Goal: Information Seeking & Learning: Learn about a topic

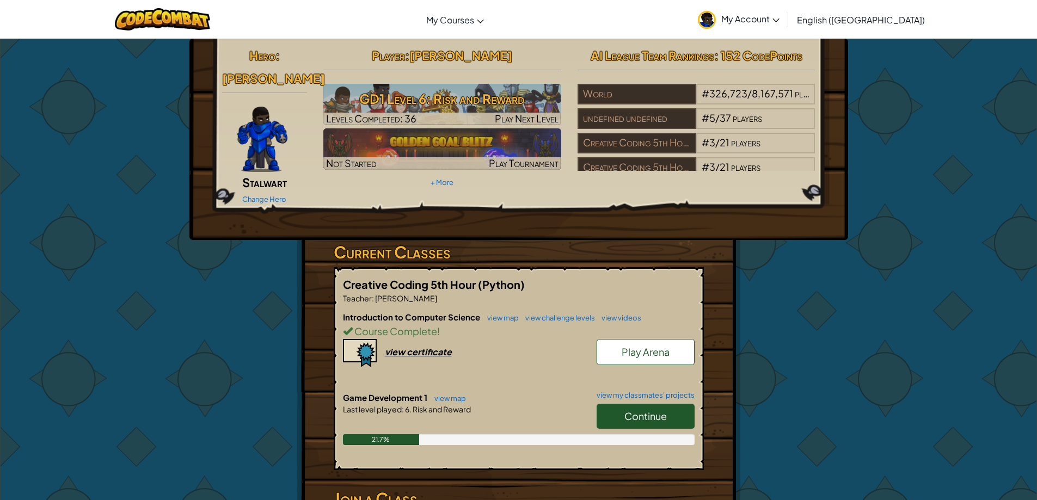
click at [636, 410] on span "Continue" at bounding box center [645, 416] width 42 height 13
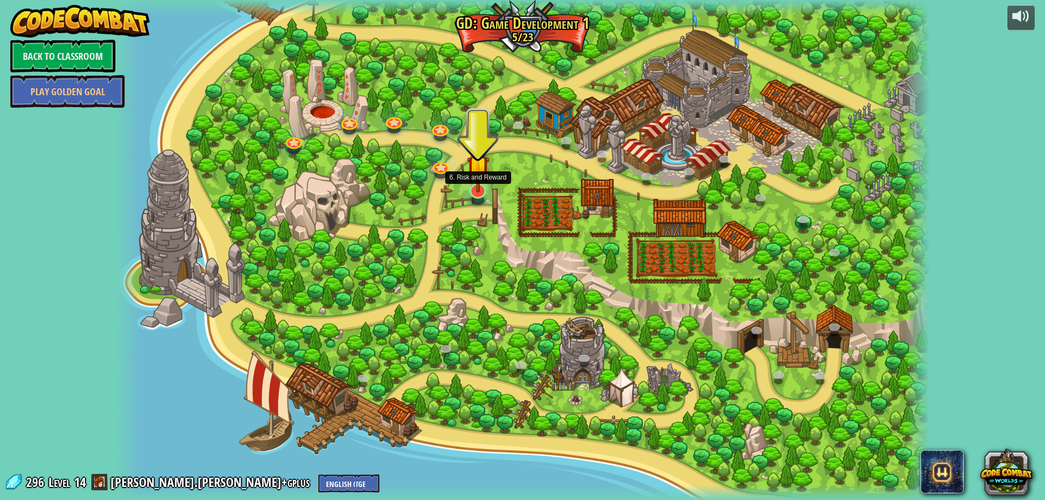
click at [477, 191] on img at bounding box center [478, 167] width 22 height 51
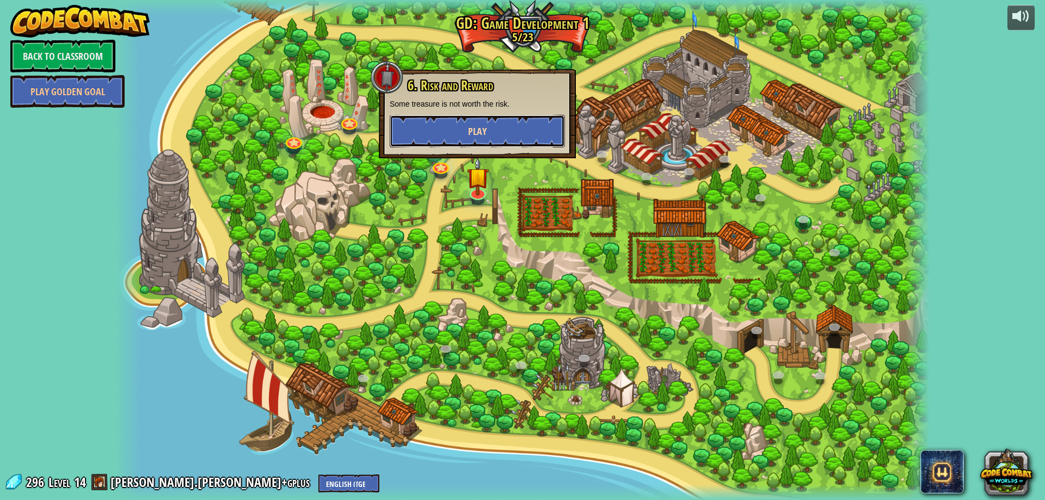
click at [472, 125] on span "Play" at bounding box center [477, 132] width 19 height 14
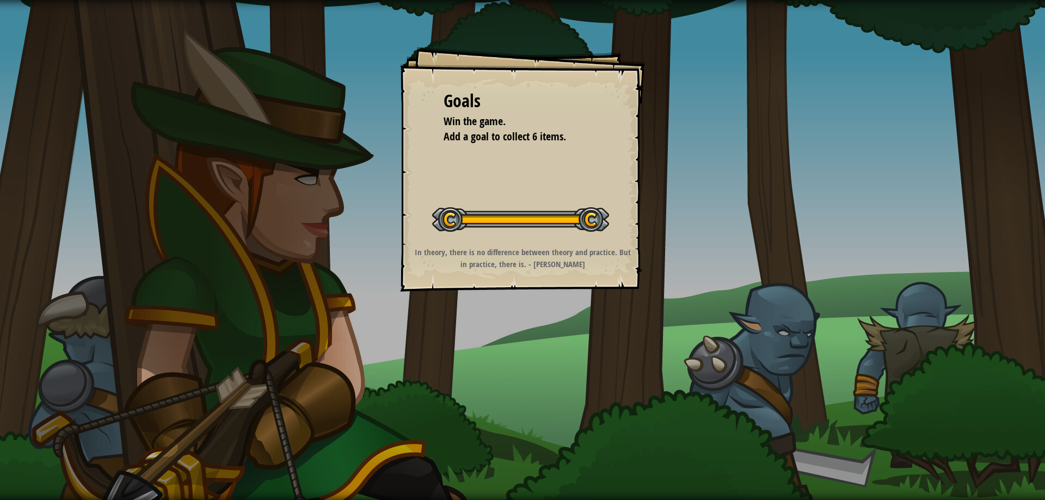
click at [502, 145] on div "Goals Win the game. Add a goal to collect 6 items. Start Level Error loading fr…" at bounding box center [522, 169] width 245 height 245
click at [502, 144] on span "Add a goal to collect 6 items." at bounding box center [505, 136] width 122 height 15
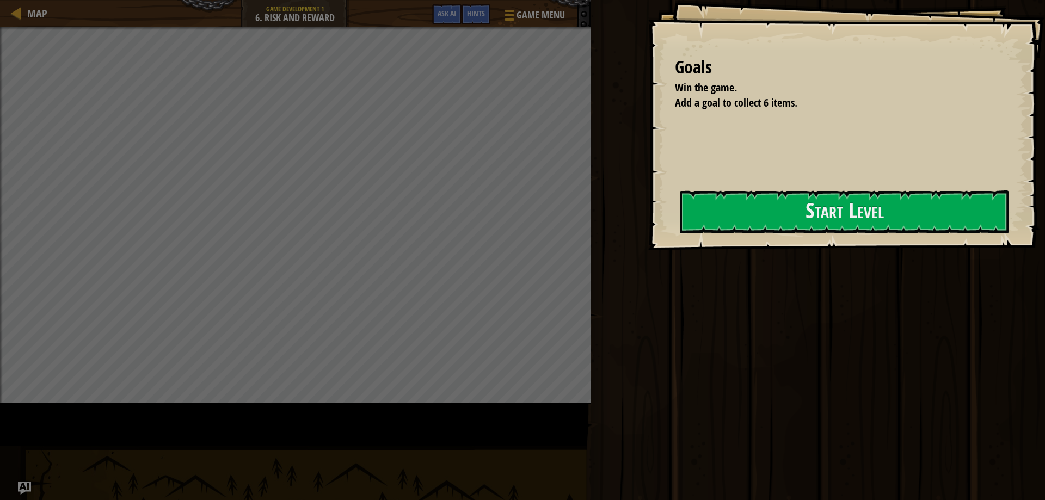
click at [675, 110] on span "Add a goal to collect 6 items." at bounding box center [736, 102] width 122 height 15
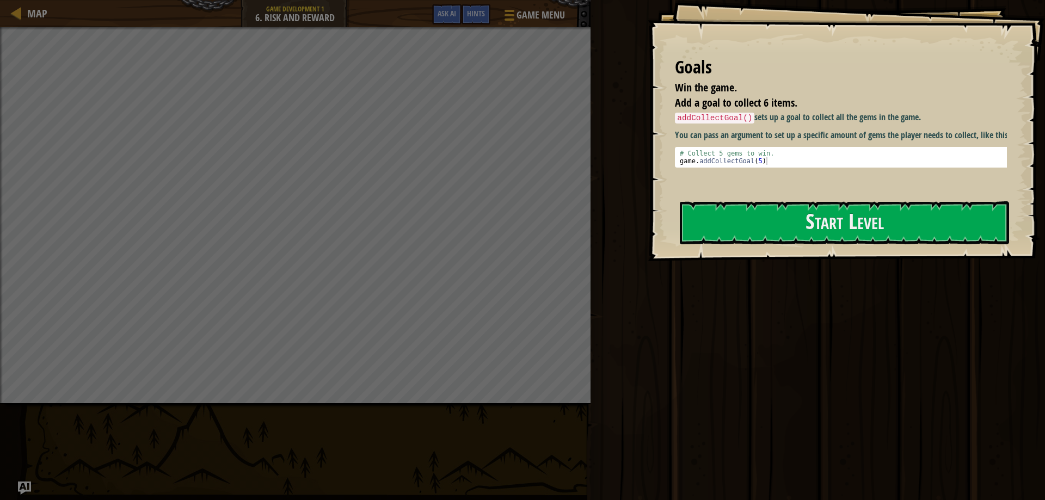
click at [759, 200] on div "Goals Win the game. Add a goal to collect 6 items. addCollectGoal() sets up a g…" at bounding box center [846, 130] width 397 height 261
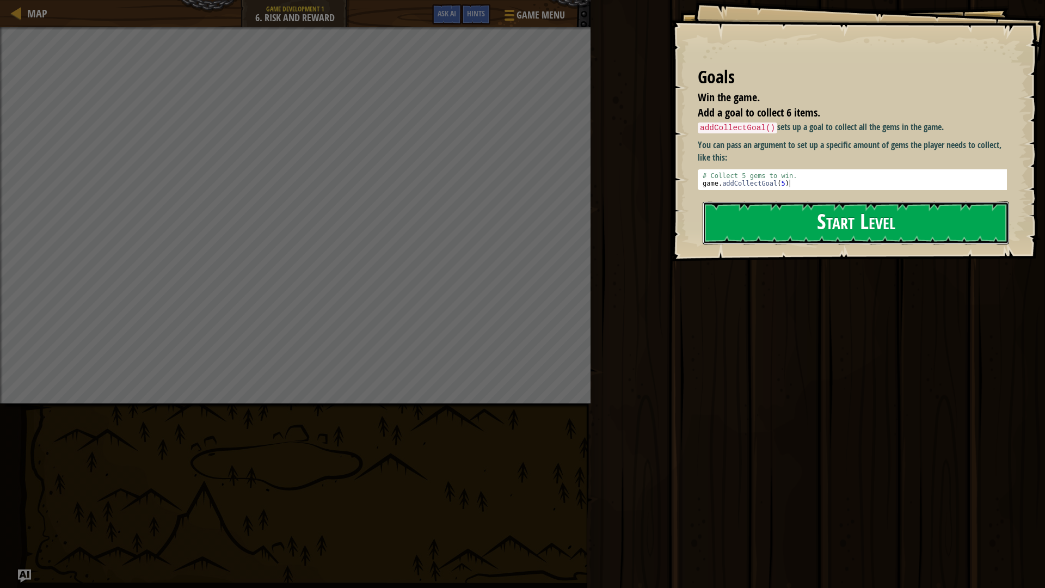
click at [770, 236] on button "Start Level" at bounding box center [856, 222] width 306 height 43
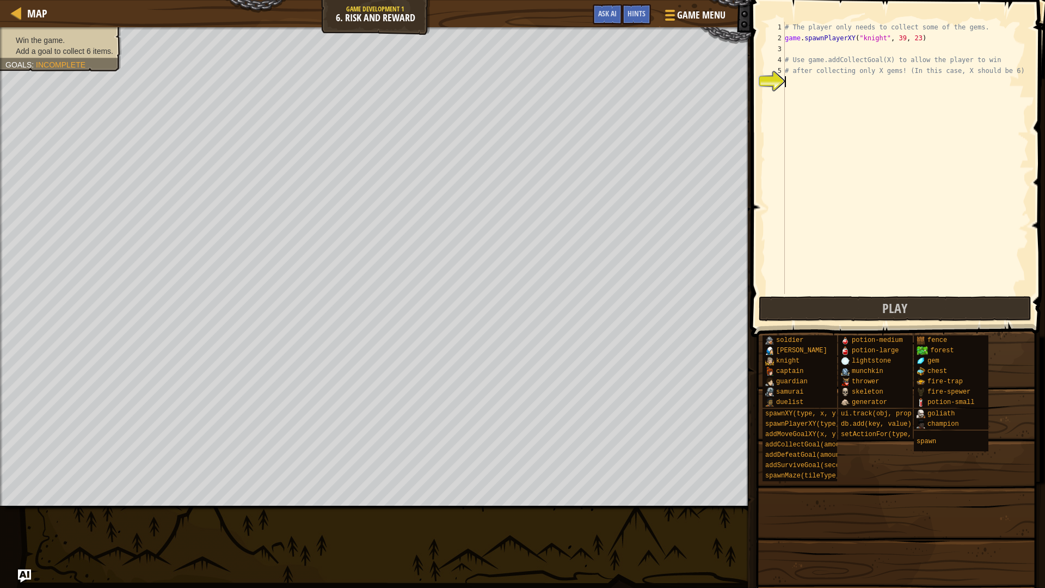
drag, startPoint x: 958, startPoint y: 152, endPoint x: 933, endPoint y: 144, distance: 26.0
click at [952, 148] on div "1 2 3 4 5 6 # The player only needs to collect some of the gems. game . spawnPl…" at bounding box center [896, 158] width 265 height 272
drag, startPoint x: 933, startPoint y: 144, endPoint x: 816, endPoint y: 78, distance: 134.7
click at [816, 78] on div "# The player only needs to collect some of the gems. game . spawnPlayerXY ( "kn…" at bounding box center [906, 169] width 246 height 294
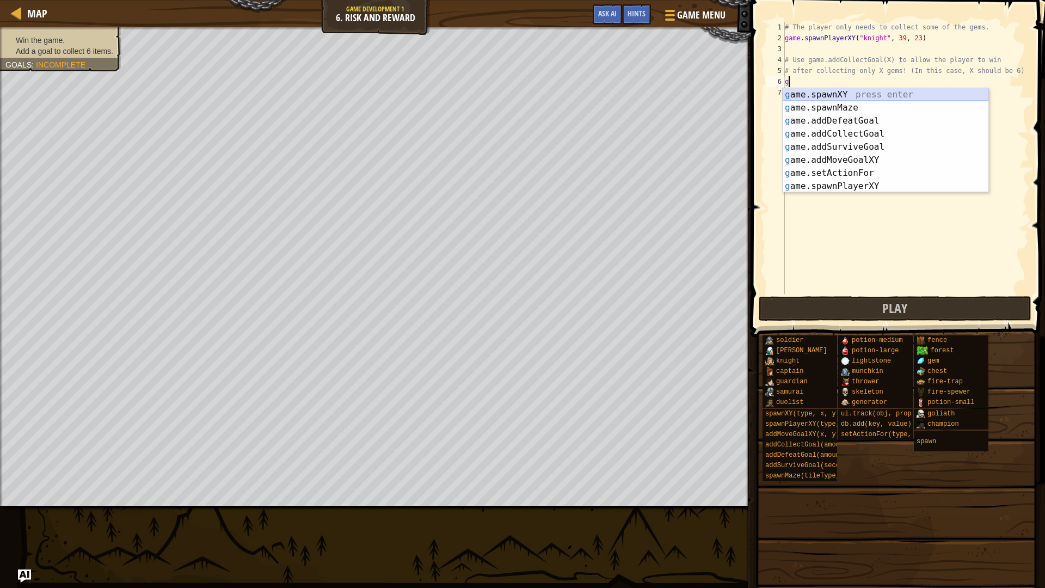
scroll to position [5, 0]
click at [854, 161] on div "g ame.spawnXY press enter g ame.spawnMaze press enter g ame.addDefeatGoal press…" at bounding box center [886, 153] width 206 height 131
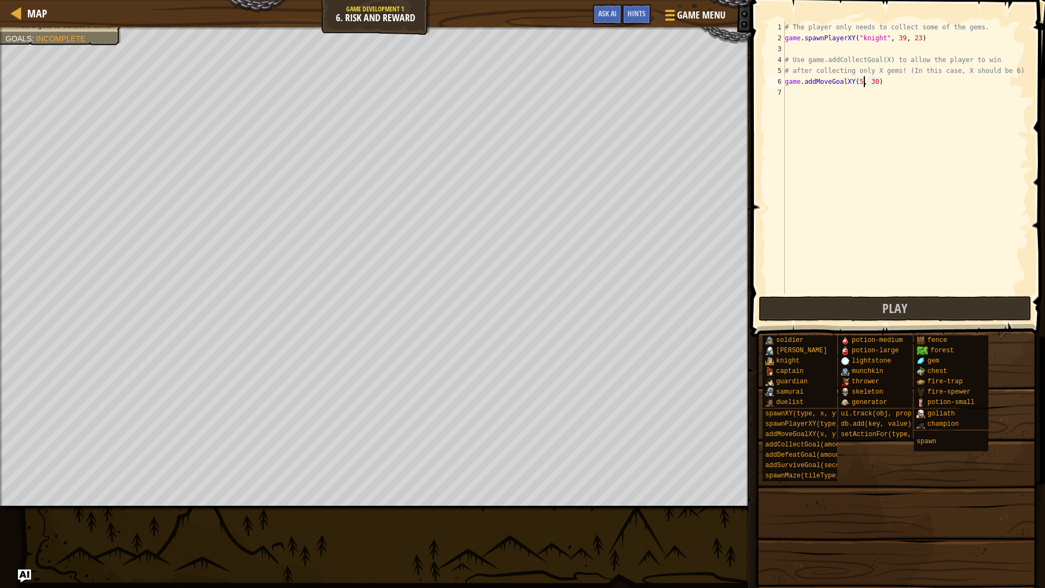
scroll to position [5, 7]
click at [881, 80] on div "# The player only needs to collect some of the gems. game . spawnPlayerXY ( "kn…" at bounding box center [906, 169] width 246 height 294
type textarea "game.addMoveGoalXY(57, 23)"
click at [918, 80] on div "# The player only needs to collect some of the gems. game . spawnPlayerXY ( "kn…" at bounding box center [906, 169] width 246 height 294
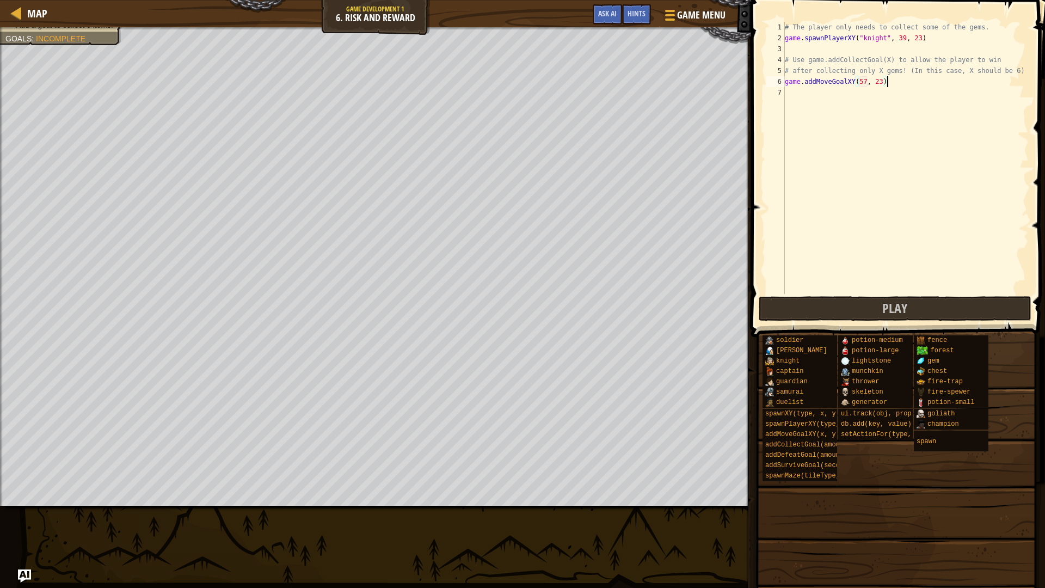
scroll to position [5, 0]
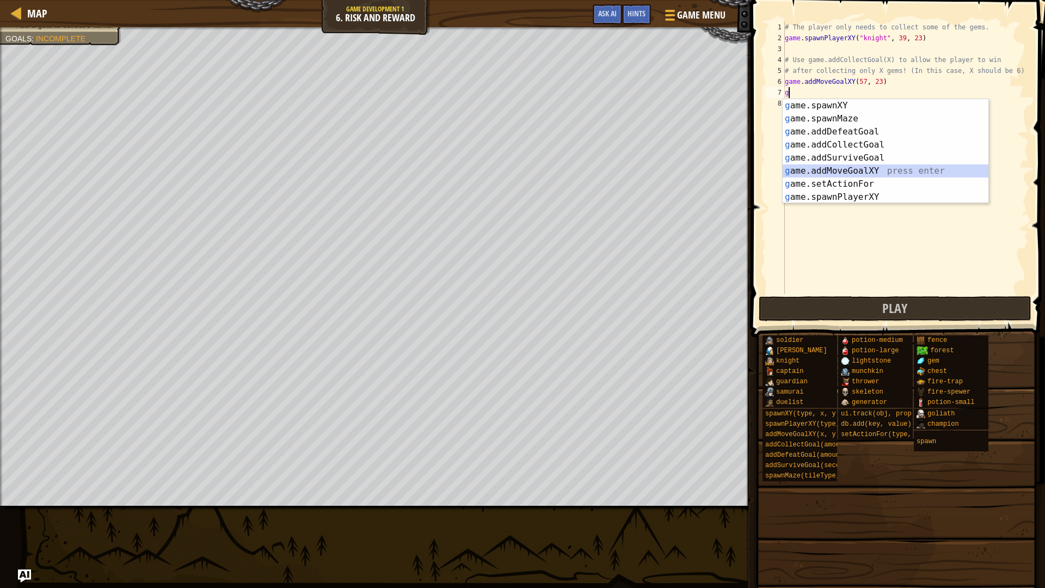
click at [827, 165] on div "g ame.spawnXY press enter g ame.spawnMaze press enter g ame.addDefeatGoal press…" at bounding box center [886, 164] width 206 height 131
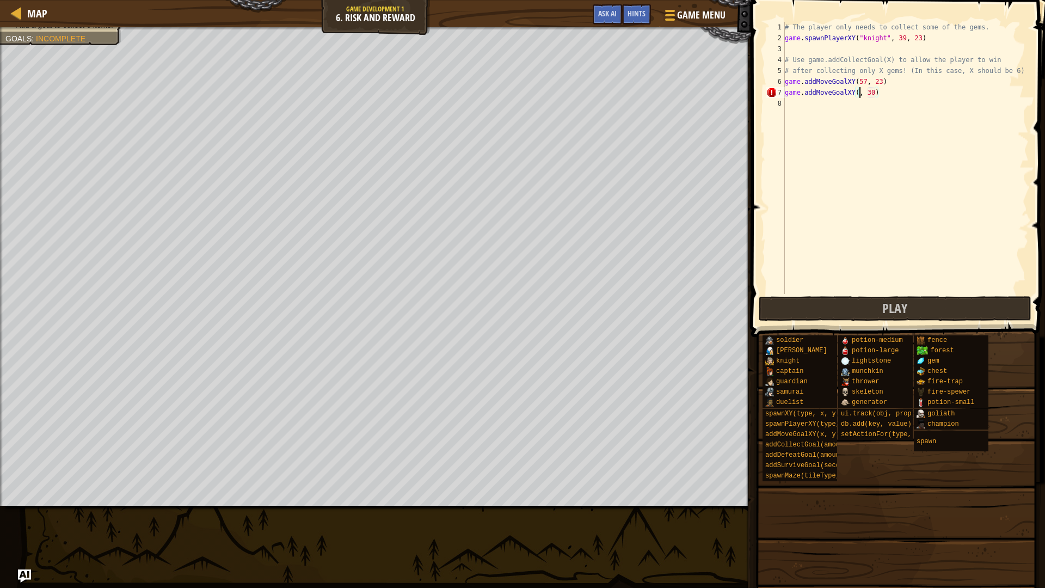
scroll to position [5, 7]
click at [883, 93] on div "# The player only needs to collect some of the gems. game . spawnPlayerXY ( "kn…" at bounding box center [906, 169] width 246 height 294
type textarea "game.addMoveGoalXY(67, 14)"
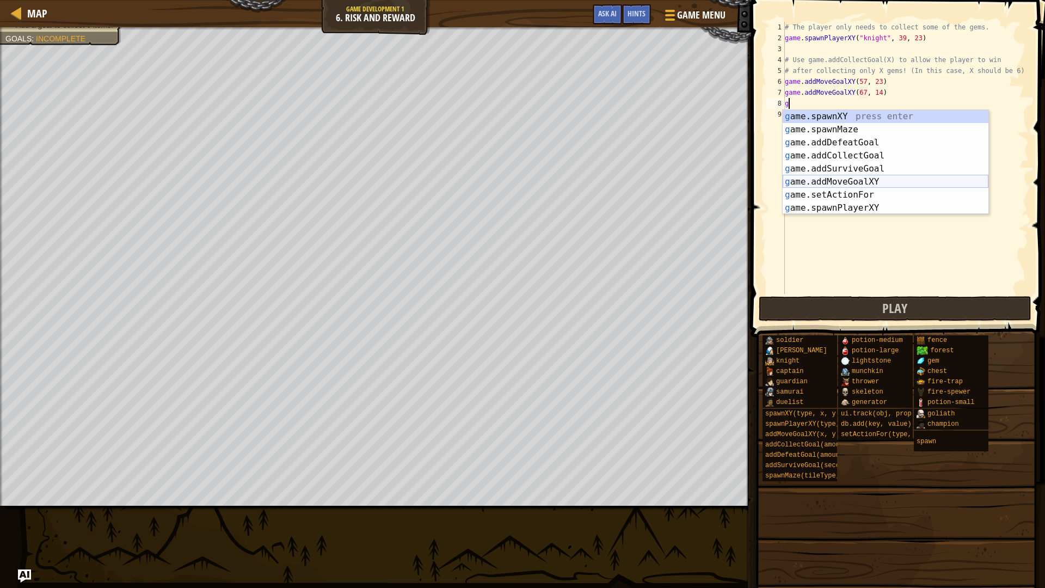
click at [869, 183] on div "g ame.spawnXY press enter g ame.spawnMaze press enter g ame.addDefeatGoal press…" at bounding box center [886, 175] width 206 height 131
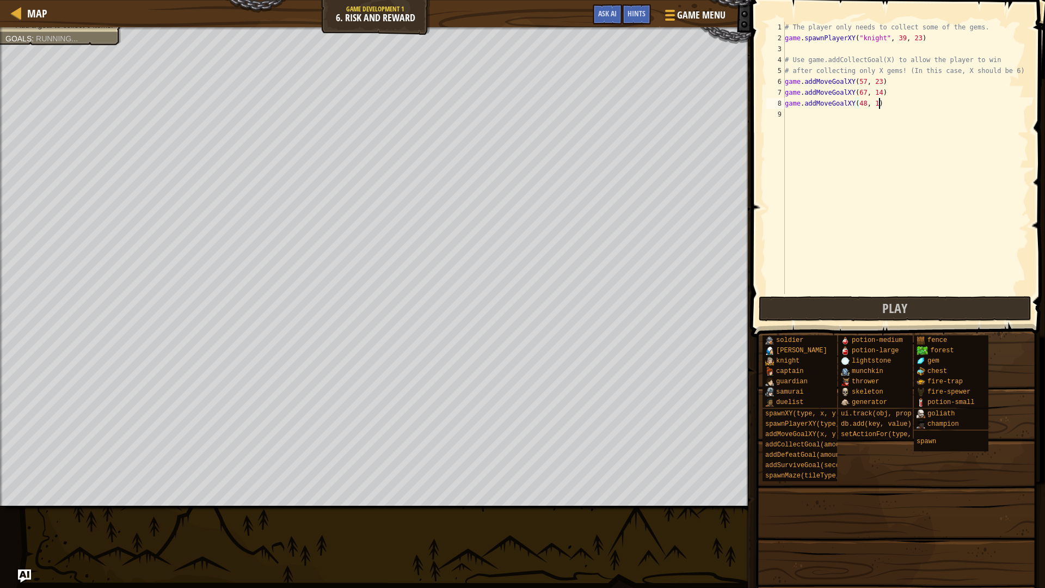
scroll to position [5, 8]
type textarea "game.addMoveGoalXY(48, 14)"
click at [901, 121] on div "# The player only needs to collect some of the gems. game . spawnPlayerXY ( "kn…" at bounding box center [906, 169] width 246 height 294
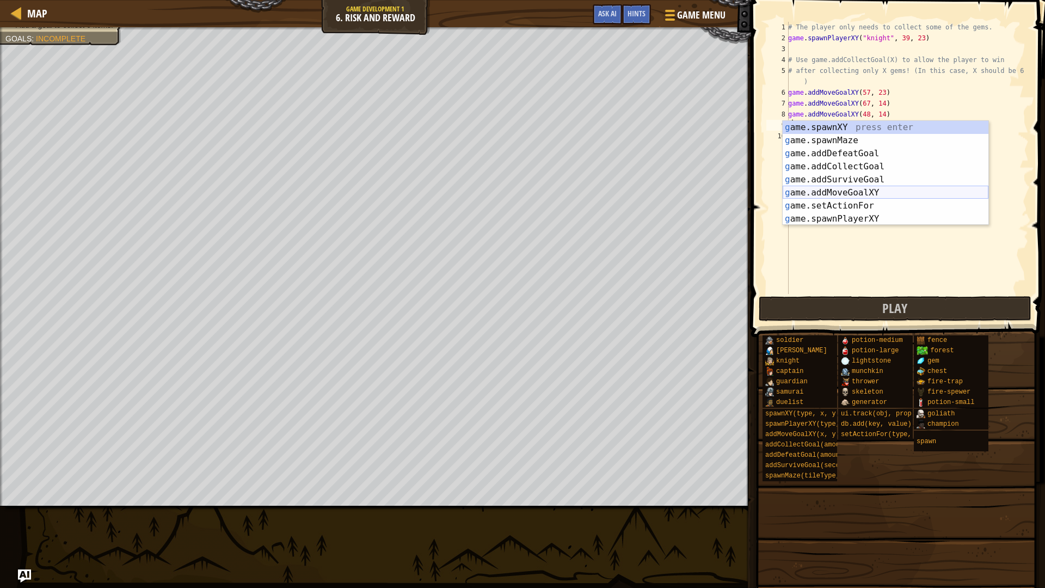
click at [846, 195] on div "g ame.spawnXY press enter g ame.spawnMaze press enter g ame.addDefeatGoal press…" at bounding box center [886, 186] width 206 height 131
type textarea "game.addMoveGoalXY(36, 30)"
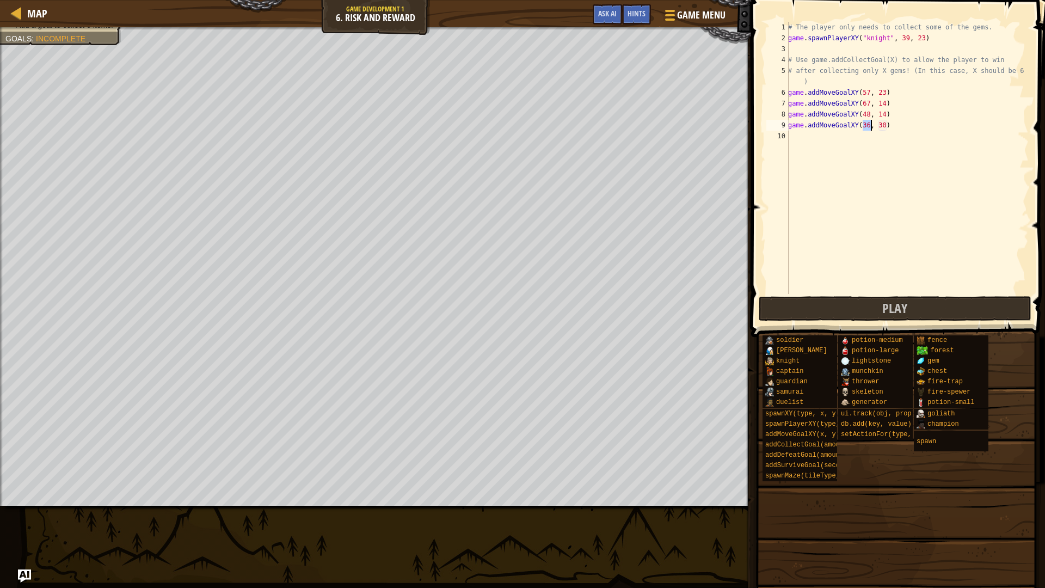
click at [898, 145] on div "# The player only needs to collect some of the gems. game . spawnPlayerXY ( "kn…" at bounding box center [907, 169] width 243 height 294
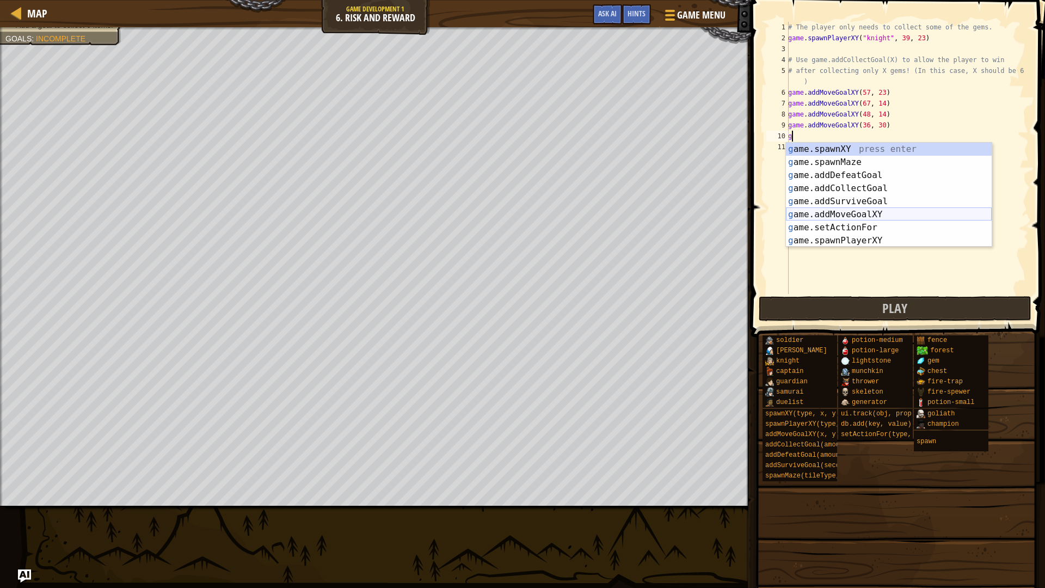
click at [837, 209] on div "g ame.spawnXY press enter g ame.spawnMaze press enter g ame.addDefeatGoal press…" at bounding box center [889, 208] width 206 height 131
type textarea "game.addMoveGoalXY(36, 30)"
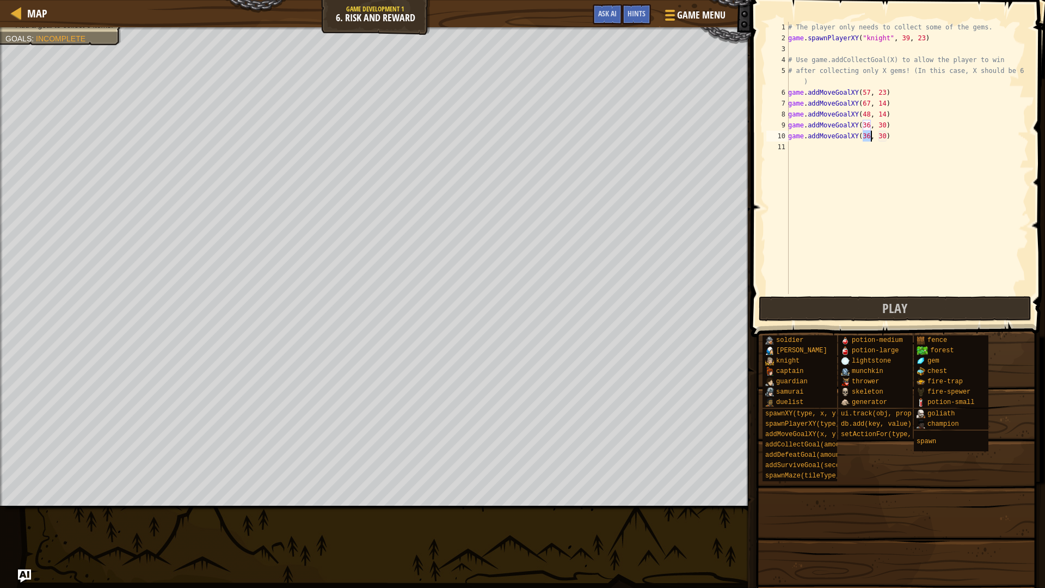
click at [826, 149] on div "# The player only needs to collect some of the gems. game . spawnPlayerXY ( "kn…" at bounding box center [907, 169] width 243 height 294
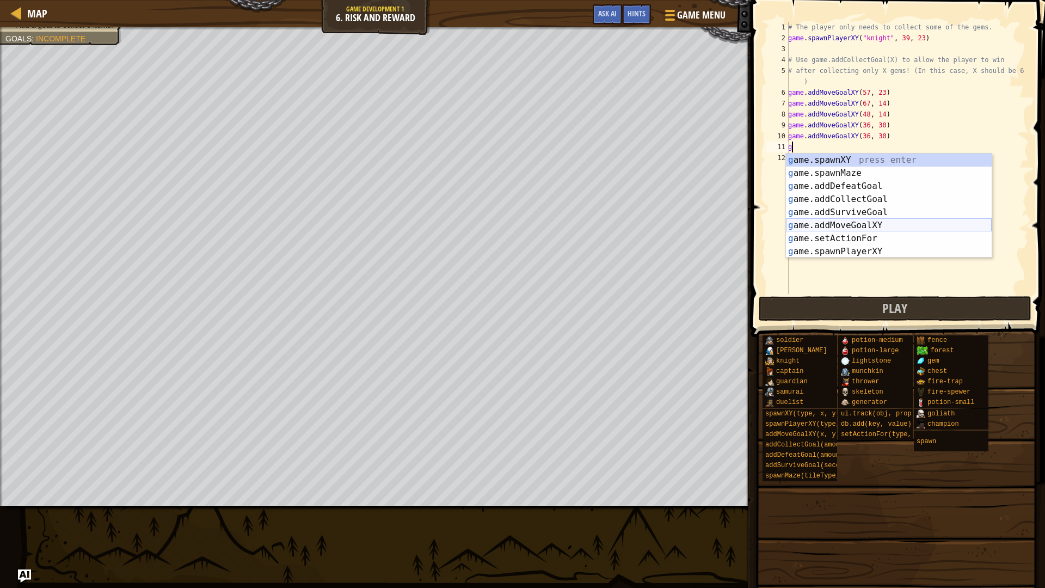
click at [838, 220] on div "g ame.spawnXY press enter g ame.spawnMaze press enter g ame.addDefeatGoal press…" at bounding box center [889, 218] width 206 height 131
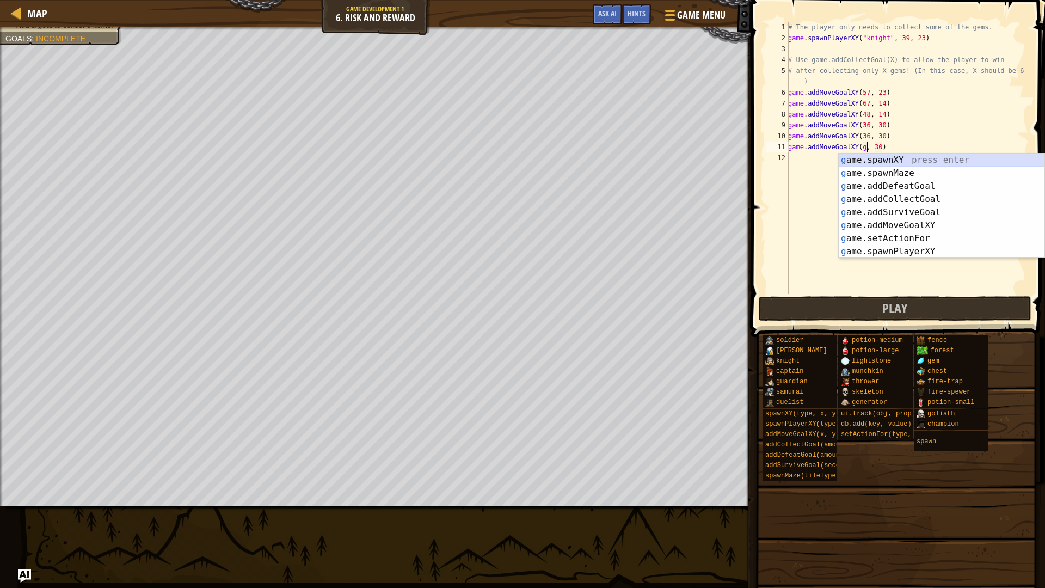
scroll to position [5, 7]
type textarea "game.addMoveGoalXY(, 30)"
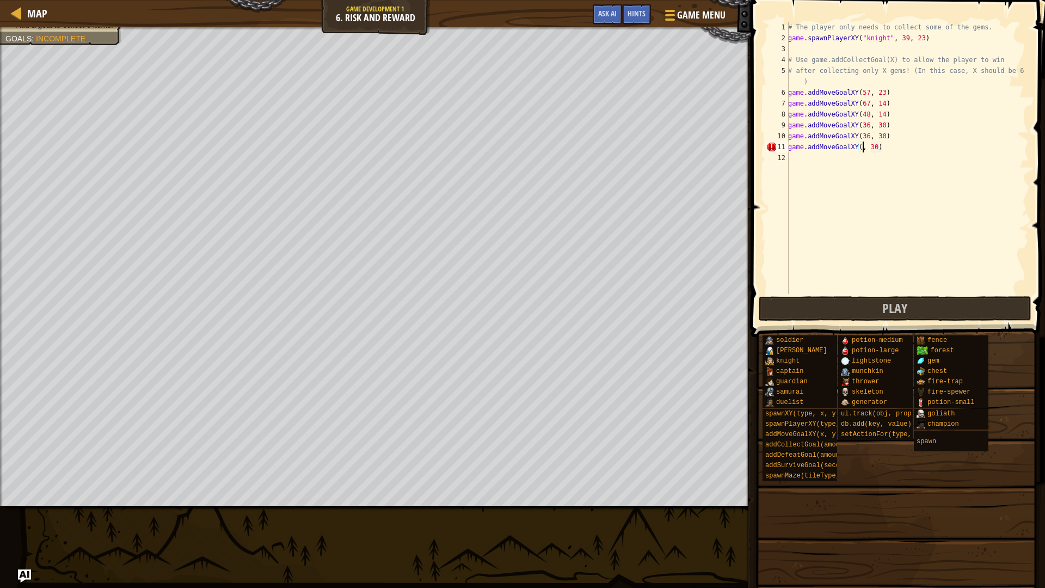
click at [835, 162] on div "# The player only needs to collect some of the gems. game . spawnPlayerXY ( "kn…" at bounding box center [907, 169] width 243 height 294
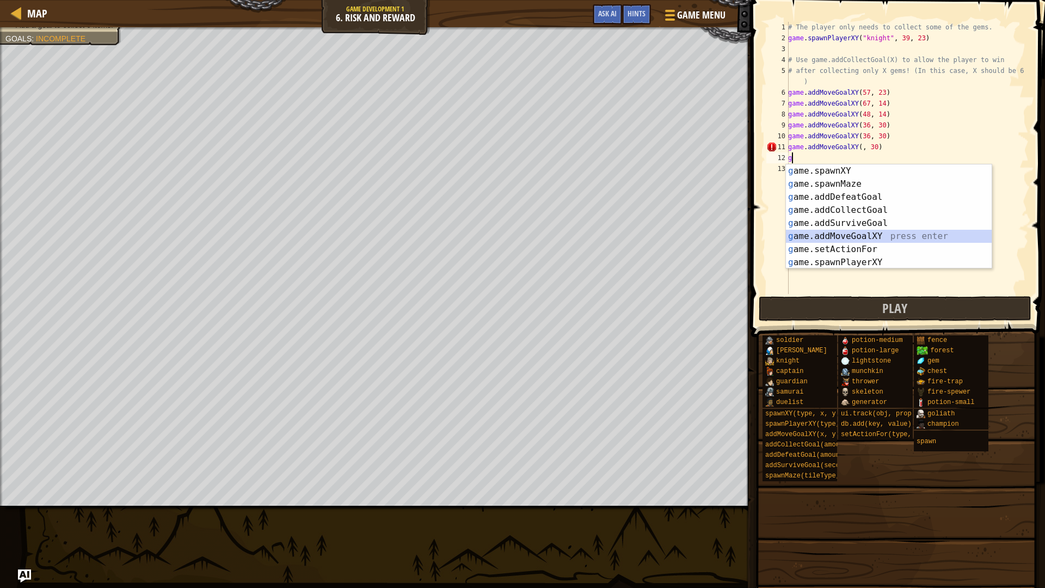
click at [837, 233] on div "g ame.spawnXY press enter g ame.spawnMaze press enter g ame.addDefeatGoal press…" at bounding box center [889, 229] width 206 height 131
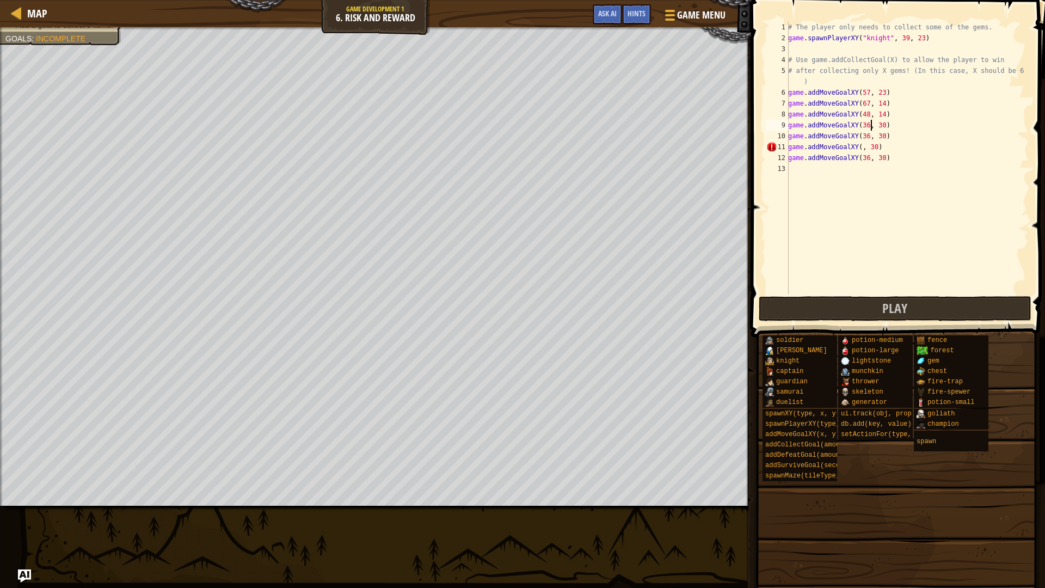
click at [871, 125] on div "# The player only needs to collect some of the gems. game . spawnPlayerXY ( "kn…" at bounding box center [907, 169] width 243 height 294
click at [887, 122] on div "# The player only needs to collect some of the gems. game . spawnPlayerXY ( "kn…" at bounding box center [907, 169] width 243 height 294
click at [875, 137] on div "# The player only needs to collect some of the gems. game . spawnPlayerXY ( "kn…" at bounding box center [907, 169] width 243 height 294
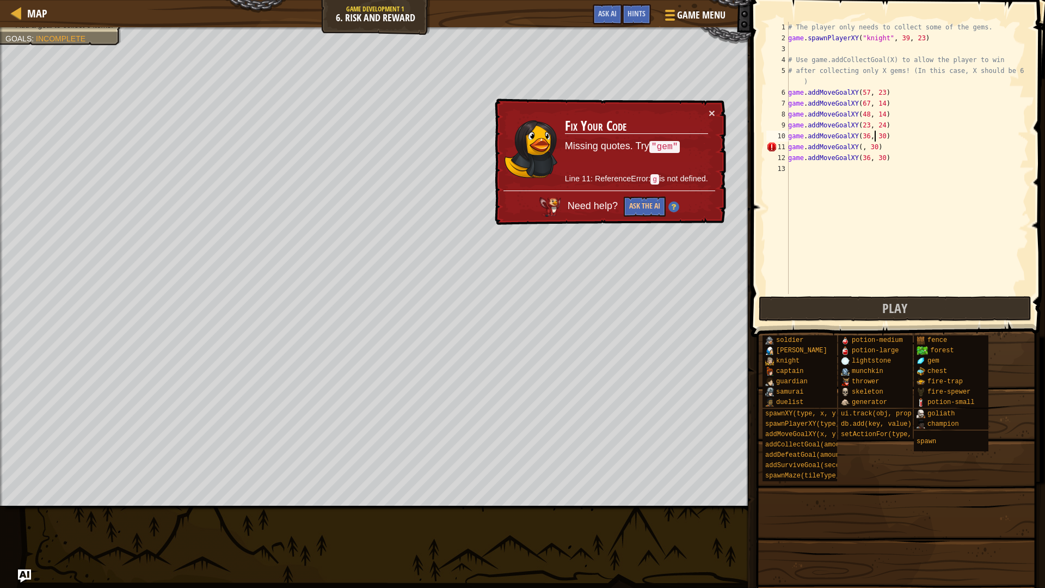
click at [860, 146] on div "# The player only needs to collect some of the gems. game . spawnPlayerXY ( "kn…" at bounding box center [907, 169] width 243 height 294
click at [863, 145] on div "# The player only needs to collect some of the gems. game . spawnPlayerXY ( "kn…" at bounding box center [907, 169] width 243 height 294
type textarea "game.addMoveGoalXY( , 30)"
click at [801, 169] on div "# The player only needs to collect some of the gems. game . spawnPlayerXY ( "kn…" at bounding box center [907, 169] width 243 height 294
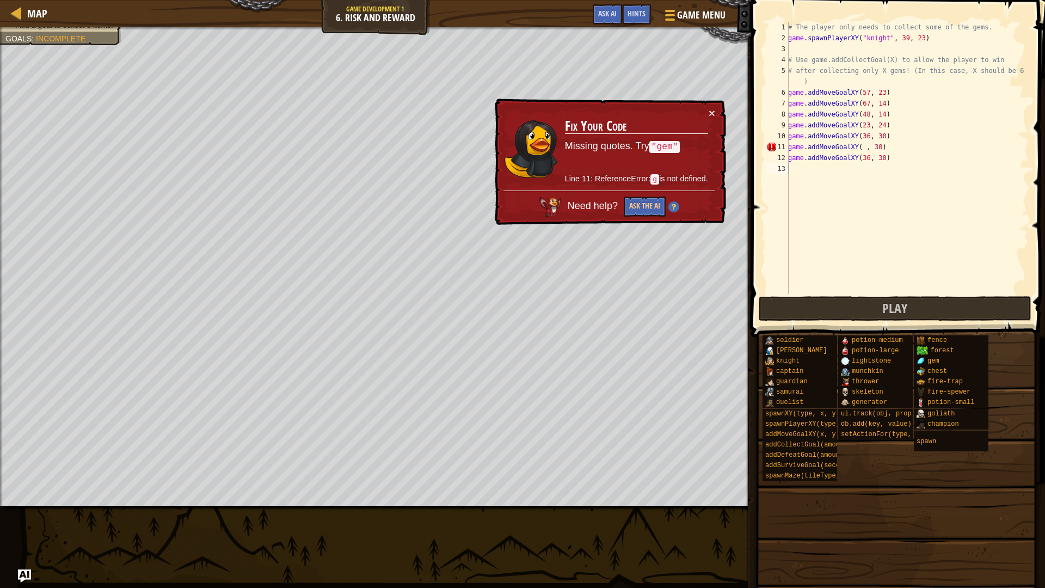
scroll to position [5, 0]
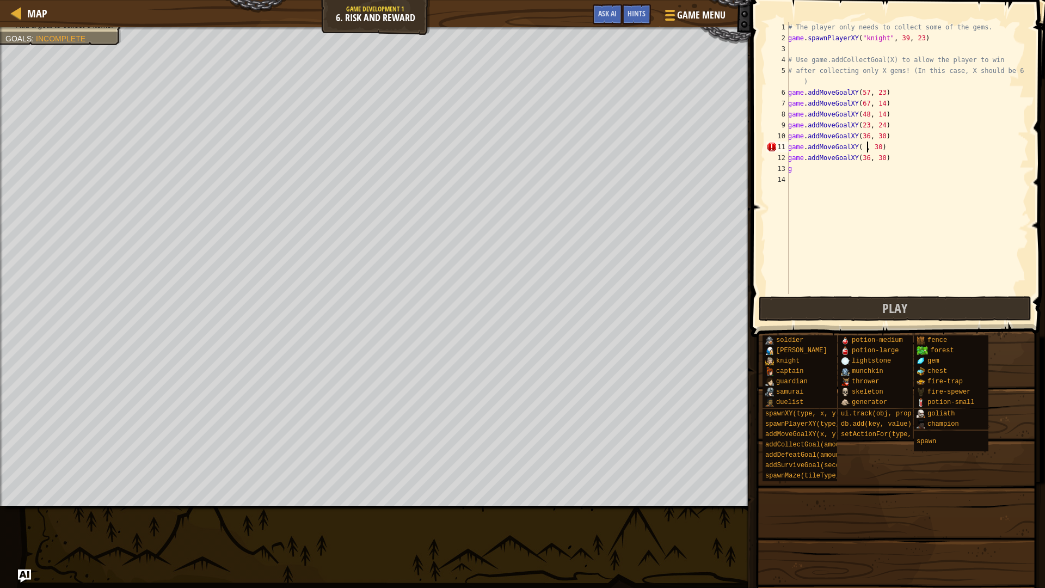
click at [866, 143] on div "# The player only needs to collect some of the gems. game . spawnPlayerXY ( "kn…" at bounding box center [907, 169] width 243 height 294
click at [828, 169] on div "# The player only needs to collect some of the gems. game . spawnPlayerXY ( "kn…" at bounding box center [907, 169] width 243 height 294
type textarea "g"
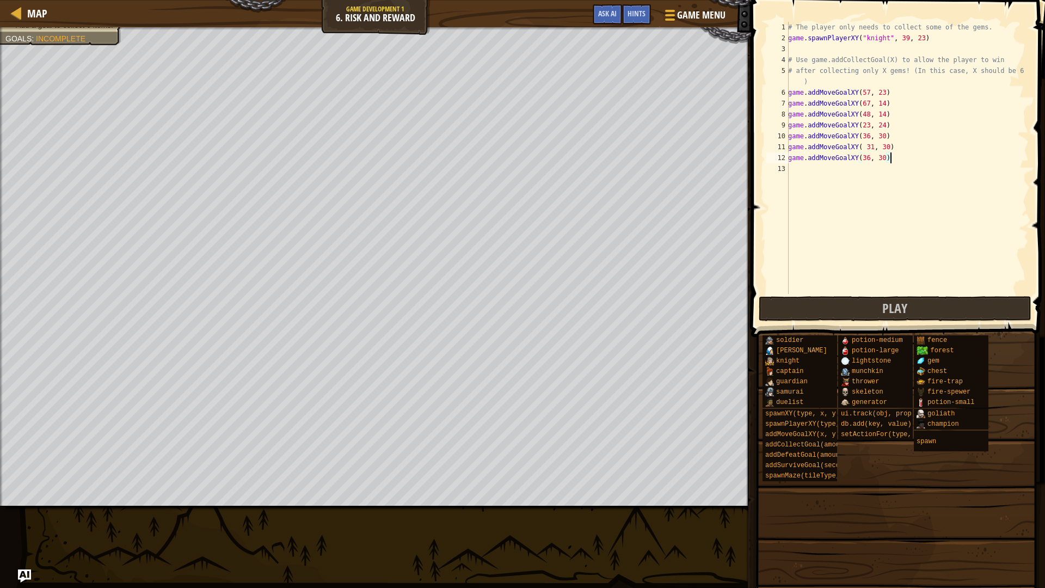
click at [868, 144] on div "# The player only needs to collect some of the gems. game . spawnPlayerXY ( "kn…" at bounding box center [907, 169] width 243 height 294
click at [886, 145] on div "# The player only needs to collect some of the gems. game . spawnPlayerXY ( "kn…" at bounding box center [907, 169] width 243 height 294
click at [869, 136] on div "# The player only needs to collect some of the gems. game . spawnPlayerXY ( "kn…" at bounding box center [907, 169] width 243 height 294
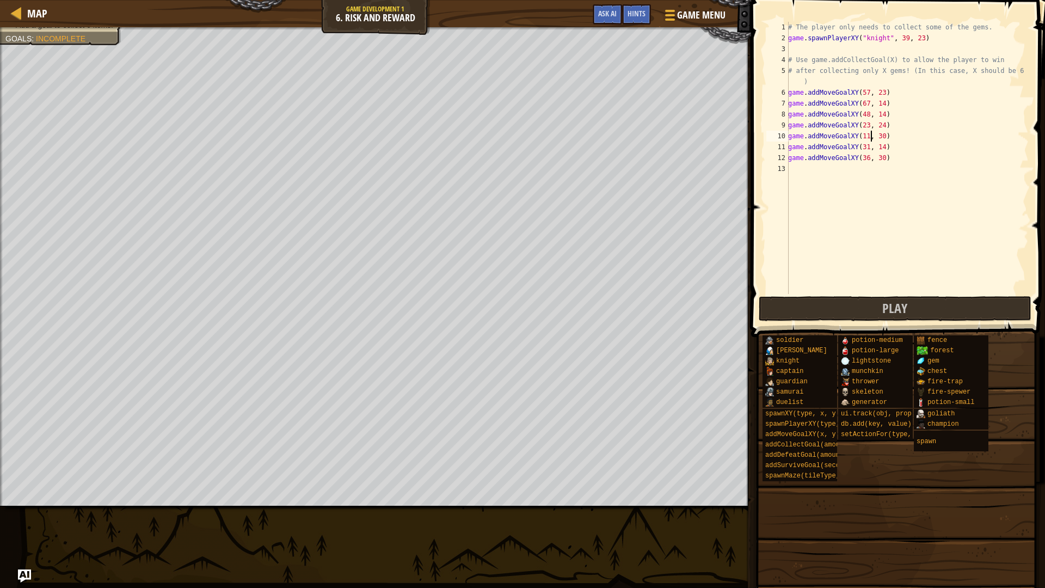
click at [884, 132] on div "# The player only needs to collect some of the gems. game . spawnPlayerXY ( "kn…" at bounding box center [907, 169] width 243 height 294
click at [869, 157] on div "# The player only needs to collect some of the gems. game . spawnPlayerXY ( "kn…" at bounding box center [907, 169] width 243 height 294
click at [824, 151] on div "# The player only needs to collect some of the gems. game . spawnPlayerXY ( "kn…" at bounding box center [907, 169] width 243 height 294
click at [837, 153] on div "# The player only needs to collect some of the gems. game . spawnPlayerXY ( "kn…" at bounding box center [907, 169] width 243 height 294
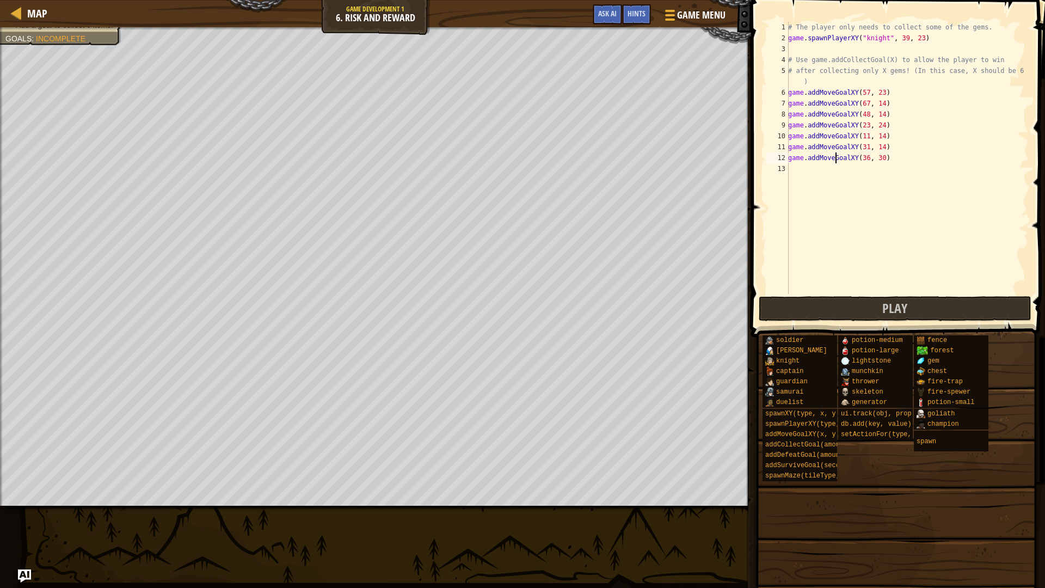
click at [872, 155] on div "# The player only needs to collect some of the gems. game . spawnPlayerXY ( "kn…" at bounding box center [907, 169] width 243 height 294
click at [886, 157] on div "# The player only needs to collect some of the gems. game . spawnPlayerXY ( "kn…" at bounding box center [907, 169] width 243 height 294
type textarea "game.addMoveGoalXY(69, 40)"
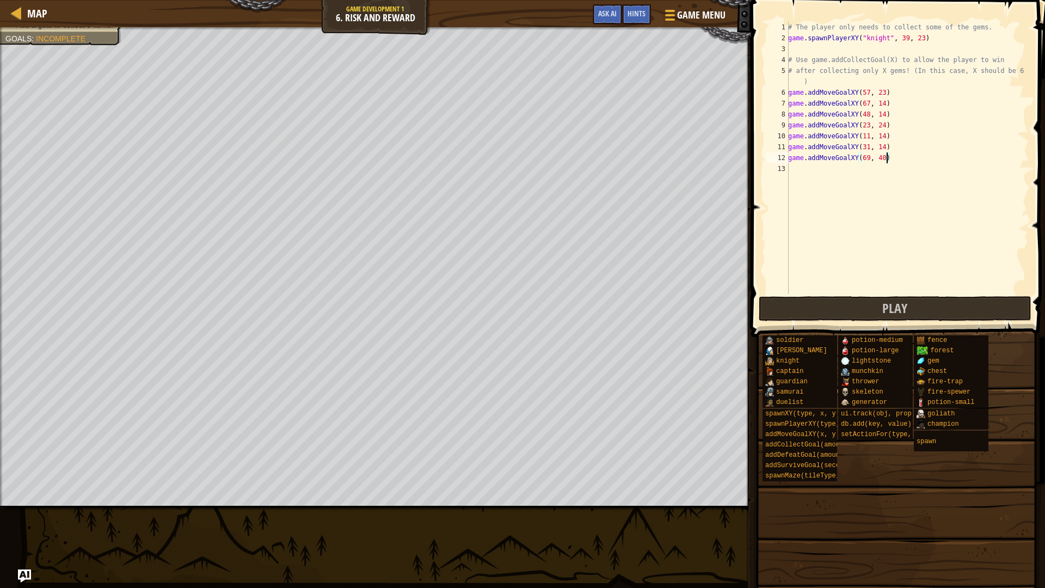
scroll to position [5, 0]
type textarea "g"
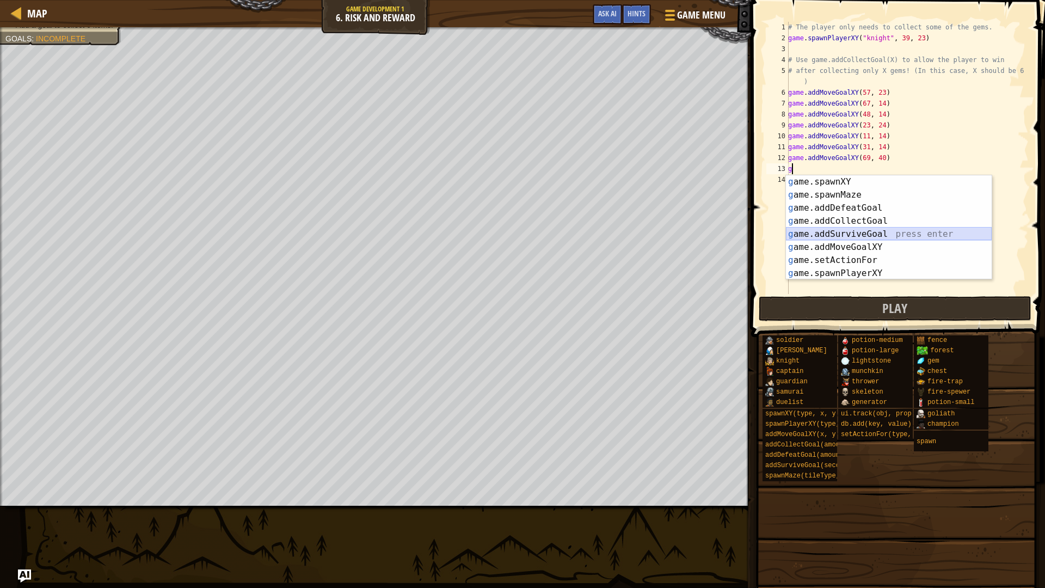
drag, startPoint x: 867, startPoint y: 225, endPoint x: 823, endPoint y: 236, distance: 45.5
click at [823, 236] on div "g ame.spawnXY press enter g ame.spawnMaze press enter g ame.addDefeatGoal press…" at bounding box center [889, 240] width 206 height 131
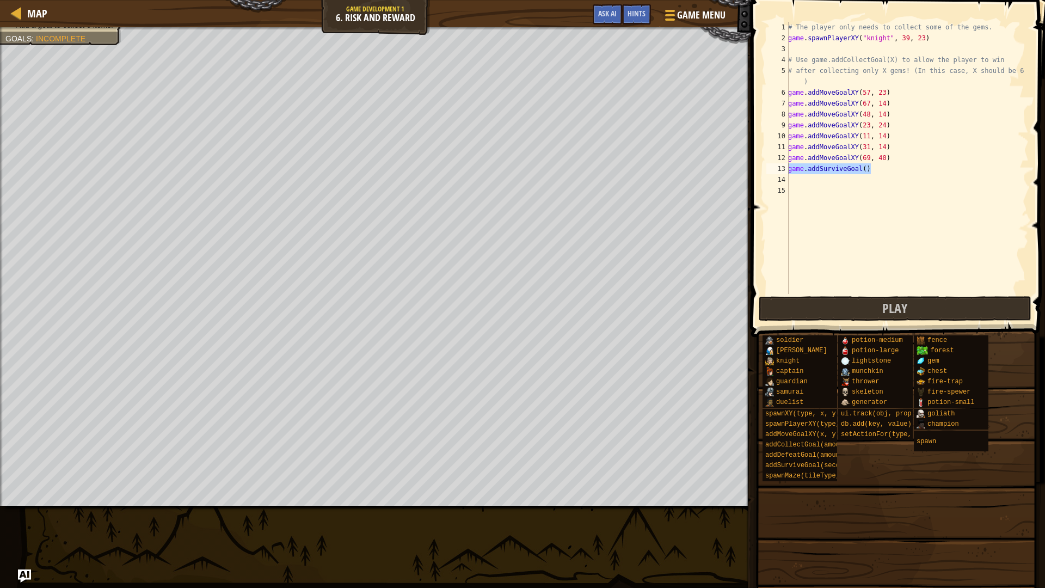
drag, startPoint x: 907, startPoint y: 171, endPoint x: 787, endPoint y: 170, distance: 120.3
click at [787, 170] on div "1 2 3 4 5 6 7 8 9 10 11 12 13 14 15 # The player only needs to collect some of …" at bounding box center [896, 158] width 265 height 272
type textarea "game.addSurviveGoal()"
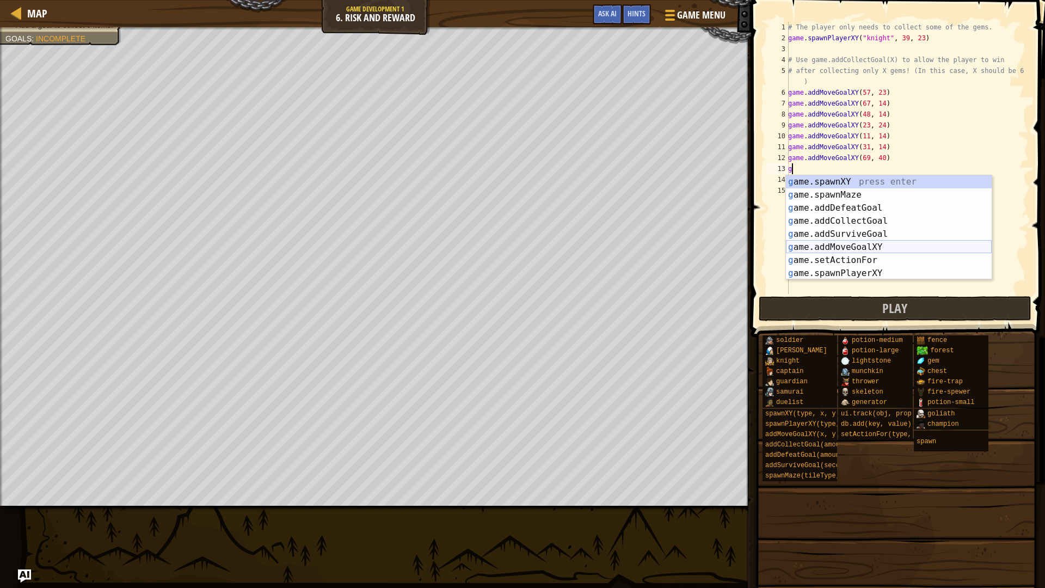
click at [846, 243] on div "g ame.spawnXY press enter g ame.spawnMaze press enter g ame.addDefeatGoal press…" at bounding box center [889, 240] width 206 height 131
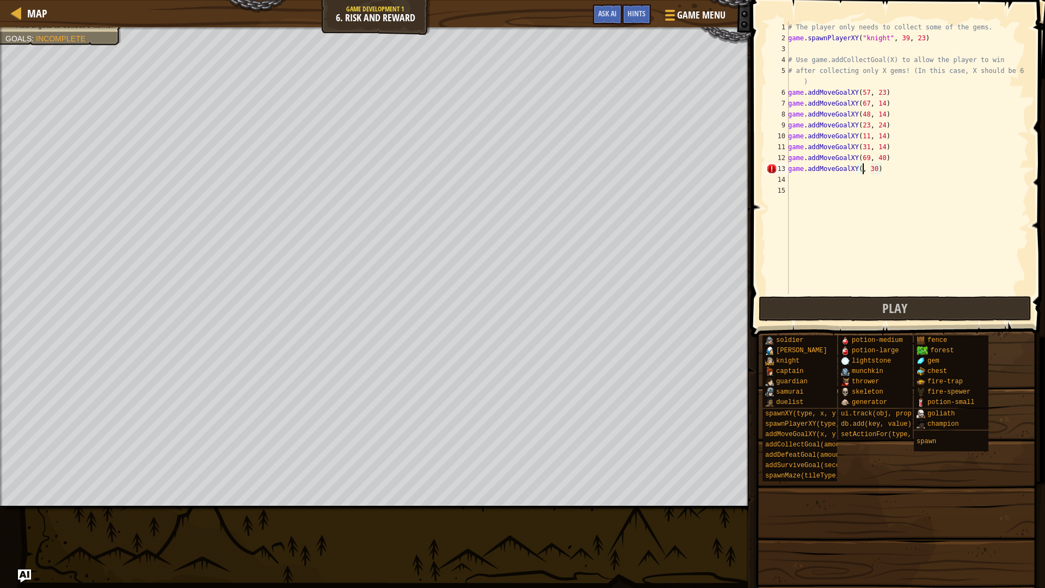
scroll to position [5, 7]
click at [885, 166] on div "# The player only needs to collect some of the gems. game . spawnPlayerXY ( "kn…" at bounding box center [907, 169] width 243 height 294
type textarea "game.addMoveGoalXY(39, 40)"
click at [870, 212] on div "# The player only needs to collect some of the gems. game . spawnPlayerXY ( "kn…" at bounding box center [907, 169] width 243 height 294
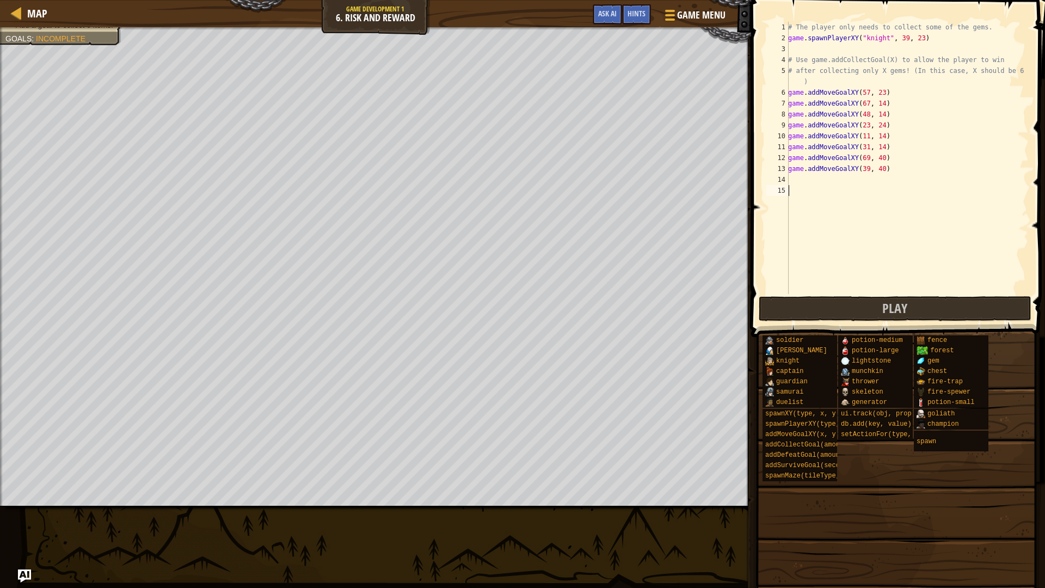
scroll to position [5, 0]
click at [853, 183] on div "# The player only needs to collect some of the gems. game . spawnPlayerXY ( "kn…" at bounding box center [907, 169] width 243 height 294
type textarea "g"
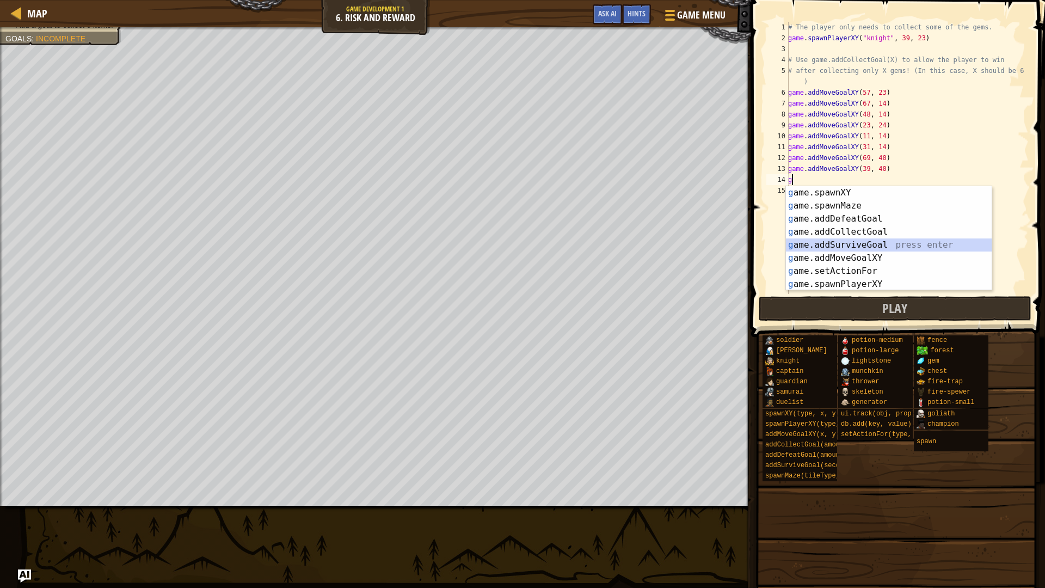
click at [863, 243] on div "g ame.spawnXY press enter g ame.spawnMaze press enter g ame.addDefeatGoal press…" at bounding box center [889, 251] width 206 height 131
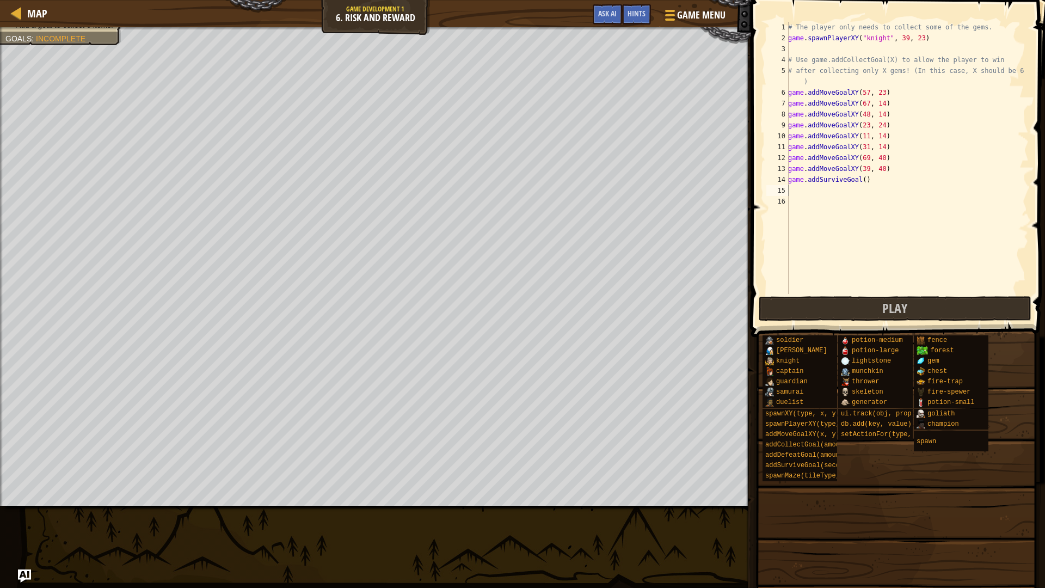
type textarea "g"
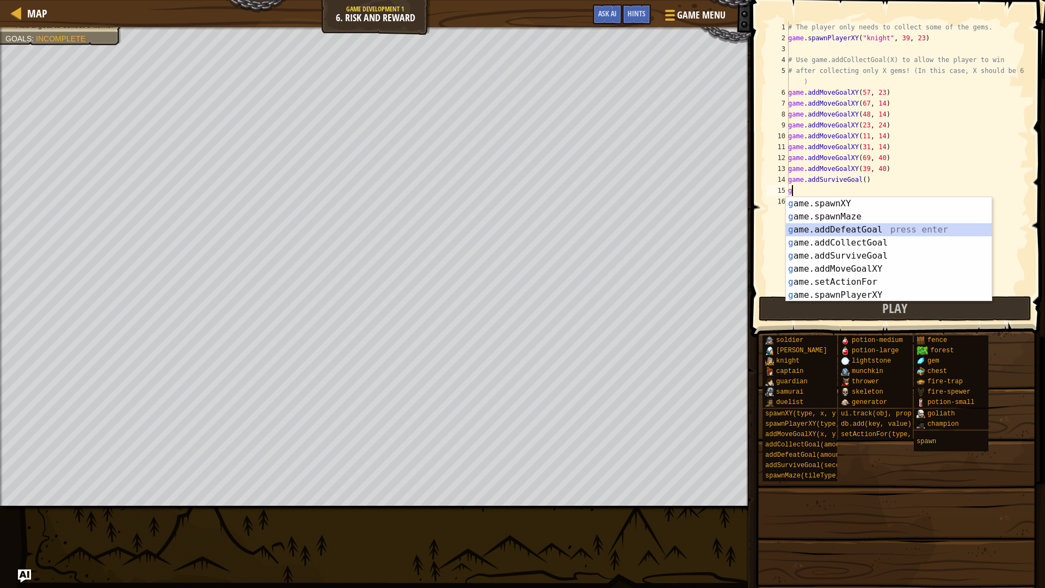
click at [853, 227] on div "g ame.spawnXY press enter g ame.spawnMaze press enter g ame.addDefeatGoal press…" at bounding box center [889, 262] width 206 height 131
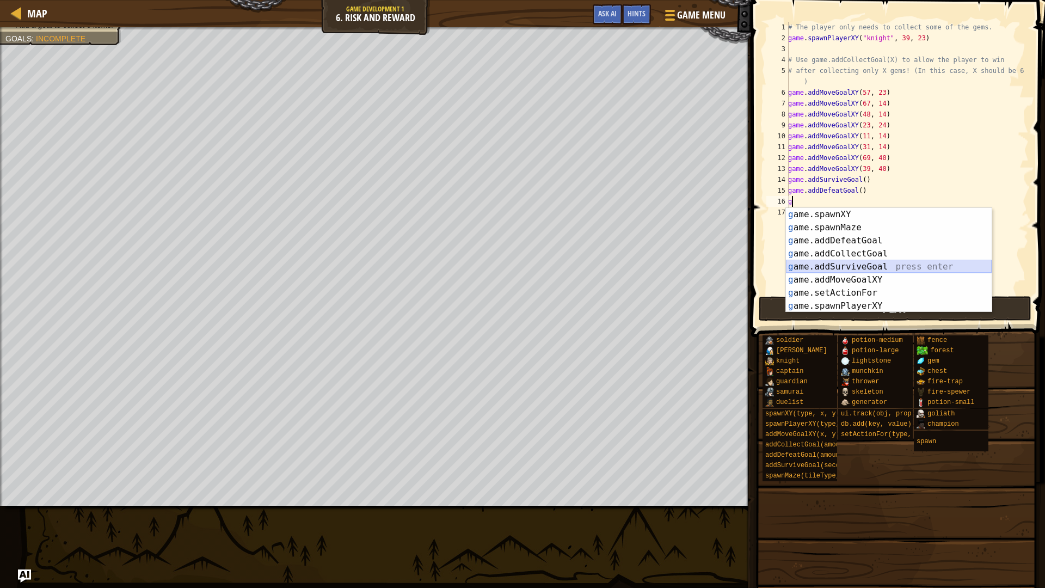
drag, startPoint x: 868, startPoint y: 269, endPoint x: 867, endPoint y: 284, distance: 14.2
drag, startPoint x: 867, startPoint y: 284, endPoint x: 924, endPoint y: 189, distance: 109.9
click at [924, 189] on div "# The player only needs to collect some of the gems. game . spawnPlayerXY ( "kn…" at bounding box center [907, 169] width 243 height 294
type textarea "game.addDefeatGoal()"
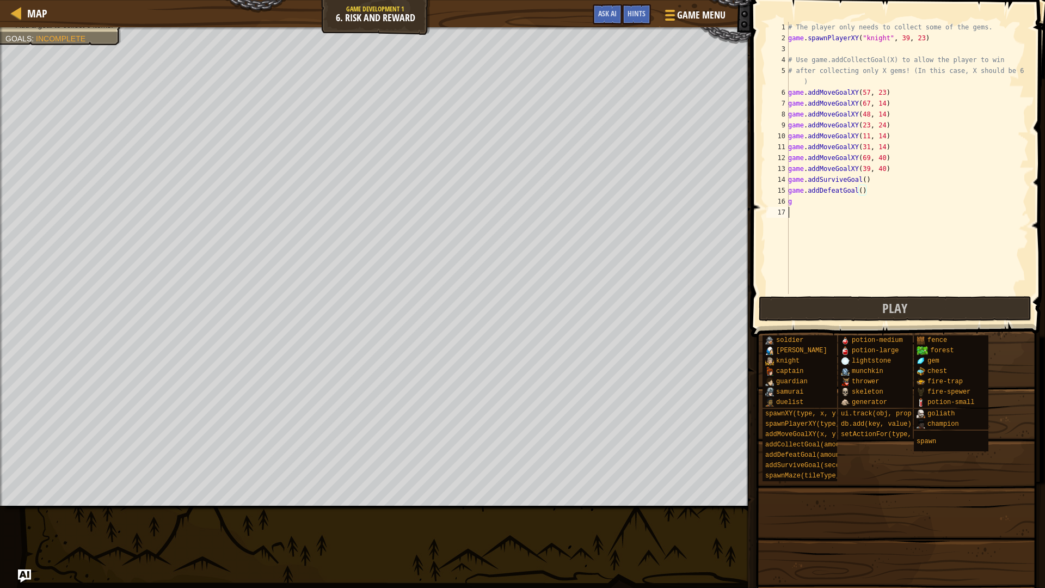
click at [834, 207] on div "# The player only needs to collect some of the gems. game . spawnPlayerXY ( "kn…" at bounding box center [907, 169] width 243 height 294
click at [832, 204] on div "# The player only needs to collect some of the gems. game . spawnPlayerXY ( "kn…" at bounding box center [907, 169] width 243 height 294
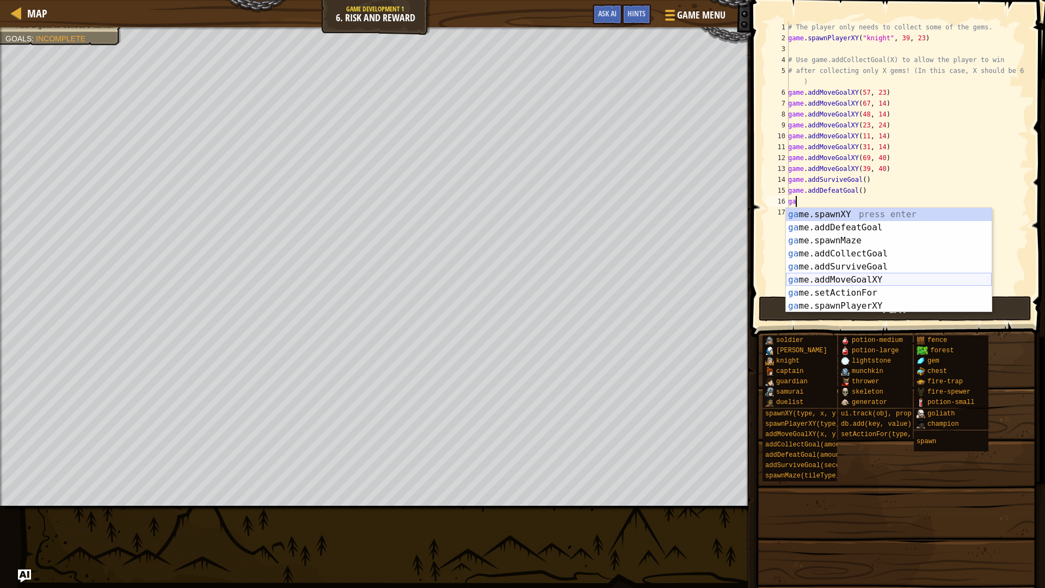
click at [834, 279] on div "ga me.spawnXY press enter ga me.addDefeatGoal press enter ga me.spawnMaze press…" at bounding box center [889, 273] width 206 height 131
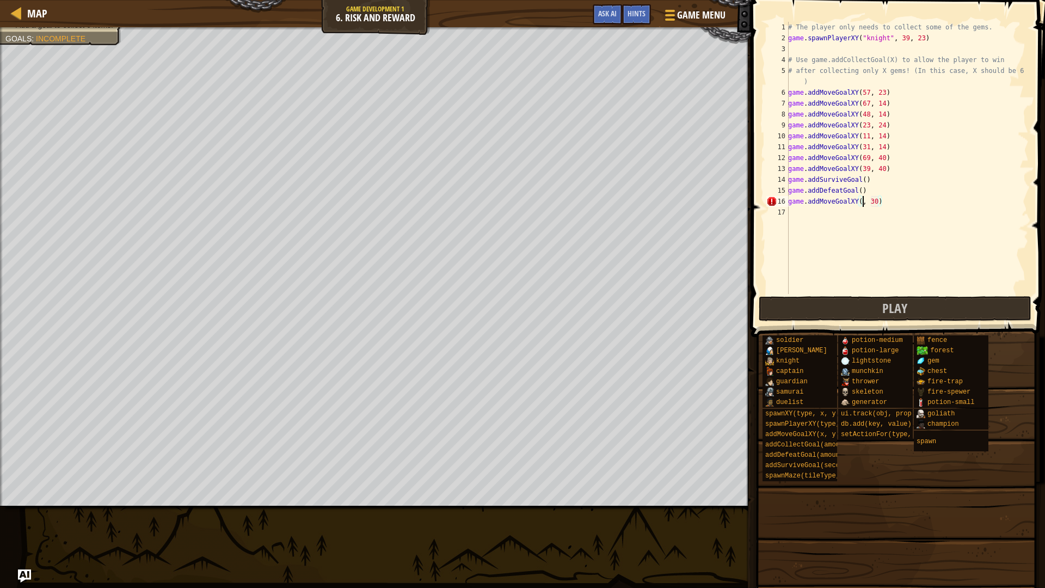
scroll to position [5, 7]
click at [887, 202] on div "# The player only needs to collect some of the gems. game . spawnPlayerXY ( "kn…" at bounding box center [907, 169] width 243 height 294
type textarea "game.addMoveGoalXY(10, 40)"
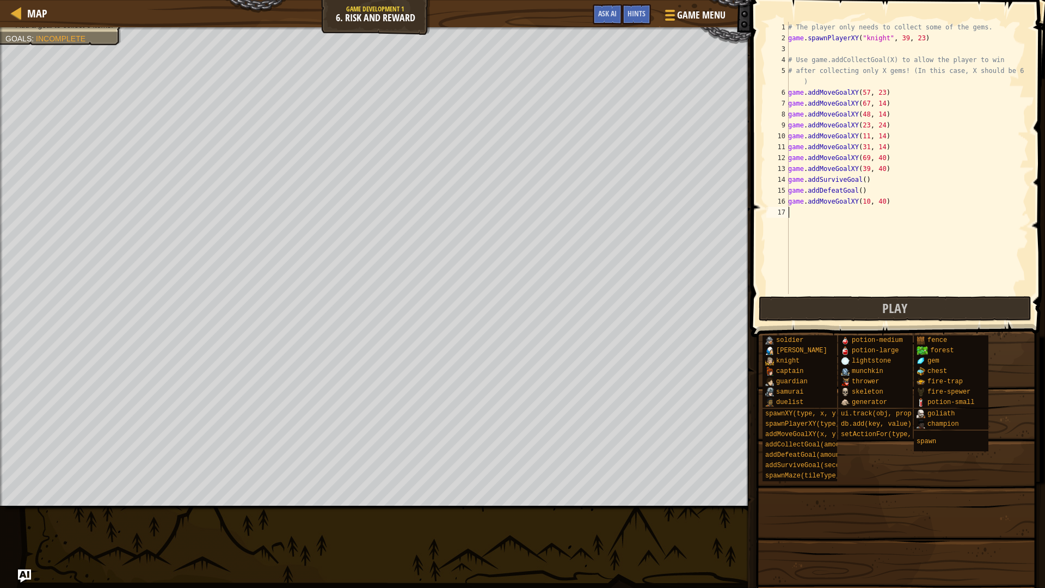
drag, startPoint x: 834, startPoint y: 217, endPoint x: 794, endPoint y: 208, distance: 41.3
click at [794, 208] on div "# The player only needs to collect some of the gems. game . spawnPlayerXY ( "kn…" at bounding box center [907, 169] width 243 height 294
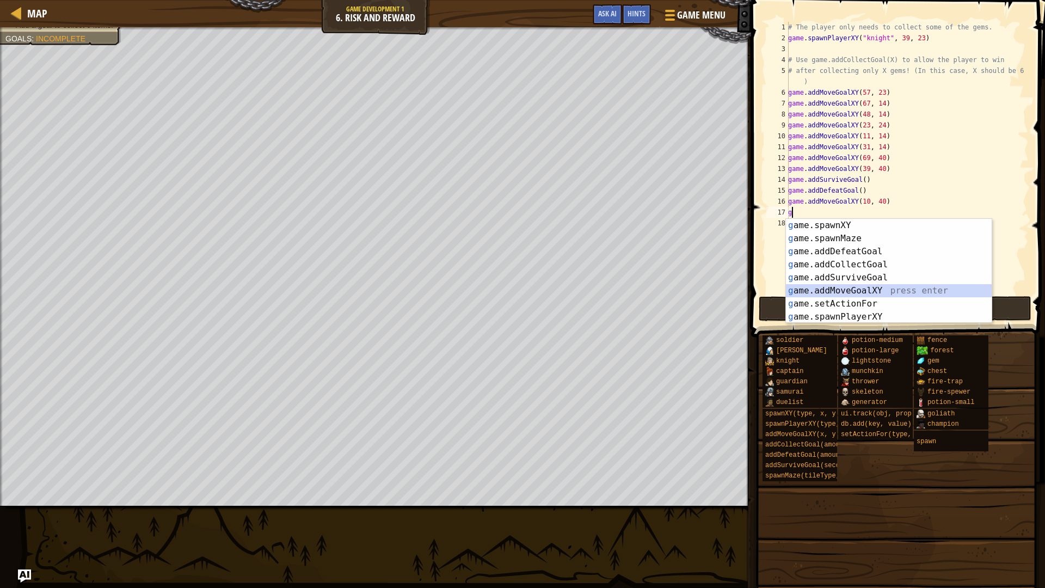
click at [856, 287] on div "g ame.spawnXY press enter g ame.spawnMaze press enter g ame.addDefeatGoal press…" at bounding box center [889, 284] width 206 height 131
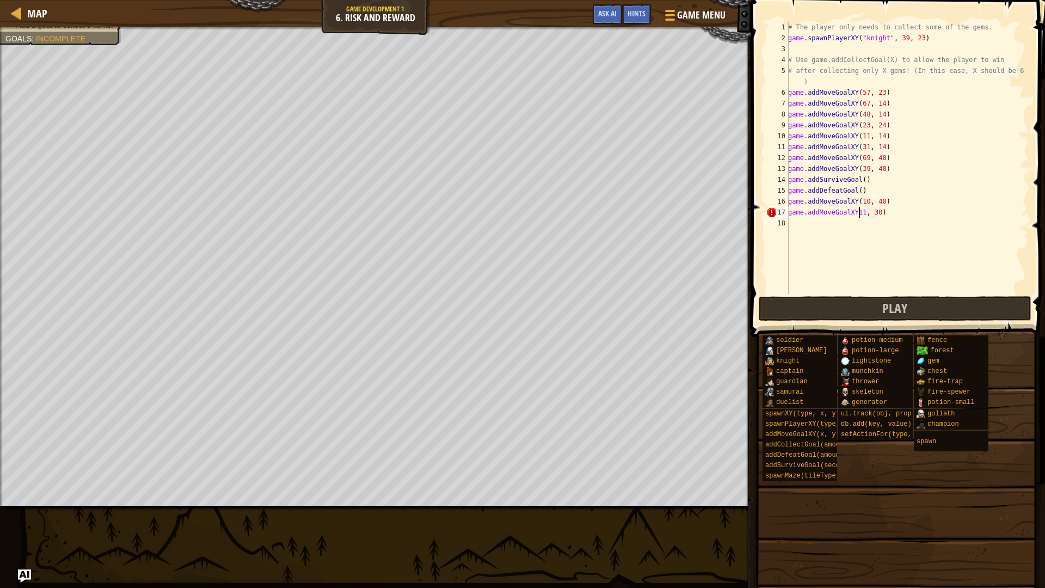
scroll to position [5, 6]
click at [888, 211] on div "# The player only needs to collect some of the gems. game . spawnPlayerXY ( "kn…" at bounding box center [907, 169] width 243 height 294
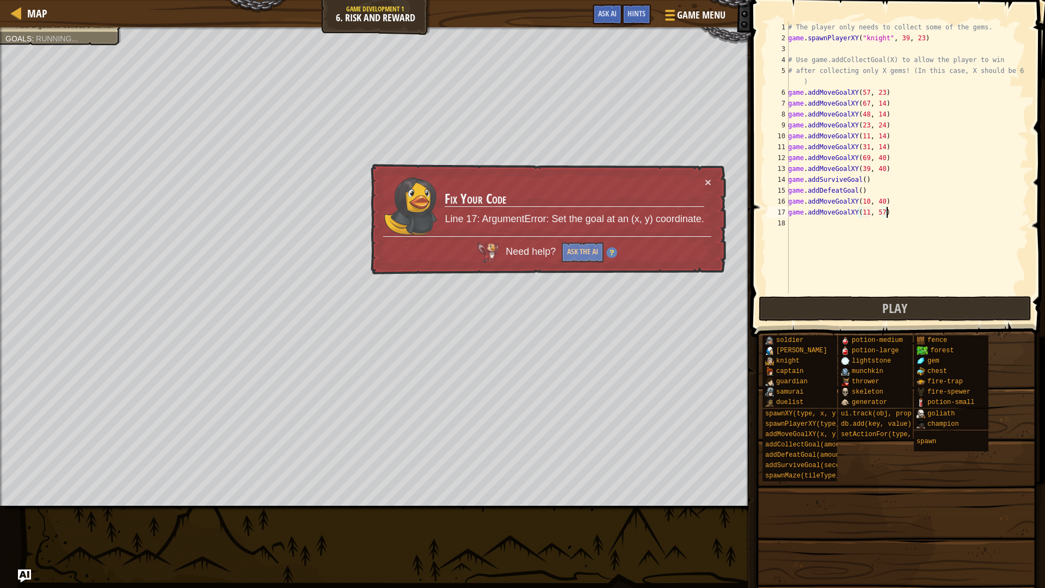
type textarea "game.addMoveGoalXY(11, 57)"
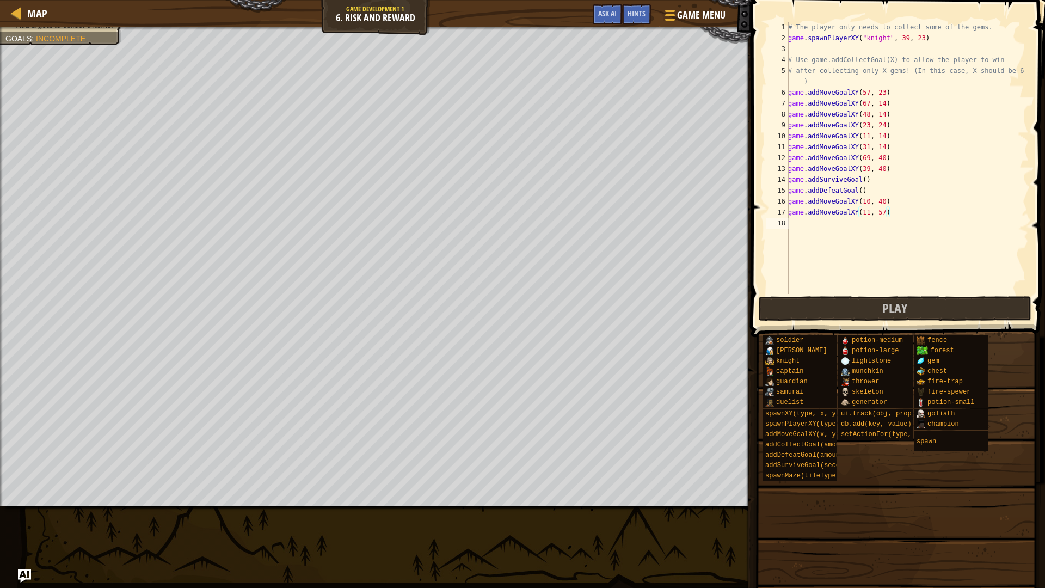
click at [809, 230] on div "# The player only needs to collect some of the gems. game . spawnPlayerXY ( "kn…" at bounding box center [907, 169] width 243 height 294
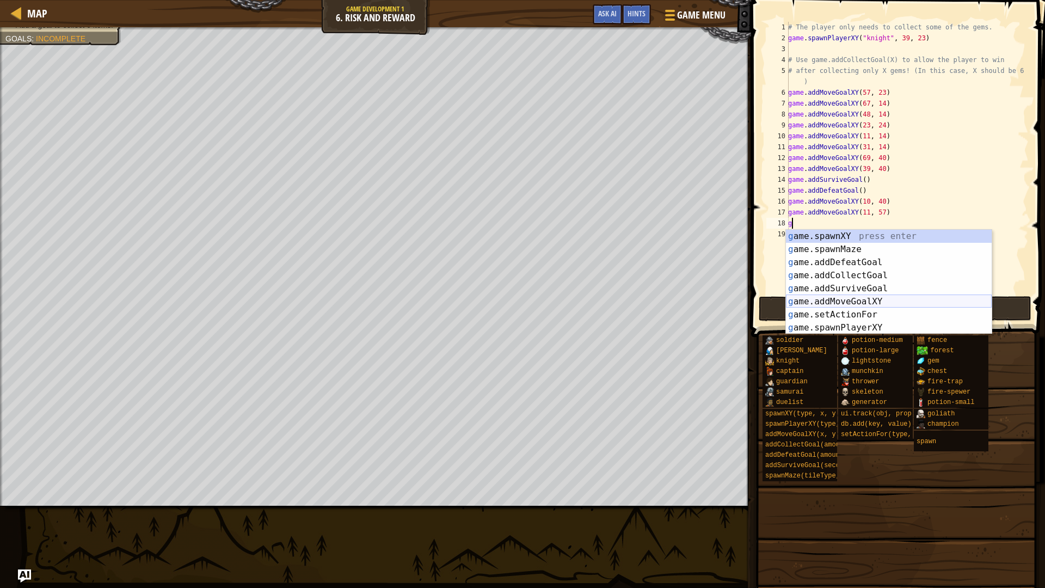
click at [837, 299] on div "g ame.spawnXY press enter g ame.spawnMaze press enter g ame.addDefeatGoal press…" at bounding box center [889, 295] width 206 height 131
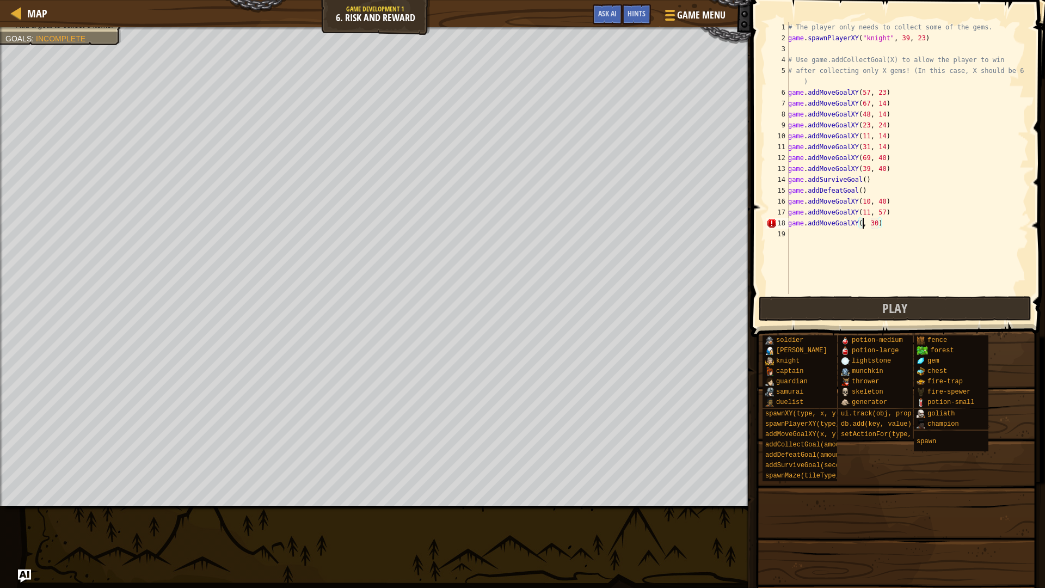
scroll to position [5, 7]
click at [890, 223] on div "# The player only needs to collect some of the gems. game . spawnPlayerXY ( "kn…" at bounding box center [907, 169] width 243 height 294
type textarea "game.addMoveGoalXY(67, 57)"
click at [841, 304] on button "Play" at bounding box center [895, 308] width 273 height 25
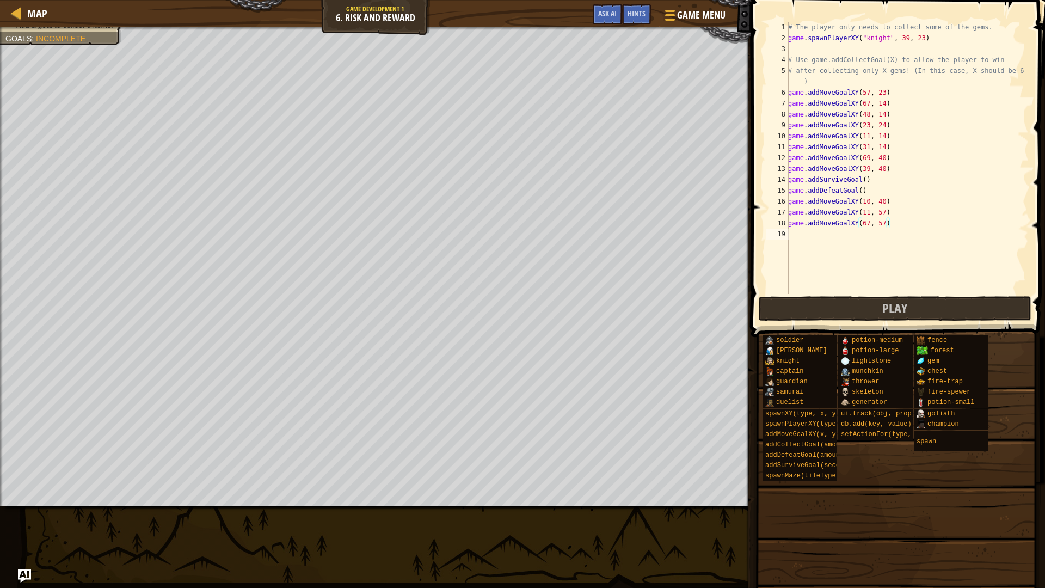
click at [814, 243] on div "# The player only needs to collect some of the gems. game . spawnPlayerXY ( "kn…" at bounding box center [907, 169] width 243 height 294
type textarea "g"
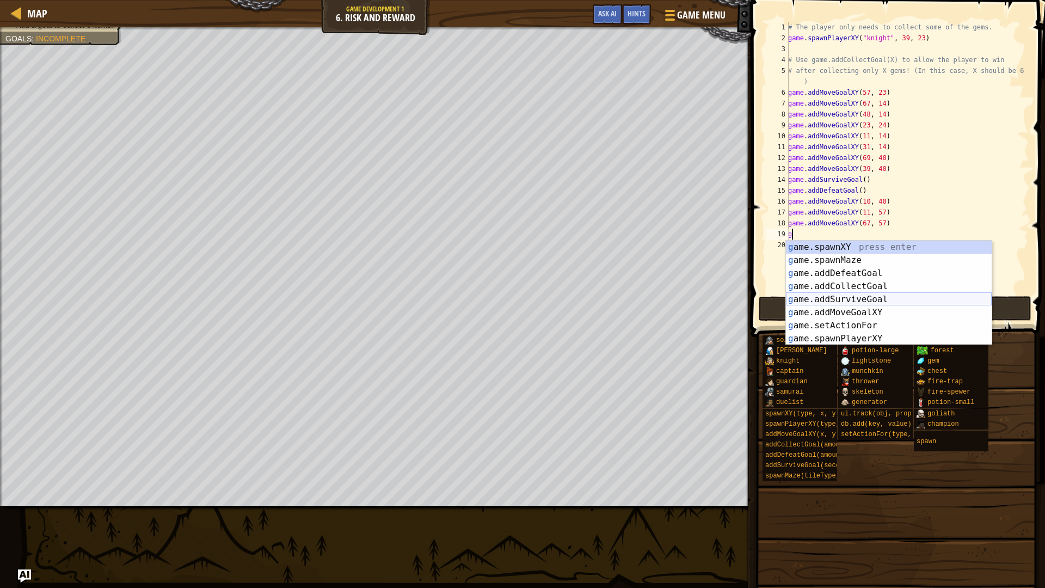
click at [833, 300] on div "g ame.spawnXY press enter g ame.spawnMaze press enter g ame.addDefeatGoal press…" at bounding box center [889, 306] width 206 height 131
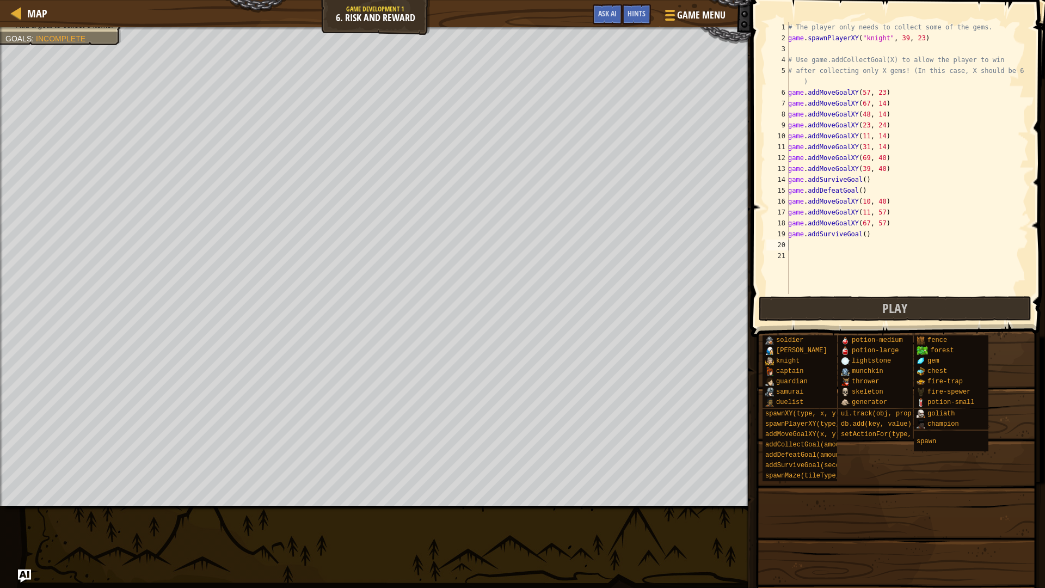
type textarea "g"
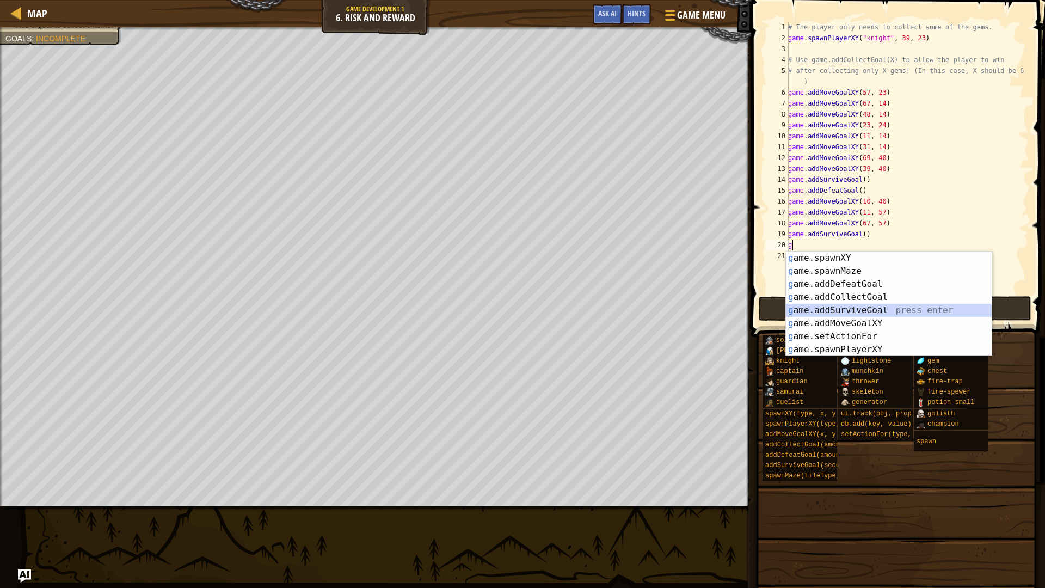
click at [849, 312] on div "g ame.spawnXY press enter g ame.spawnMaze press enter g ame.addDefeatGoal press…" at bounding box center [889, 316] width 206 height 131
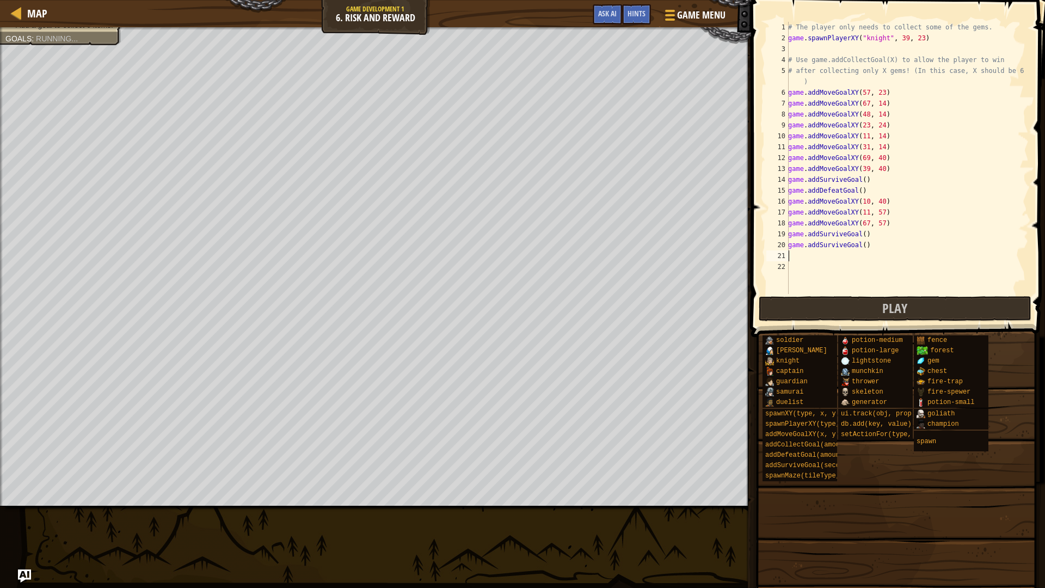
type textarea "g"
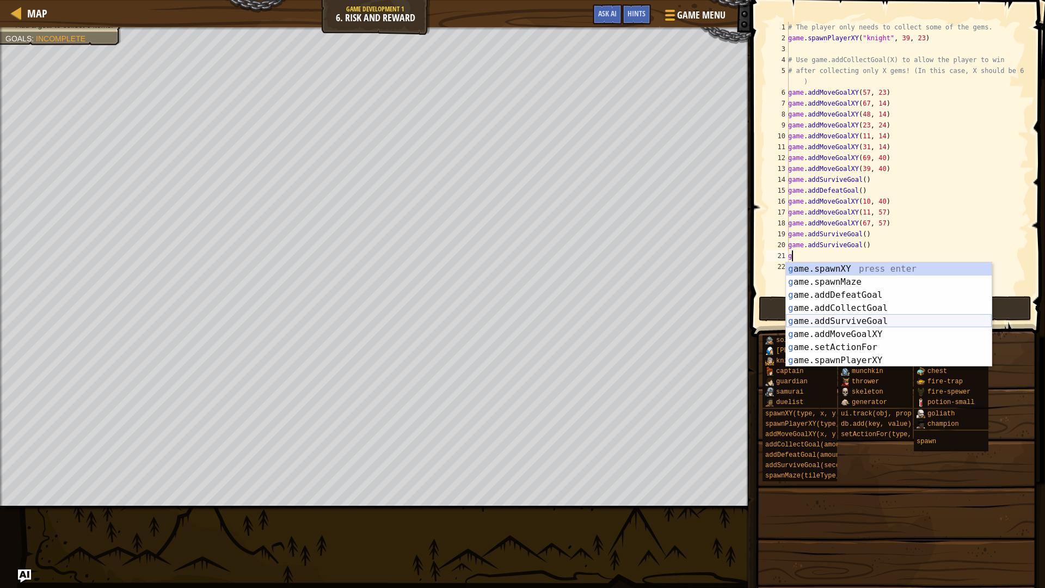
click at [864, 317] on div "g ame.spawnXY press enter g ame.spawnMaze press enter g ame.addDefeatGoal press…" at bounding box center [889, 327] width 206 height 131
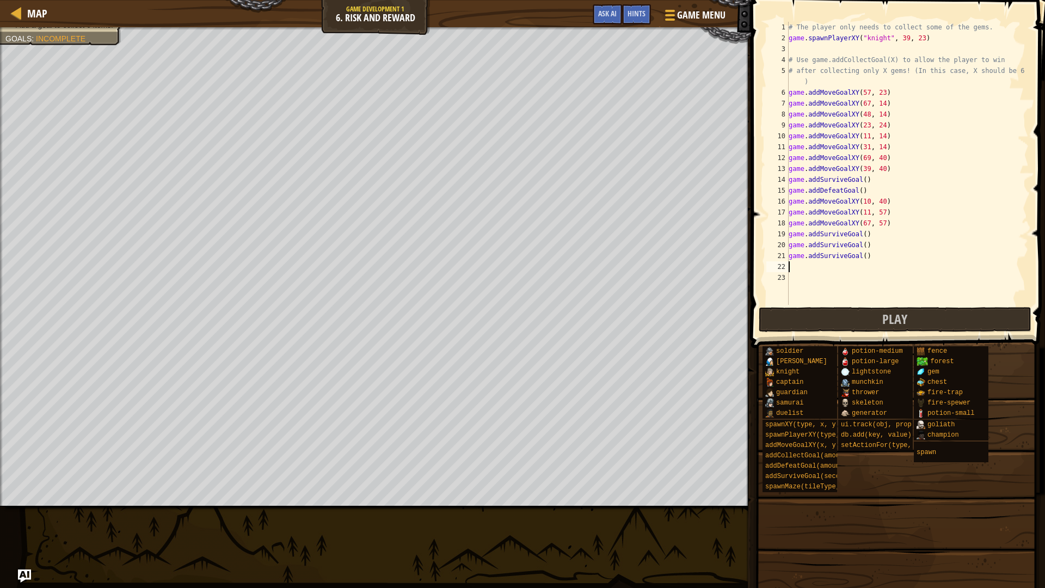
type textarea "g"
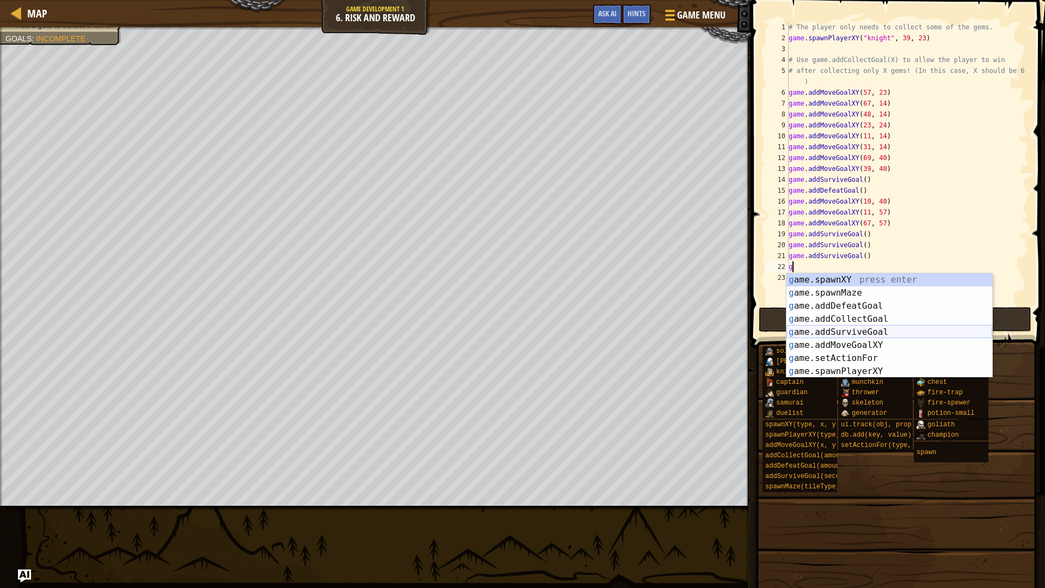
click at [853, 332] on div "g ame.spawnXY press enter g ame.spawnMaze press enter g ame.addDefeatGoal press…" at bounding box center [889, 338] width 206 height 131
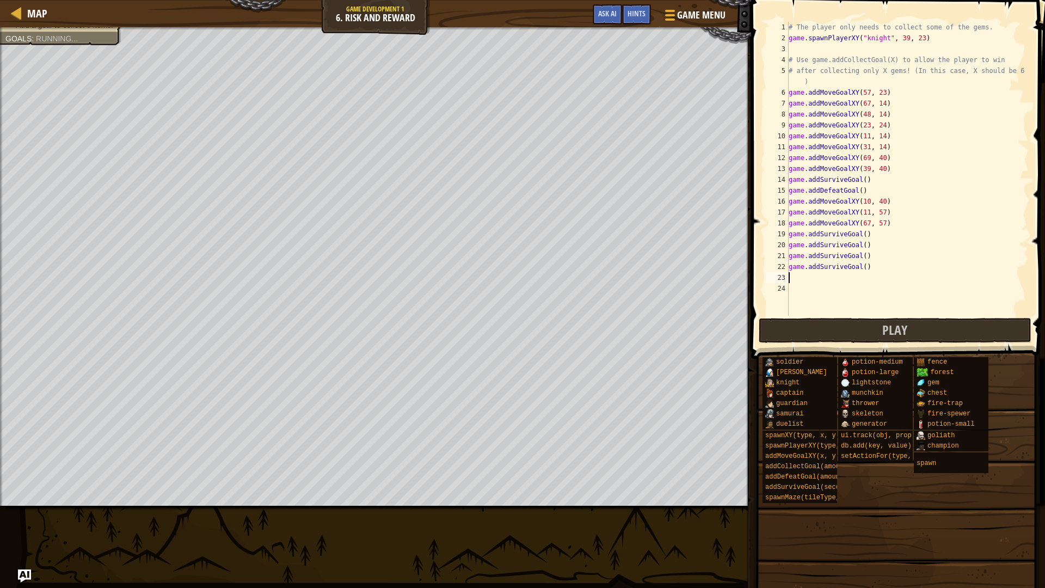
type textarea "g"
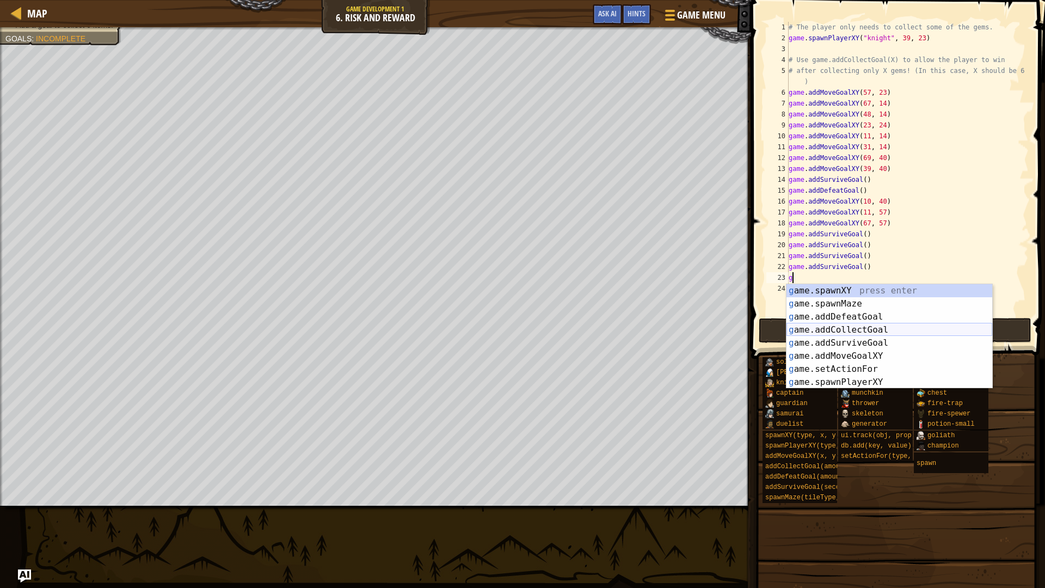
click at [851, 332] on div "g ame.spawnXY press enter g ame.spawnMaze press enter g ame.addDefeatGoal press…" at bounding box center [889, 349] width 206 height 131
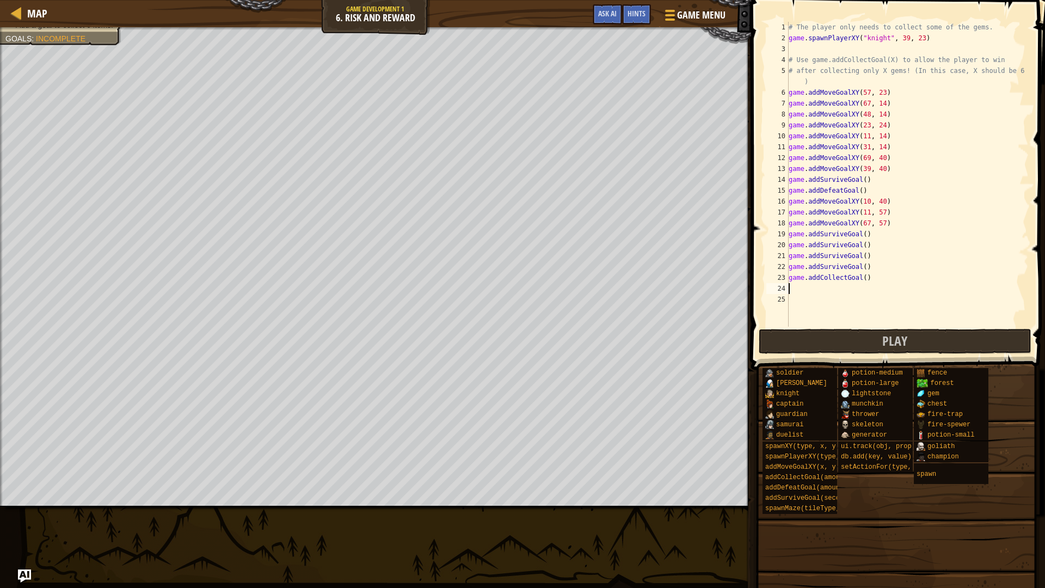
type textarea "g"
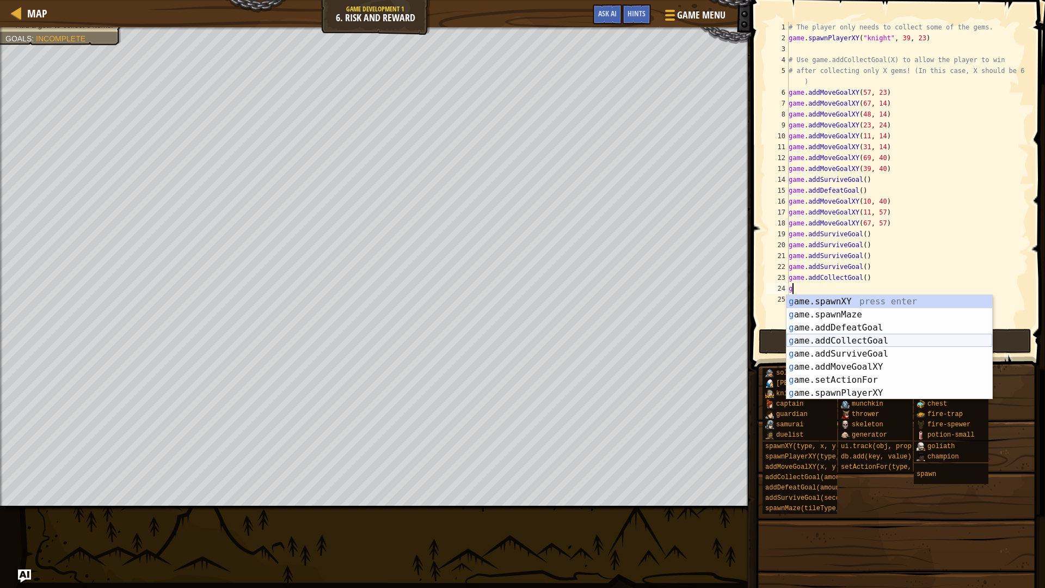
click at [853, 338] on div "g ame.spawnXY press enter g ame.spawnMaze press enter g ame.addDefeatGoal press…" at bounding box center [889, 360] width 206 height 131
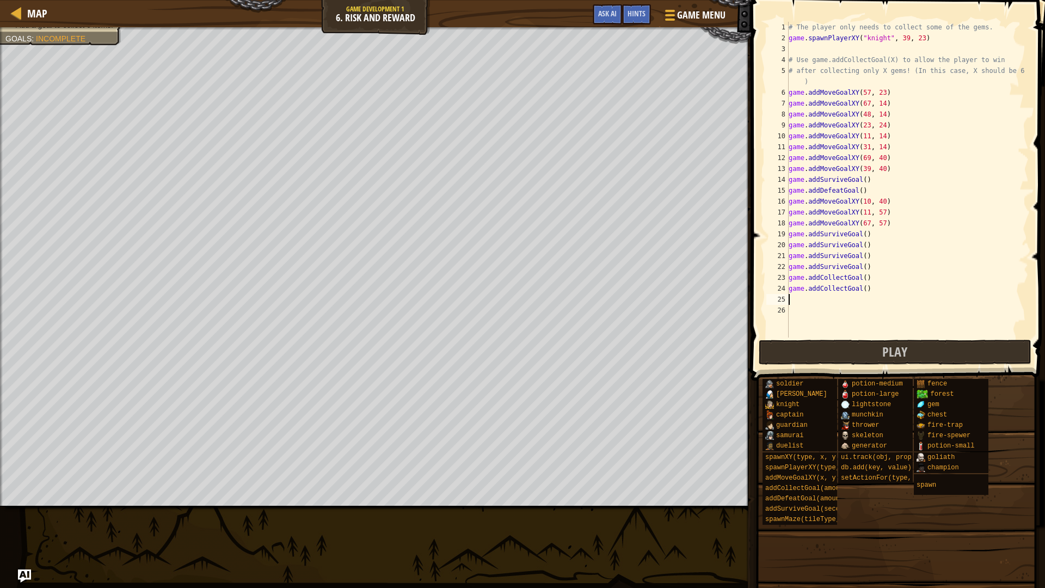
type textarea "g"
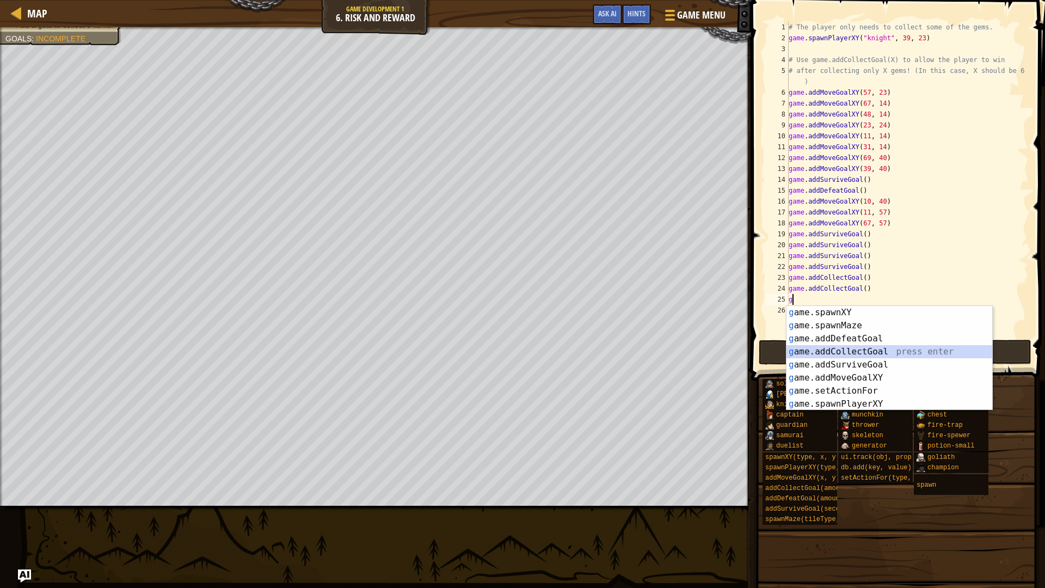
click at [863, 347] on div "g ame.spawnXY press enter g ame.spawnMaze press enter g ame.addDefeatGoal press…" at bounding box center [889, 371] width 206 height 131
type textarea "g"
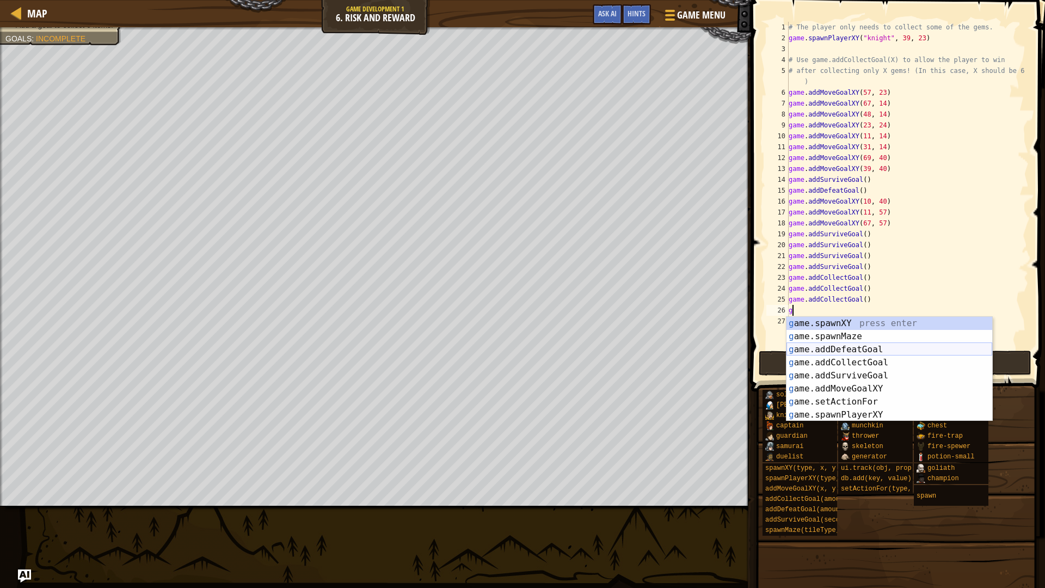
click at [863, 347] on div "g ame.spawnXY press enter g ame.spawnMaze press enter g ame.addDefeatGoal press…" at bounding box center [889, 382] width 206 height 131
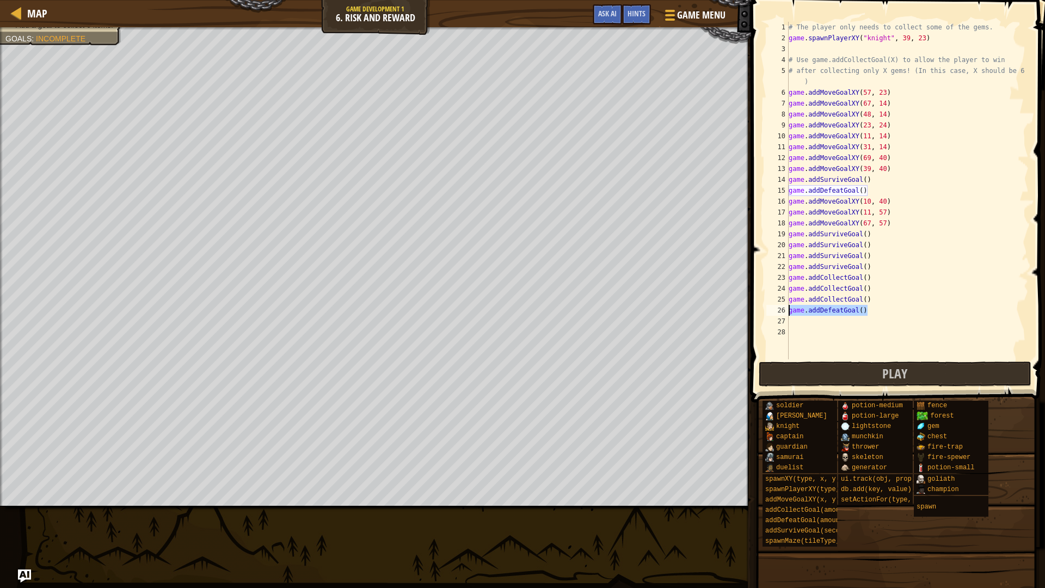
drag, startPoint x: 868, startPoint y: 305, endPoint x: 782, endPoint y: 313, distance: 86.4
click at [782, 313] on div "1 2 3 4 5 6 7 8 9 10 11 12 13 14 15 16 17 18 19 20 21 22 23 24 25 26 27 28 # Th…" at bounding box center [896, 190] width 265 height 337
type textarea "game.addDefeatGoal()"
click at [866, 299] on div "# The player only needs to collect some of the gems. game . spawnPlayerXY ( "kn…" at bounding box center [907, 201] width 242 height 359
type textarea "game.addCollectGoal(6)"
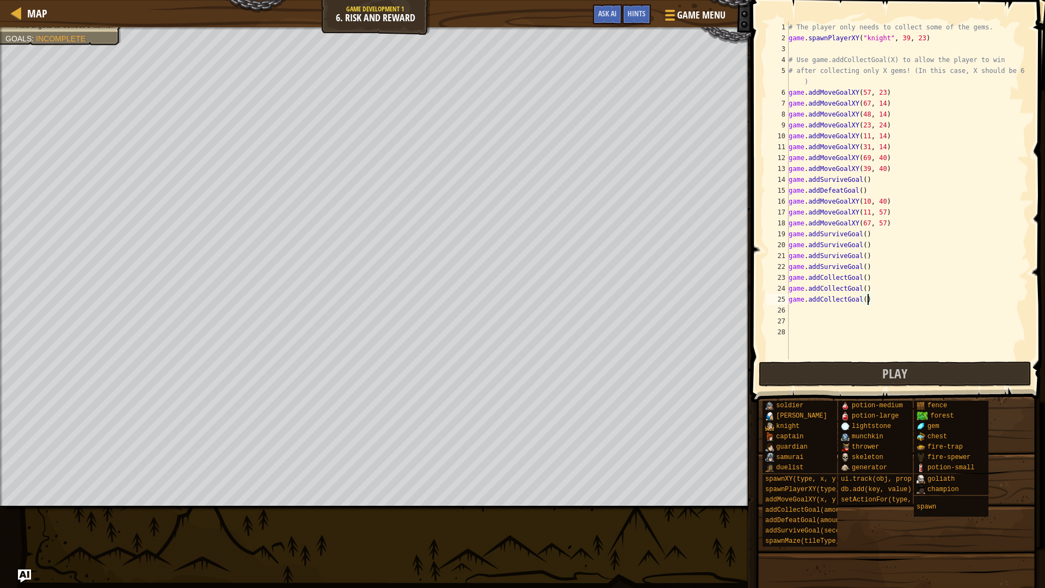
scroll to position [5, 7]
click at [851, 317] on div "# The player only needs to collect some of the gems. game . spawnPlayerXY ( "kn…" at bounding box center [907, 201] width 242 height 359
click at [853, 307] on div "# The player only needs to collect some of the gems. game . spawnPlayerXY ( "kn…" at bounding box center [907, 201] width 242 height 359
type textarea "g"
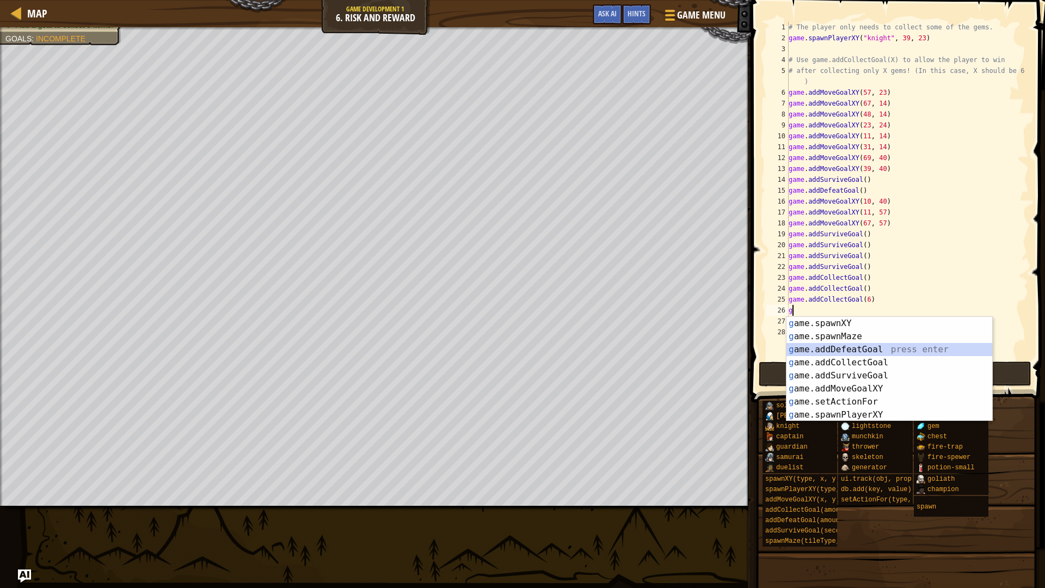
click at [841, 348] on div "g ame.spawnXY press enter g ame.spawnMaze press enter g ame.addDefeatGoal press…" at bounding box center [889, 382] width 206 height 131
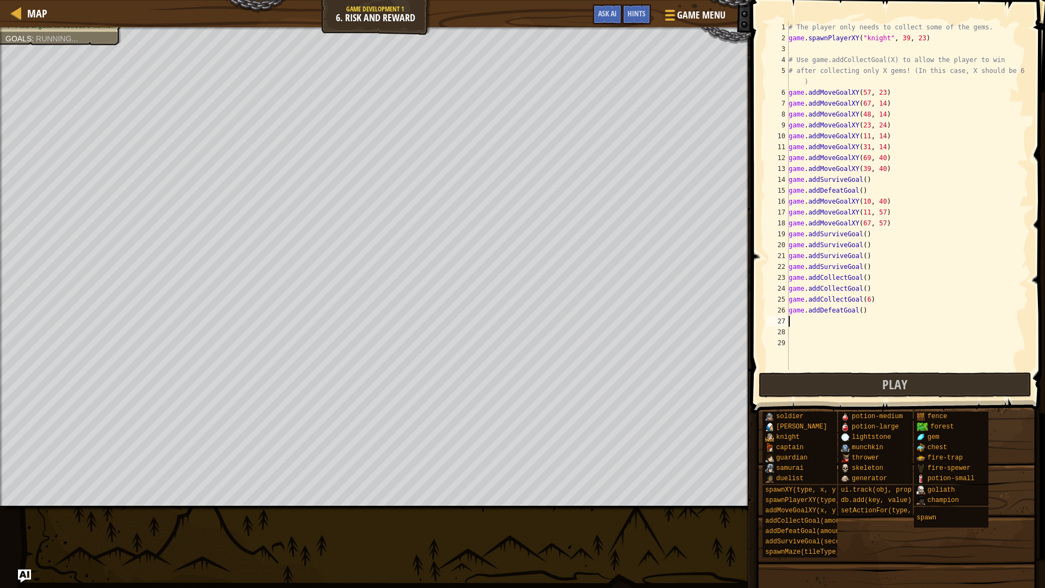
type textarea "g"
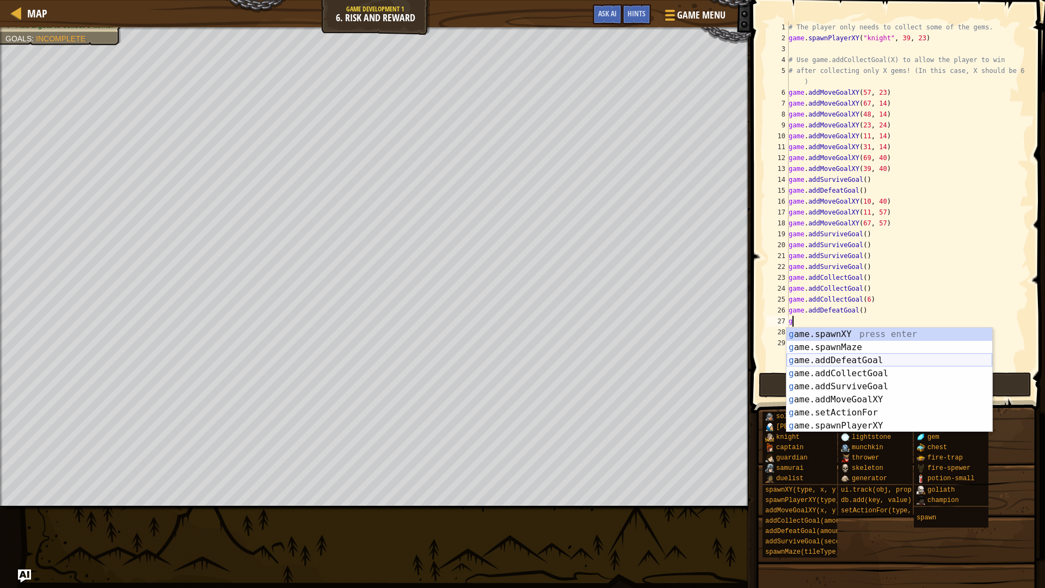
click at [868, 360] on div "g ame.spawnXY press enter g ame.spawnMaze press enter g ame.addDefeatGoal press…" at bounding box center [889, 393] width 206 height 131
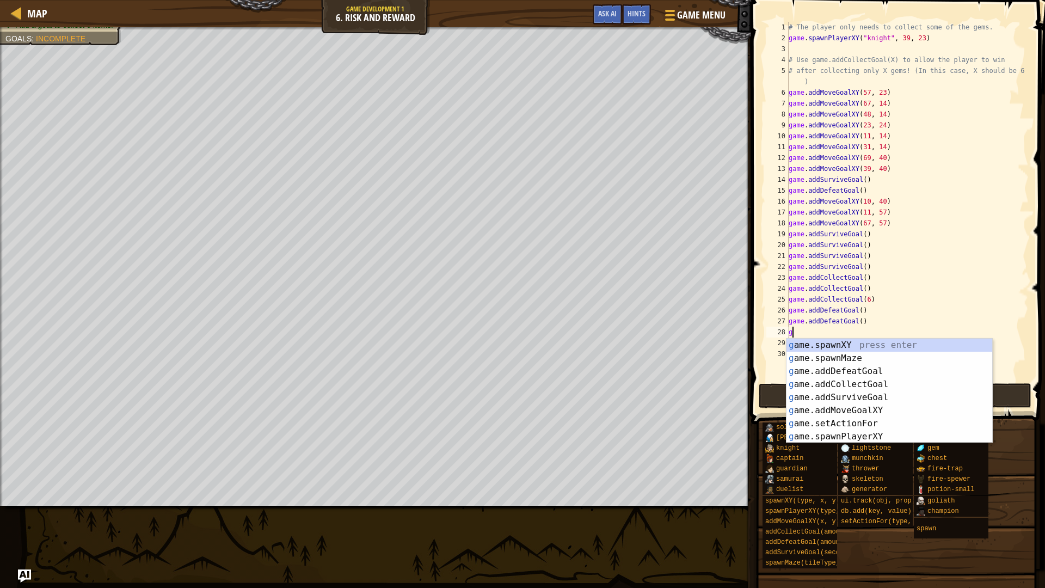
click at [868, 360] on div "g ame.spawnXY press enter g ame.spawnMaze press enter g ame.addDefeatGoal press…" at bounding box center [889, 404] width 206 height 131
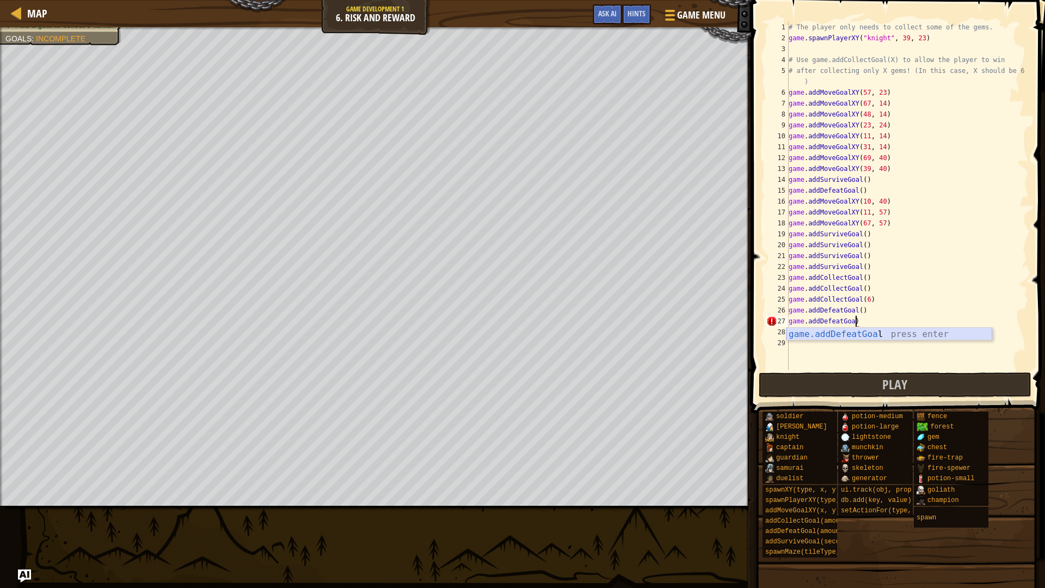
click at [878, 337] on div "game.addDefeatGoa l press enter" at bounding box center [889, 347] width 206 height 39
click at [819, 384] on button "Play" at bounding box center [895, 384] width 273 height 25
click at [866, 235] on div "# The player only needs to collect some of the gems. game . spawnPlayerXY ( "kn…" at bounding box center [907, 207] width 242 height 370
click at [865, 244] on div "# The player only needs to collect some of the gems. game . spawnPlayerXY ( "kn…" at bounding box center [907, 207] width 242 height 370
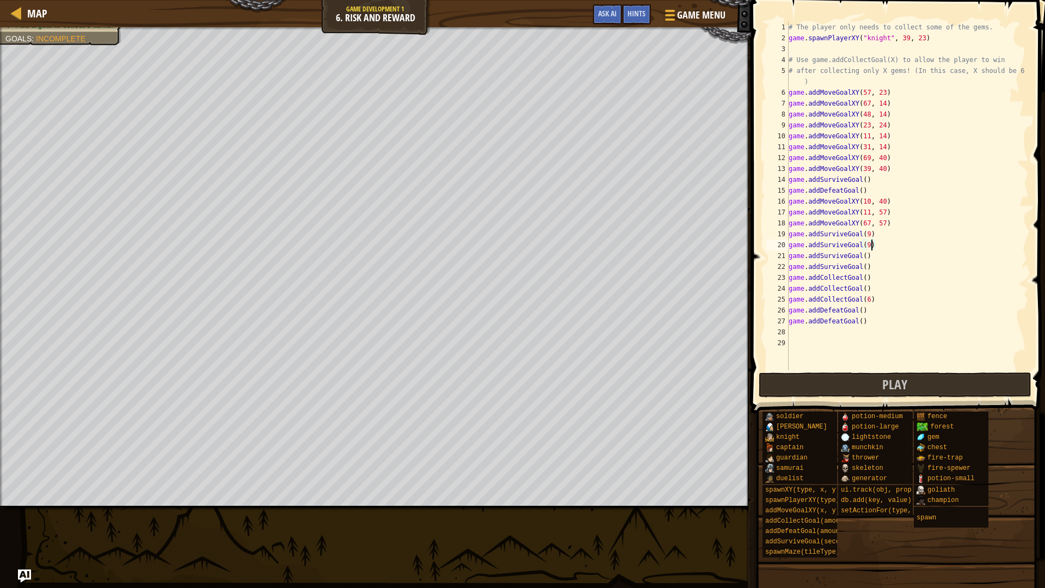
click at [865, 257] on div "# The player only needs to collect some of the gems. game . spawnPlayerXY ( "kn…" at bounding box center [907, 207] width 242 height 370
click at [868, 256] on div "# The player only needs to collect some of the gems. game . spawnPlayerXY ( "kn…" at bounding box center [907, 207] width 242 height 370
click at [866, 267] on div "# The player only needs to collect some of the gems. game . spawnPlayerXY ( "kn…" at bounding box center [907, 207] width 242 height 370
click at [866, 275] on div "# The player only needs to collect some of the gems. game . spawnPlayerXY ( "kn…" at bounding box center [907, 207] width 242 height 370
click at [868, 288] on div "# The player only needs to collect some of the gems. game . spawnPlayerXY ( "kn…" at bounding box center [907, 207] width 242 height 370
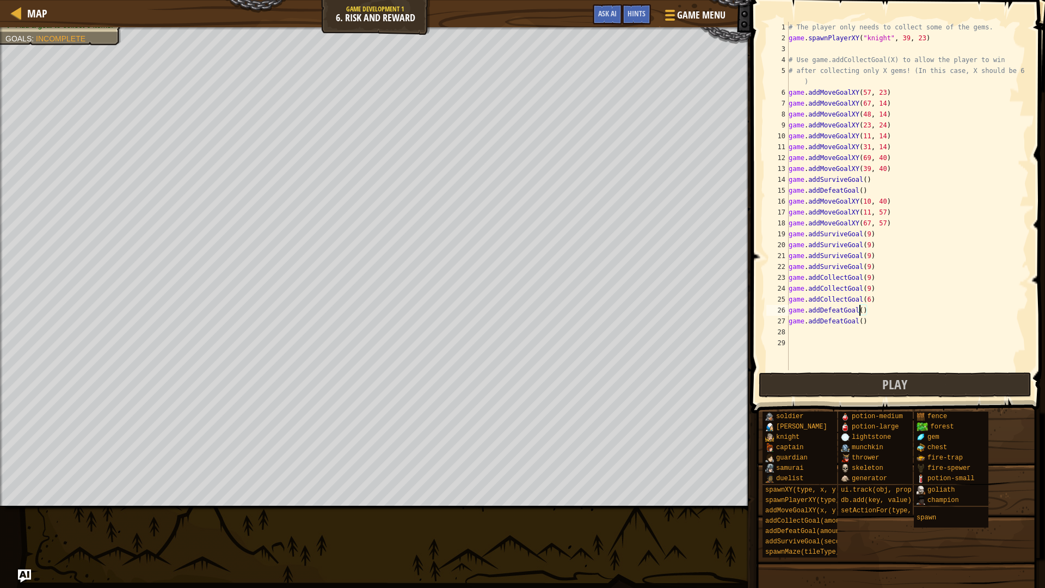
click at [861, 308] on div "# The player only needs to collect some of the gems. game . spawnPlayerXY ( "kn…" at bounding box center [907, 207] width 242 height 370
click at [863, 304] on div "# The player only needs to collect some of the gems. game . spawnPlayerXY ( "kn…" at bounding box center [907, 207] width 242 height 370
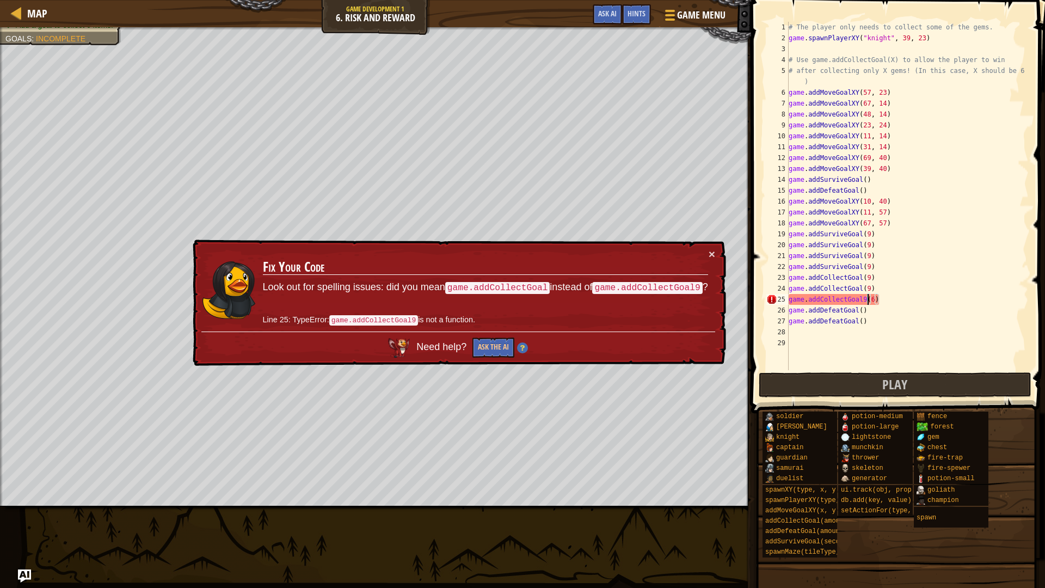
type textarea "game.addCollectGoal(6)"
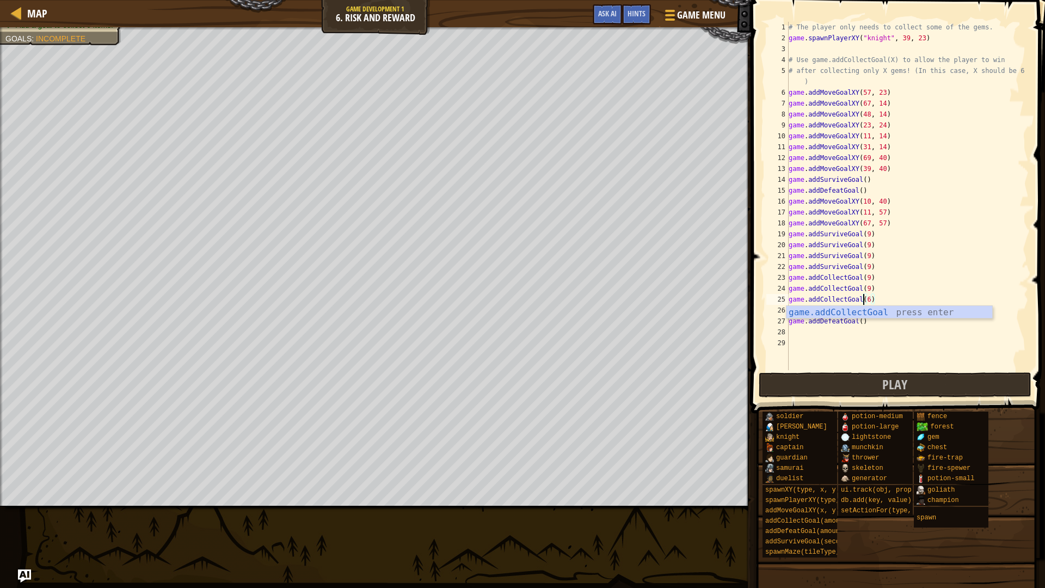
click at [866, 332] on div "# The player only needs to collect some of the gems. game . spawnPlayerXY ( "kn…" at bounding box center [907, 207] width 242 height 370
click at [863, 308] on div "# The player only needs to collect some of the gems. game . spawnPlayerXY ( "kn…" at bounding box center [907, 207] width 242 height 370
click at [862, 321] on div "# The player only needs to collect some of the gems. game . spawnPlayerXY ( "kn…" at bounding box center [907, 207] width 242 height 370
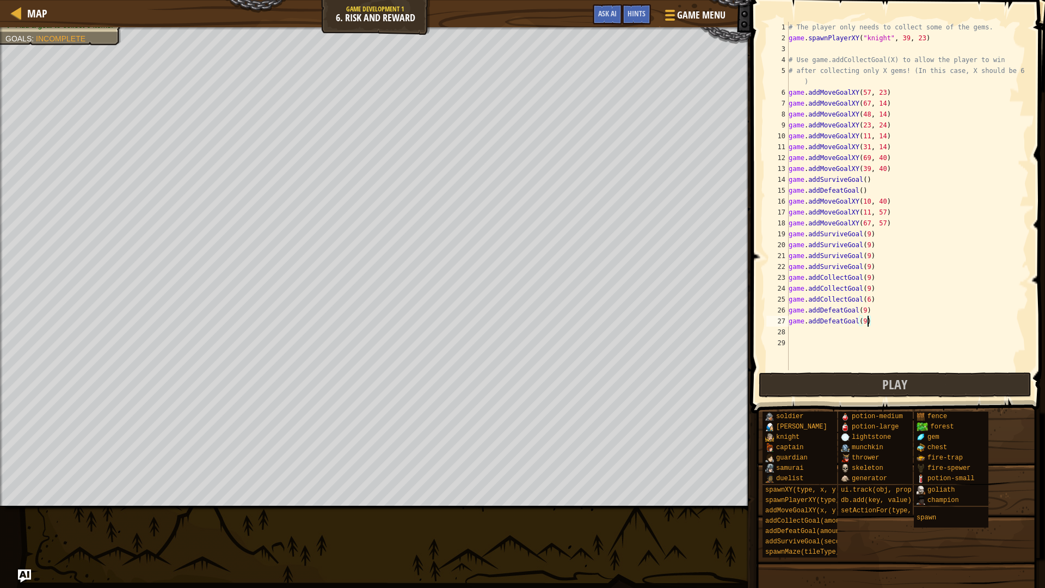
click at [867, 180] on div "# The player only needs to collect some of the gems. game . spawnPlayerXY ( "kn…" at bounding box center [907, 207] width 242 height 370
click at [871, 385] on button "Play" at bounding box center [895, 384] width 273 height 25
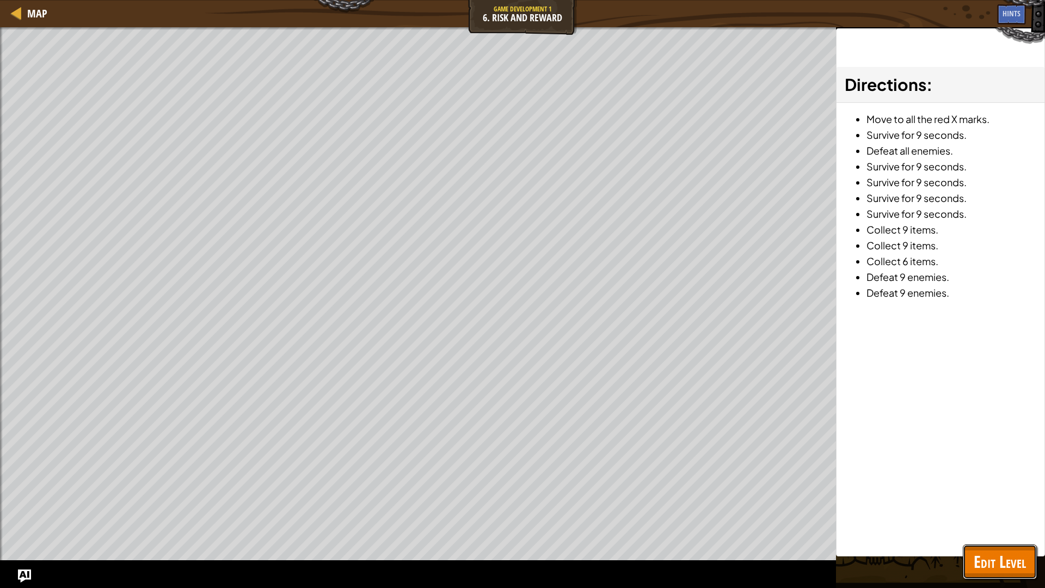
click at [980, 500] on span "Edit Level" at bounding box center [1000, 561] width 52 height 22
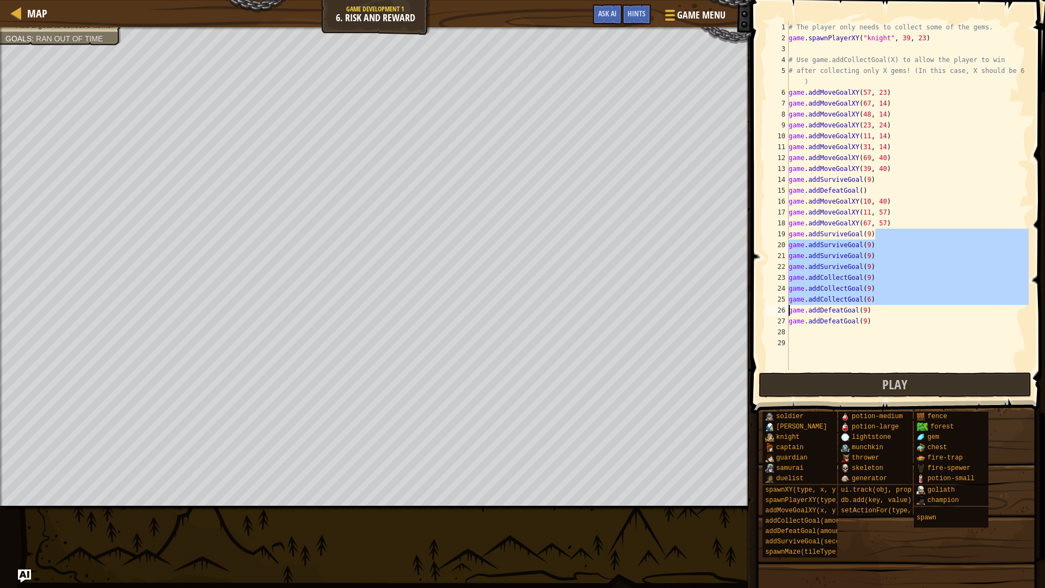
drag, startPoint x: 888, startPoint y: 235, endPoint x: 774, endPoint y: 312, distance: 136.8
click at [774, 312] on div "game.addSurviveGoal(9) 1 2 3 4 5 6 7 8 9 10 11 12 13 14 15 16 17 18 19 20 21 22…" at bounding box center [896, 196] width 265 height 348
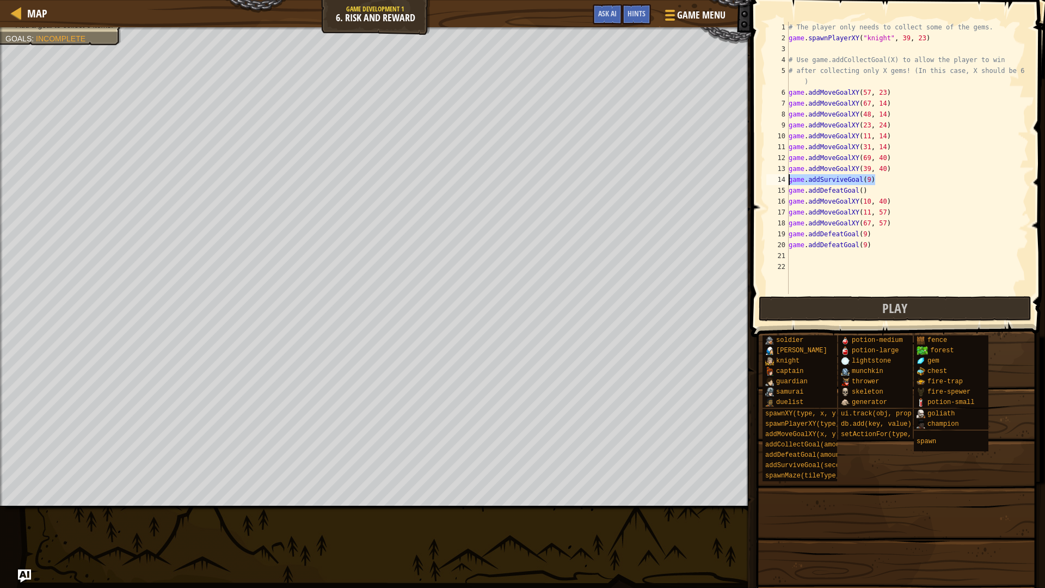
drag, startPoint x: 890, startPoint y: 176, endPoint x: 782, endPoint y: 181, distance: 108.4
click at [782, 181] on div "game.addDefeatGoal(9) 1 2 3 4 5 6 7 8 9 10 11 12 13 14 15 16 17 18 19 20 21 22 …" at bounding box center [896, 158] width 265 height 272
type textarea "game.addSurviveGoal(9)"
drag, startPoint x: 885, startPoint y: 170, endPoint x: 793, endPoint y: 170, distance: 92.5
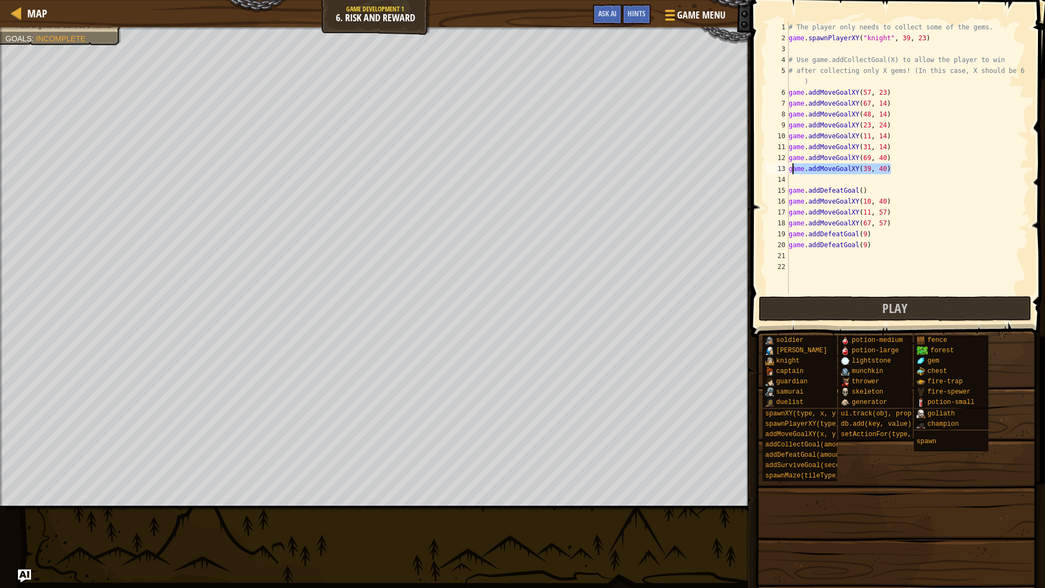
click at [793, 170] on div "# The player only needs to collect some of the gems. game . spawnPlayerXY ( "kn…" at bounding box center [907, 169] width 242 height 294
click at [926, 190] on div "# The player only needs to collect some of the gems. game . spawnPlayerXY ( "kn…" at bounding box center [907, 169] width 242 height 294
drag, startPoint x: 909, startPoint y: 198, endPoint x: 787, endPoint y: 202, distance: 122.6
click at [787, 202] on div "game.addDefeatGoal() 1 2 3 4 5 6 7 8 9 10 11 12 13 14 15 16 17 18 19 20 21 22 #…" at bounding box center [896, 158] width 265 height 272
type textarea "game.addMoveGoalXY(10, 40)"
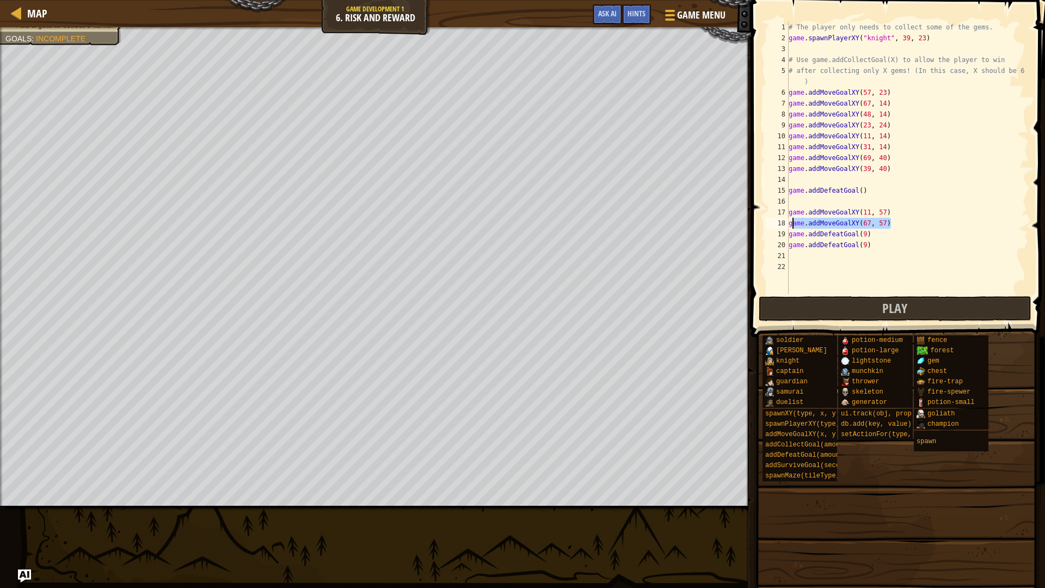
drag, startPoint x: 887, startPoint y: 226, endPoint x: 789, endPoint y: 220, distance: 98.7
click at [789, 220] on div "# The player only needs to collect some of the gems. game . spawnPlayerXY ( "kn…" at bounding box center [907, 169] width 242 height 294
type textarea "game.addMoveGoalXY(67, 57)"
click at [908, 307] on button "Play" at bounding box center [895, 308] width 273 height 25
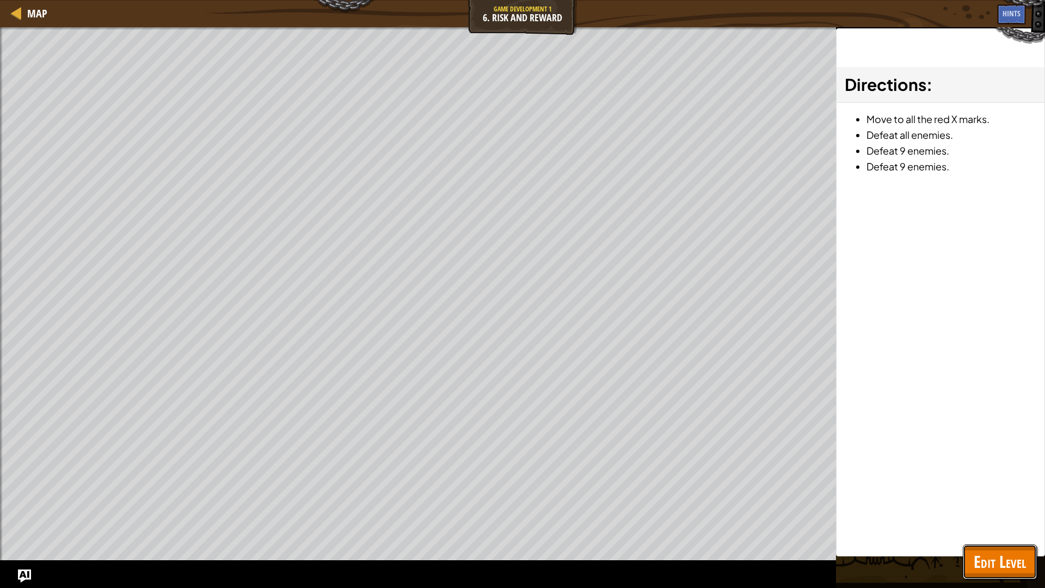
drag, startPoint x: 1002, startPoint y: 563, endPoint x: 985, endPoint y: 534, distance: 33.4
click at [1001, 500] on span "Edit Level" at bounding box center [1000, 561] width 52 height 22
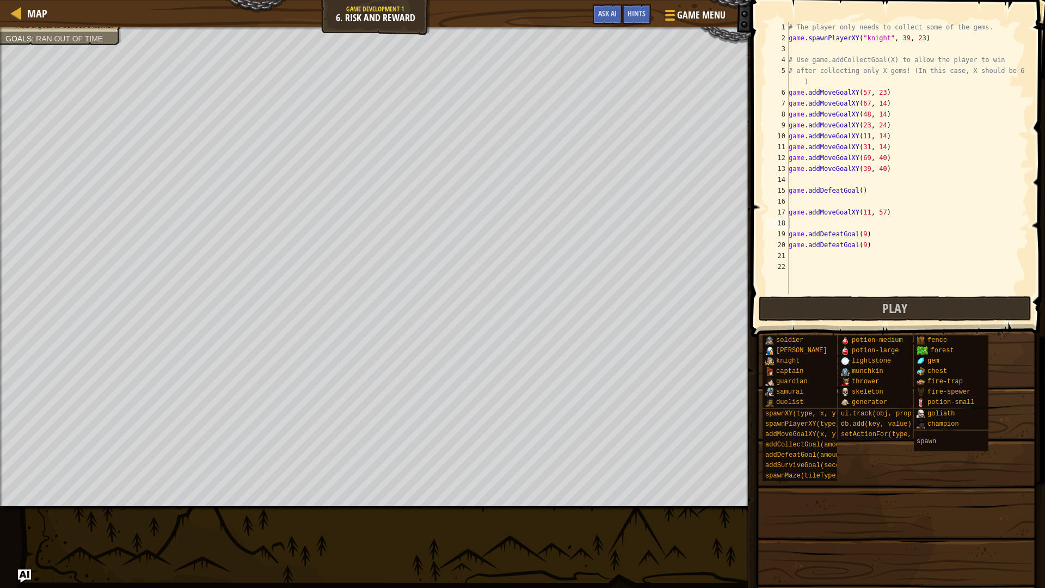
click at [869, 232] on div "# The player only needs to collect some of the gems. game . spawnPlayerXY ( "kn…" at bounding box center [907, 169] width 242 height 294
click at [868, 244] on div "# The player only needs to collect some of the gems. game . spawnPlayerXY ( "kn…" at bounding box center [907, 169] width 242 height 294
type textarea "game.addDefeatGoal()"
click at [800, 221] on div "# The player only needs to collect some of the gems. game . spawnPlayerXY ( "kn…" at bounding box center [907, 169] width 242 height 294
type textarea "game.addMoveGoalXY(11, 57)"
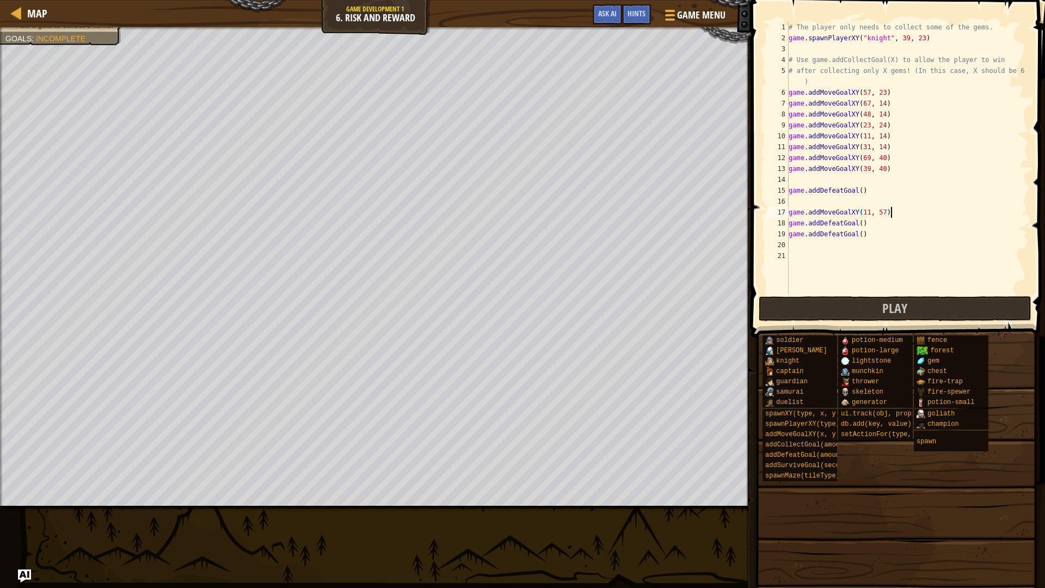
click at [803, 196] on div "# The player only needs to collect some of the gems. game . spawnPlayerXY ( "kn…" at bounding box center [907, 169] width 242 height 294
click at [798, 171] on div "# The player only needs to collect some of the gems. game . spawnPlayerXY ( "kn…" at bounding box center [907, 169] width 242 height 294
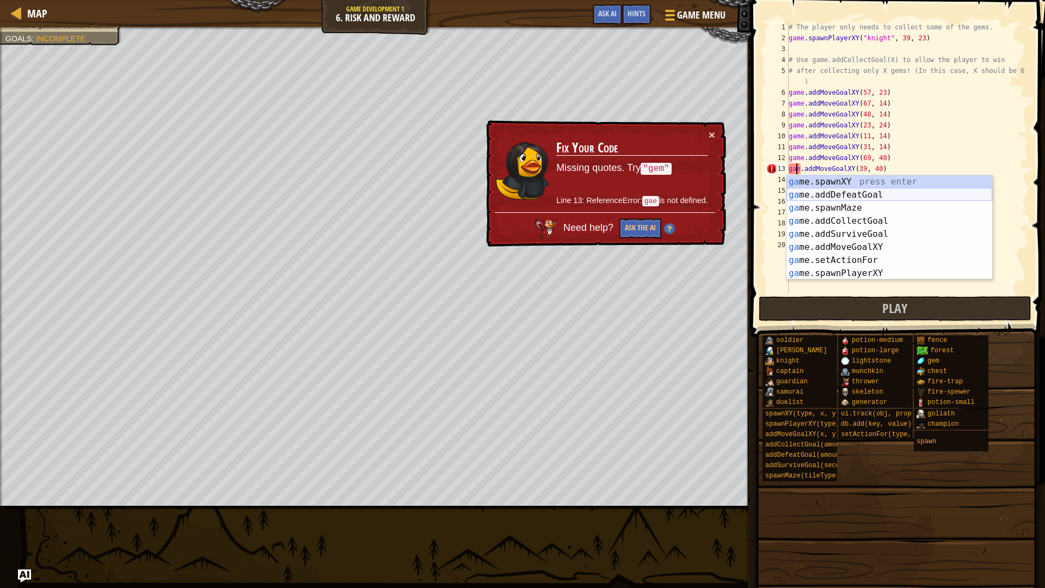
scroll to position [5, 1]
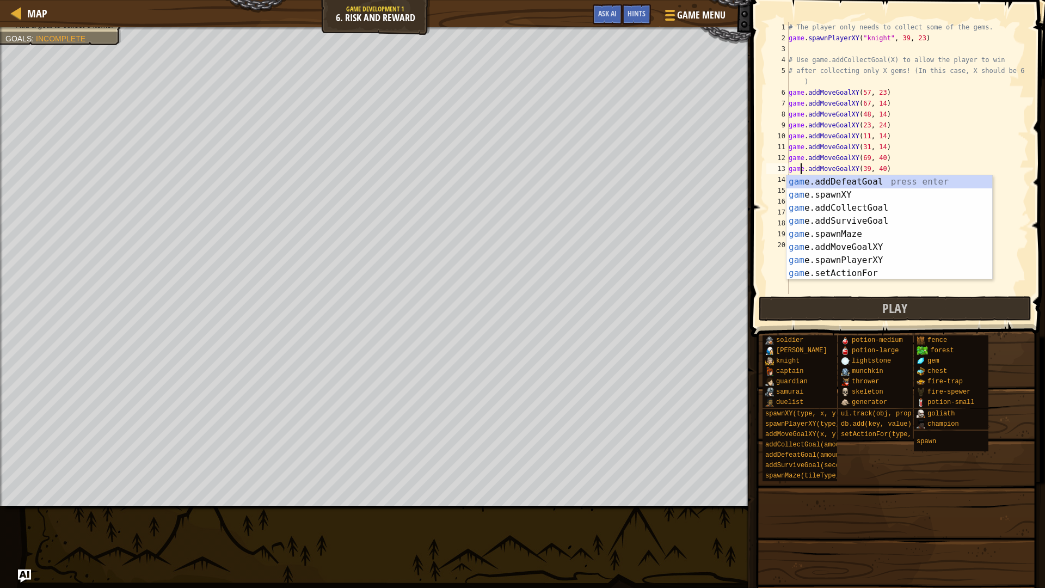
click at [956, 139] on div "# The player only needs to collect some of the gems. game . spawnPlayerXY ( "kn…" at bounding box center [907, 169] width 242 height 294
type textarea "game.addMoveGoalXY(11, 14)"
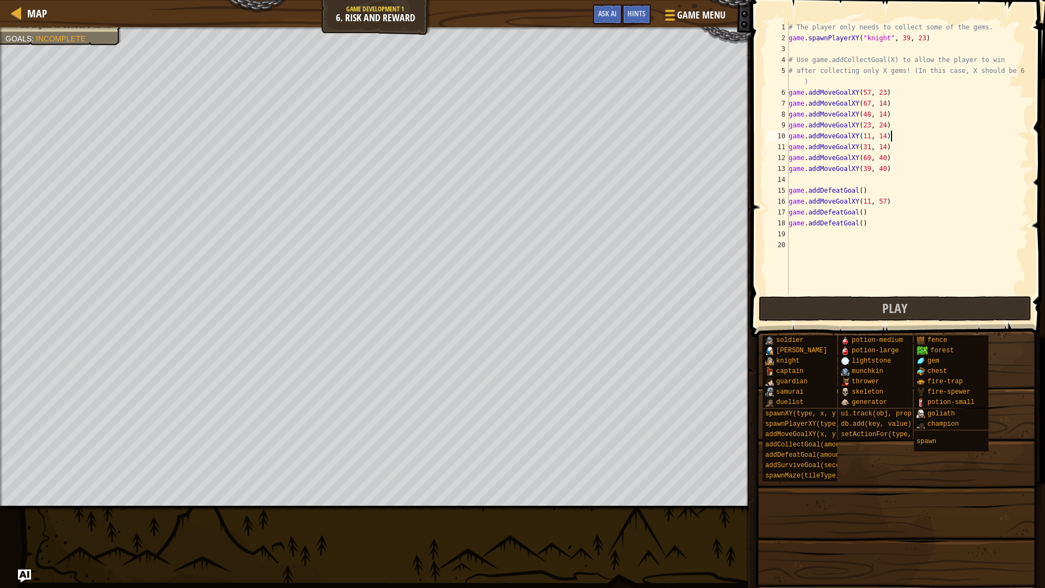
click at [795, 175] on div "# The player only needs to collect some of the gems. game . spawnPlayerXY ( "kn…" at bounding box center [907, 169] width 242 height 294
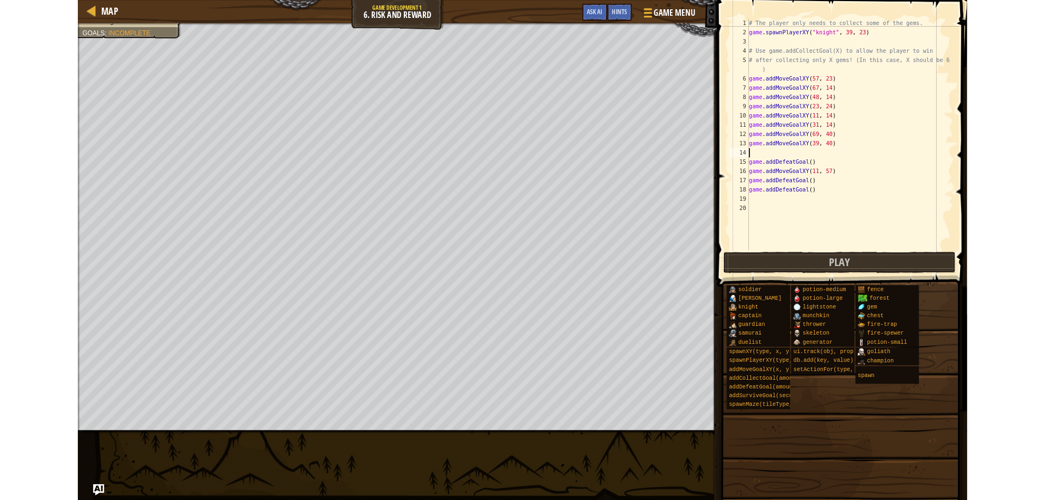
scroll to position [5, 0]
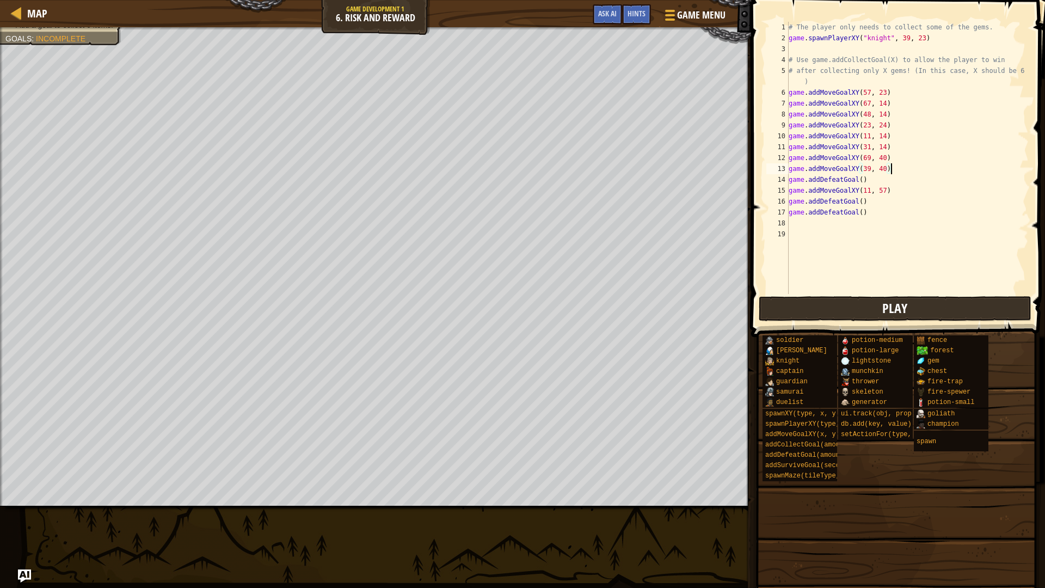
type textarea "game.addMoveGoalXY(39, 40)"
click at [833, 299] on button "Play" at bounding box center [895, 308] width 273 height 25
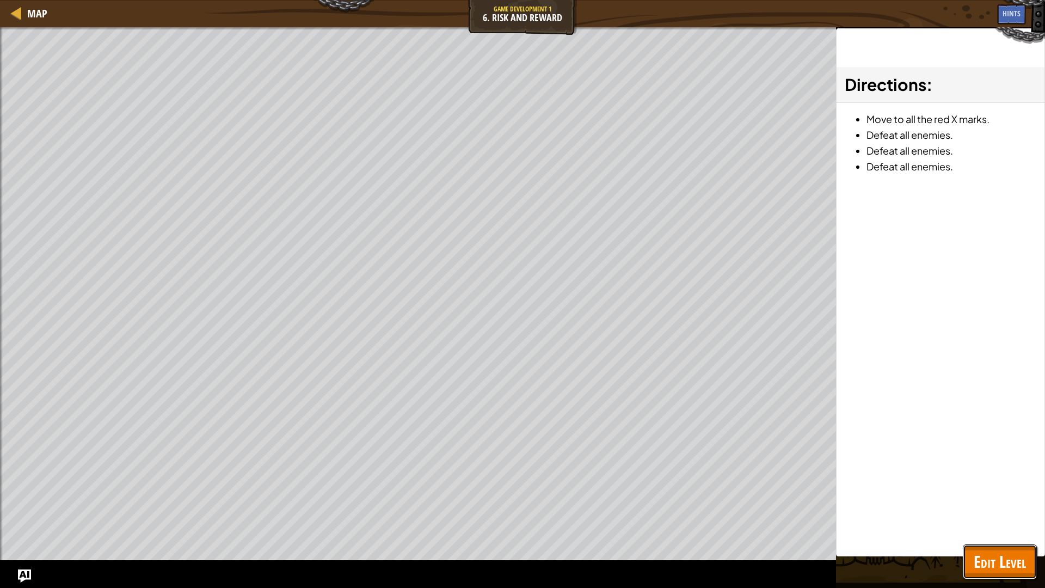
click at [1001, 500] on span "Edit Level" at bounding box center [1000, 561] width 52 height 22
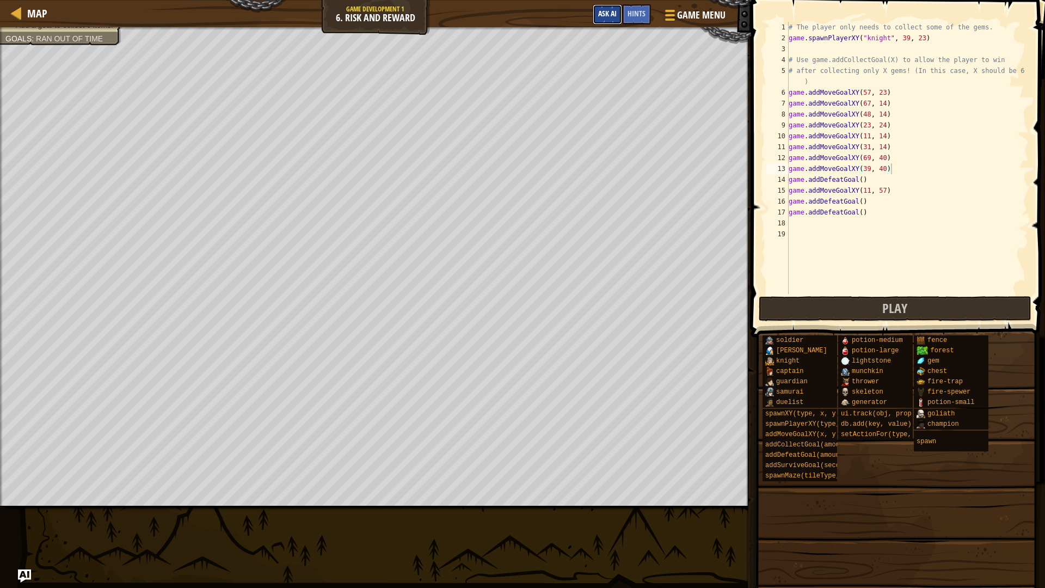
click at [607, 10] on span "Ask AI" at bounding box center [607, 13] width 19 height 10
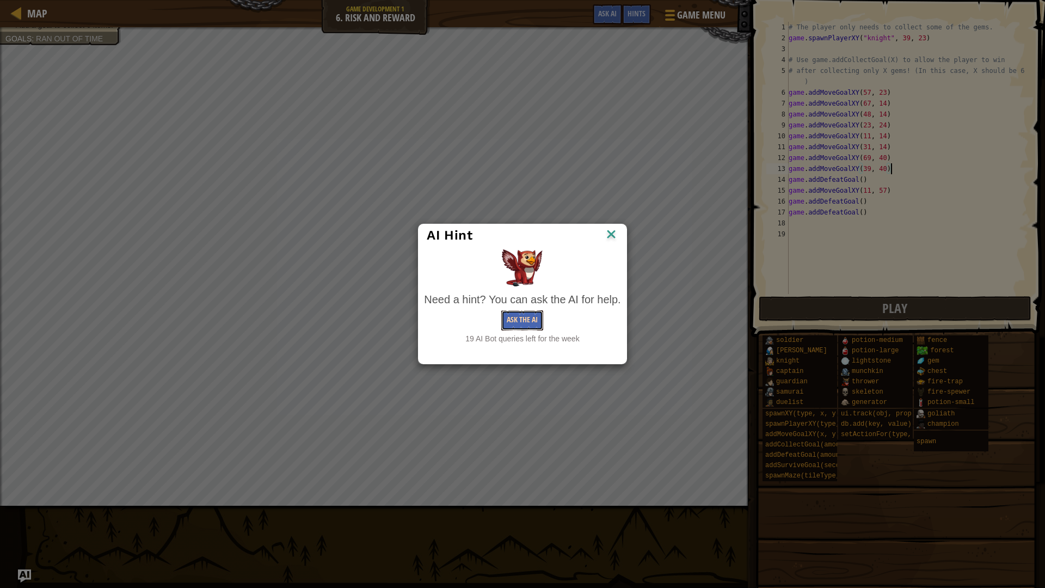
click at [520, 320] on button "Ask the AI" at bounding box center [522, 320] width 42 height 20
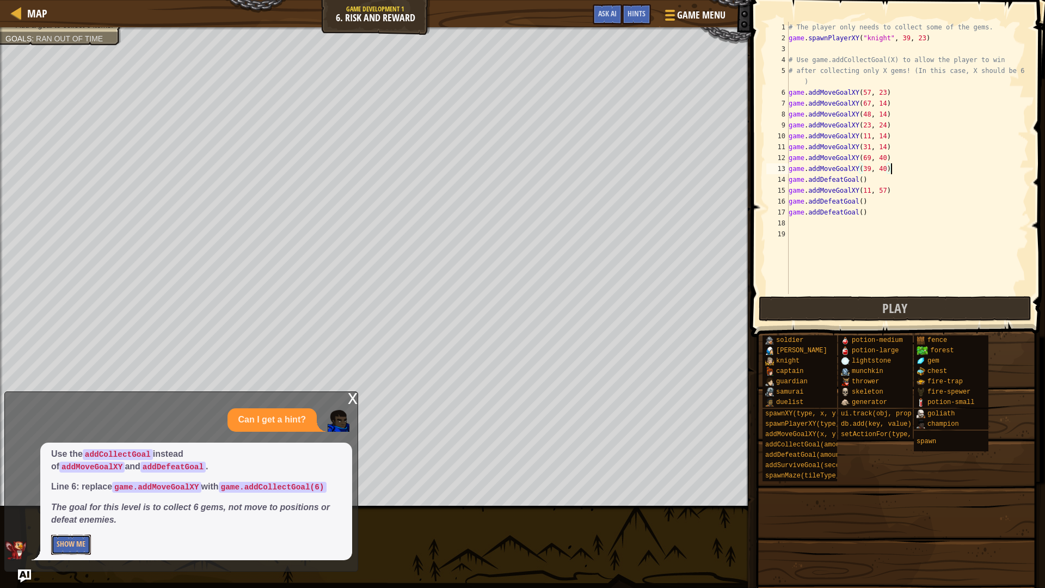
click at [75, 500] on button "Show Me" at bounding box center [71, 544] width 40 height 20
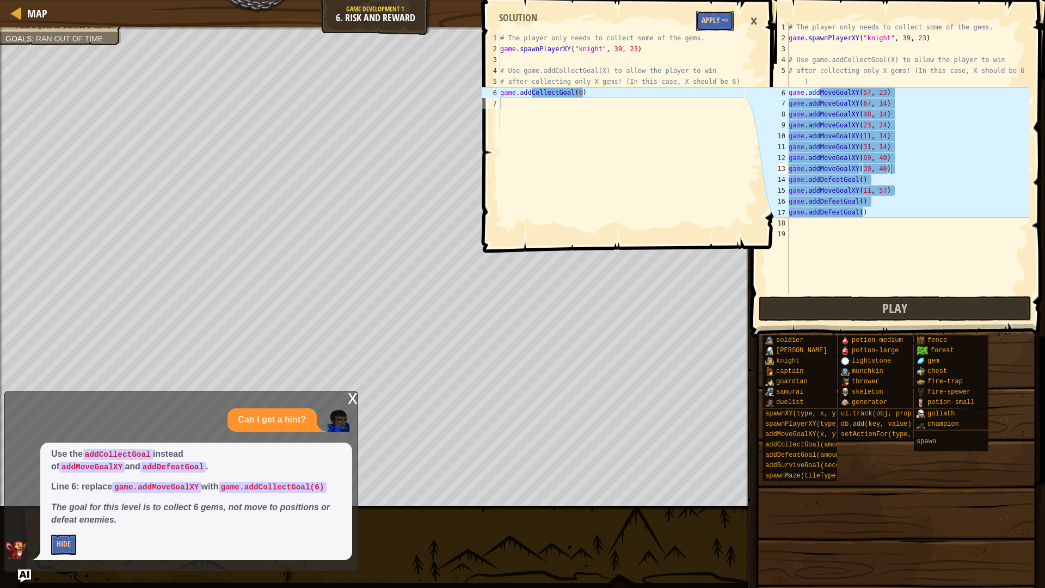
click at [719, 25] on button "Apply =>" at bounding box center [715, 21] width 38 height 20
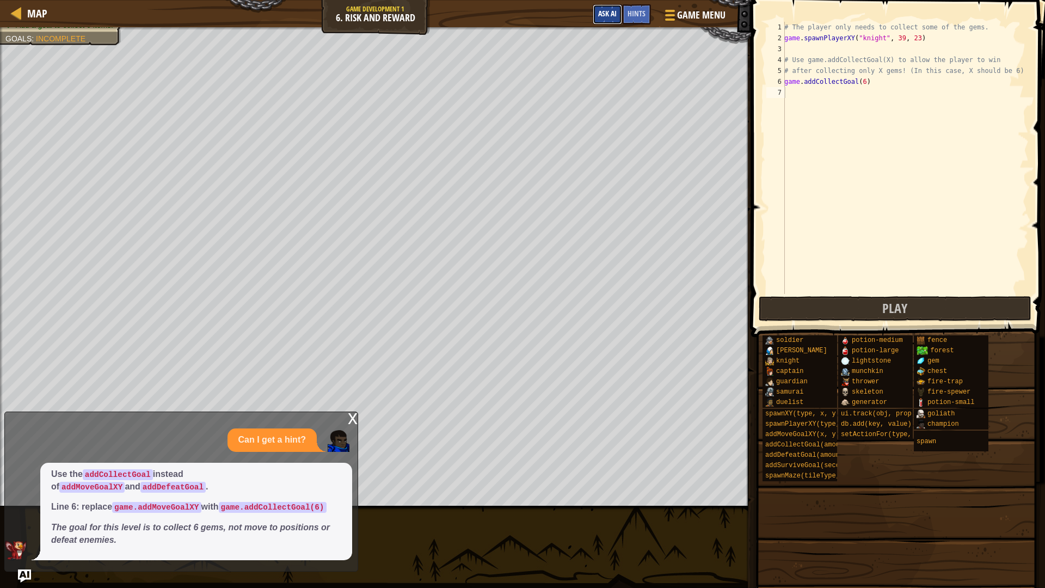
click at [608, 9] on span "Ask AI" at bounding box center [607, 13] width 19 height 10
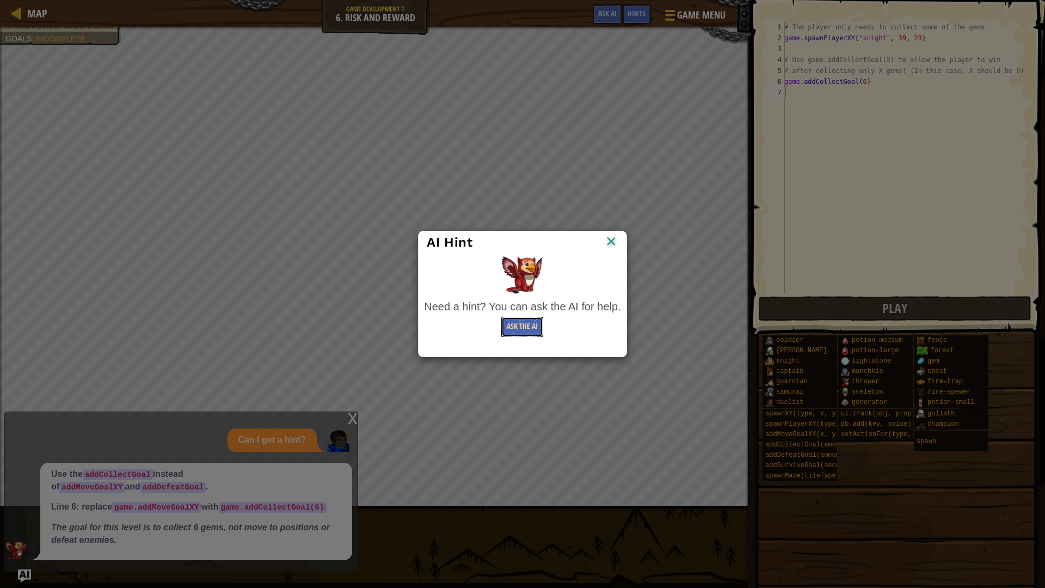
click at [521, 324] on button "Ask the AI" at bounding box center [522, 327] width 42 height 20
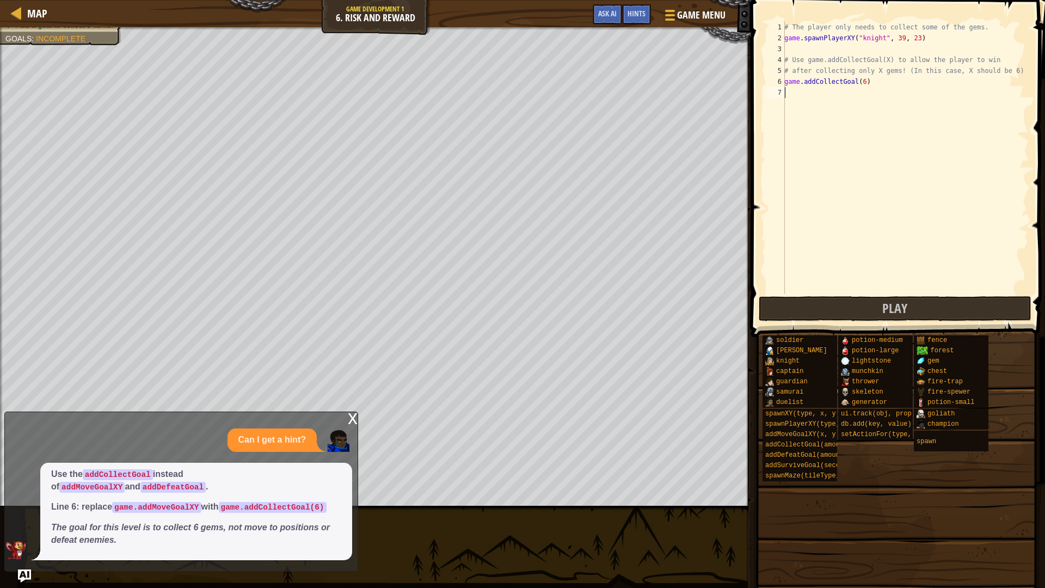
click at [348, 415] on div "x" at bounding box center [353, 417] width 10 height 11
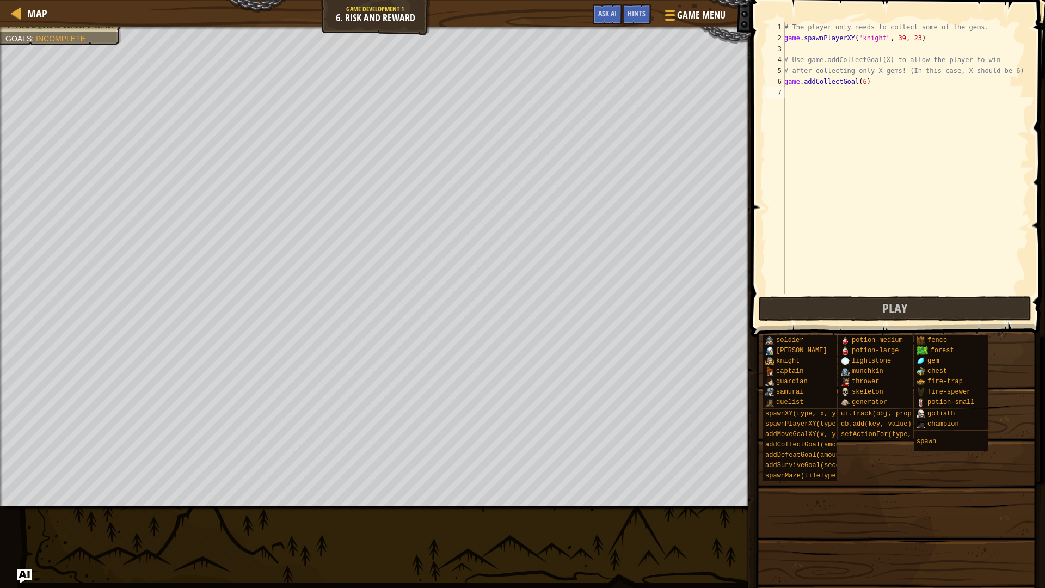
click at [26, 500] on img "Ask AI" at bounding box center [24, 576] width 14 height 14
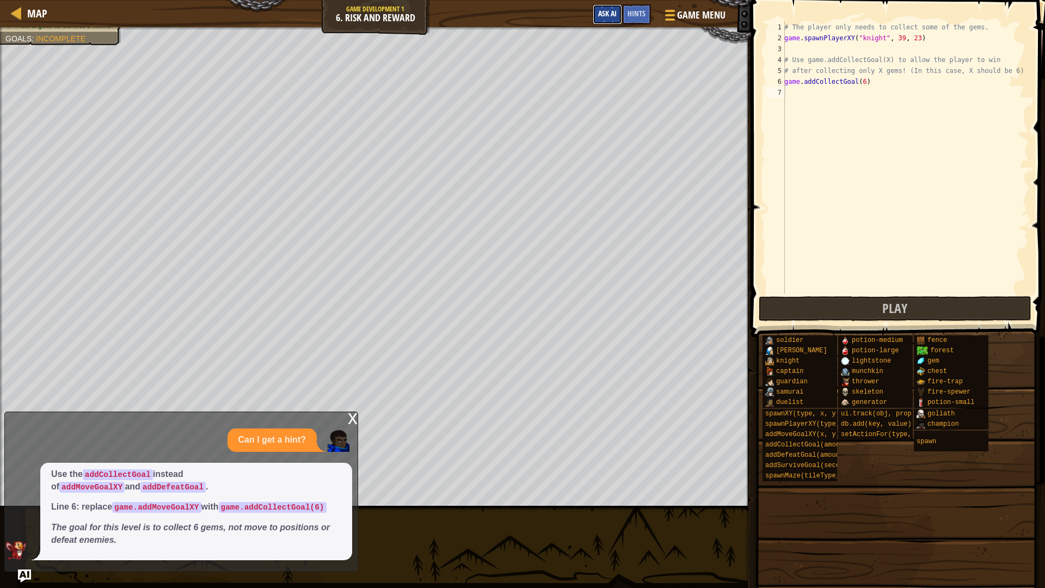
click at [604, 11] on span "Ask AI" at bounding box center [607, 13] width 19 height 10
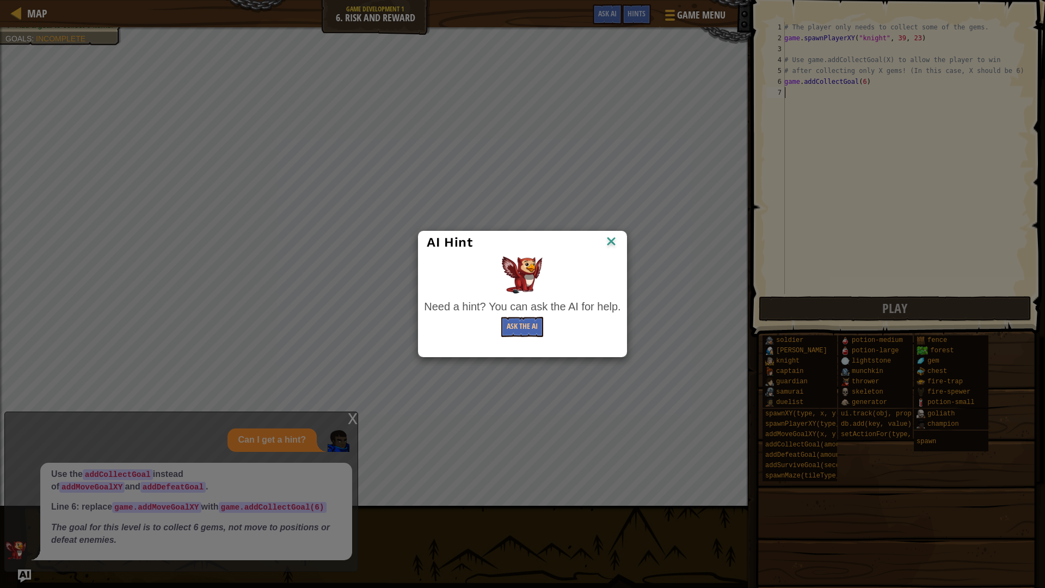
click at [616, 235] on img at bounding box center [611, 242] width 14 height 16
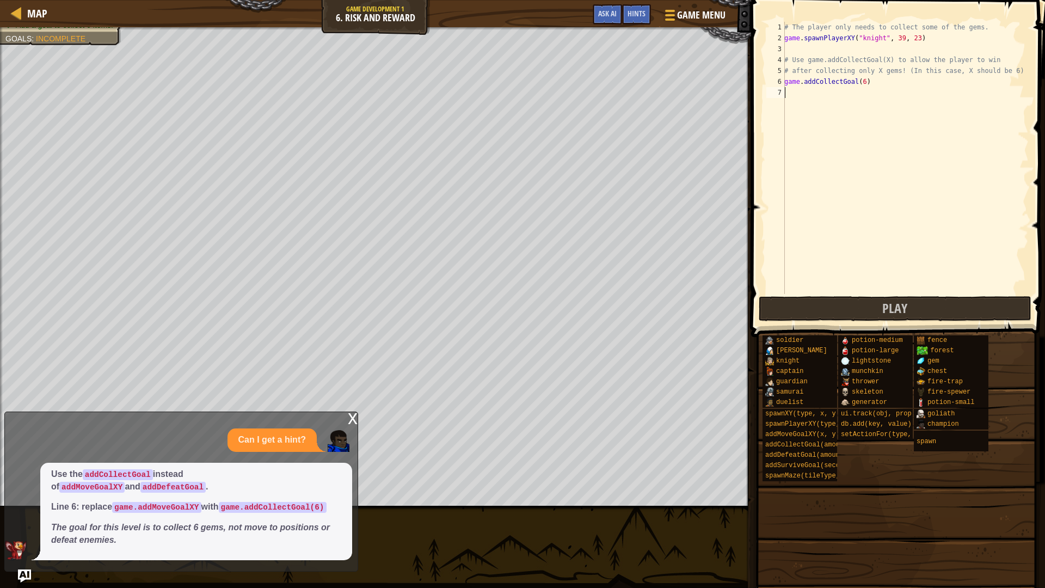
click at [842, 292] on div "# The player only needs to collect some of the gems. game . spawnPlayerXY ( "kn…" at bounding box center [905, 169] width 247 height 294
click at [842, 300] on button "Play" at bounding box center [895, 308] width 273 height 25
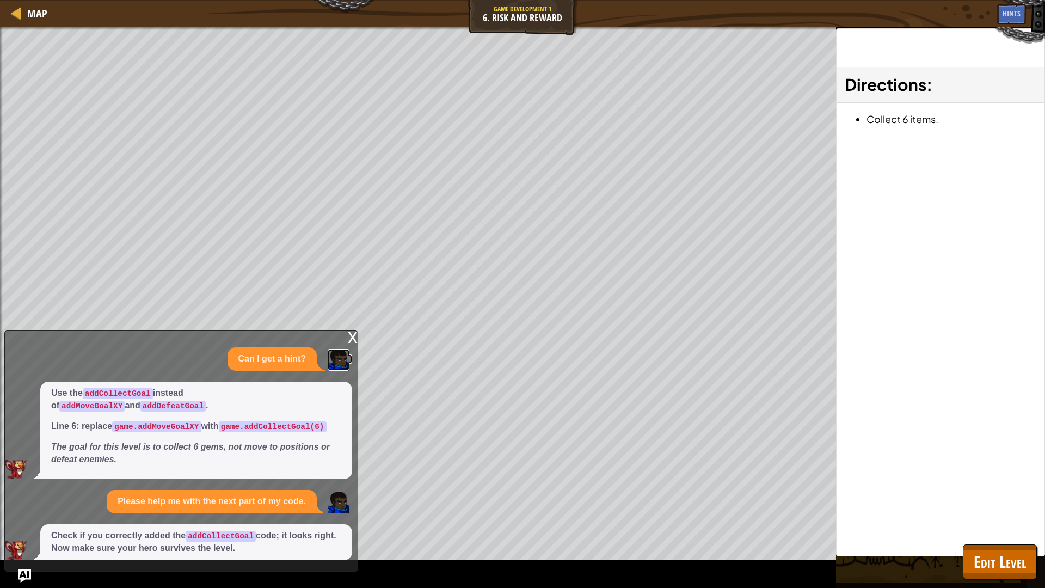
click at [347, 360] on img at bounding box center [339, 360] width 22 height 22
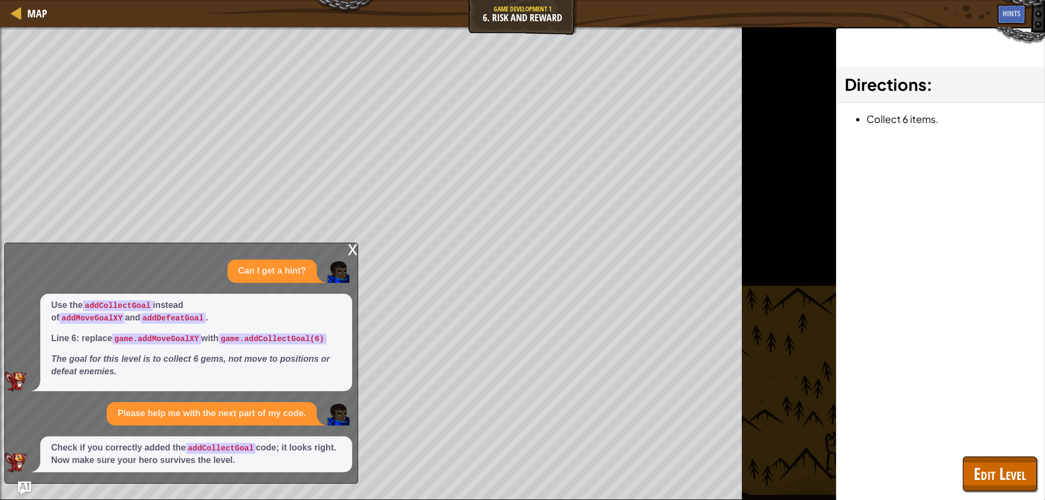
click at [353, 250] on div "x" at bounding box center [353, 248] width 10 height 11
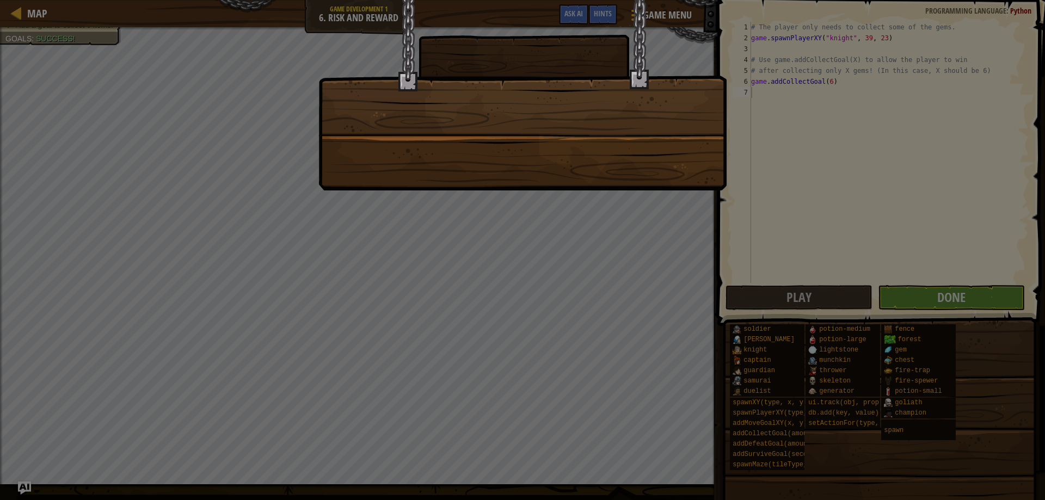
click at [942, 282] on div at bounding box center [522, 250] width 1045 height 500
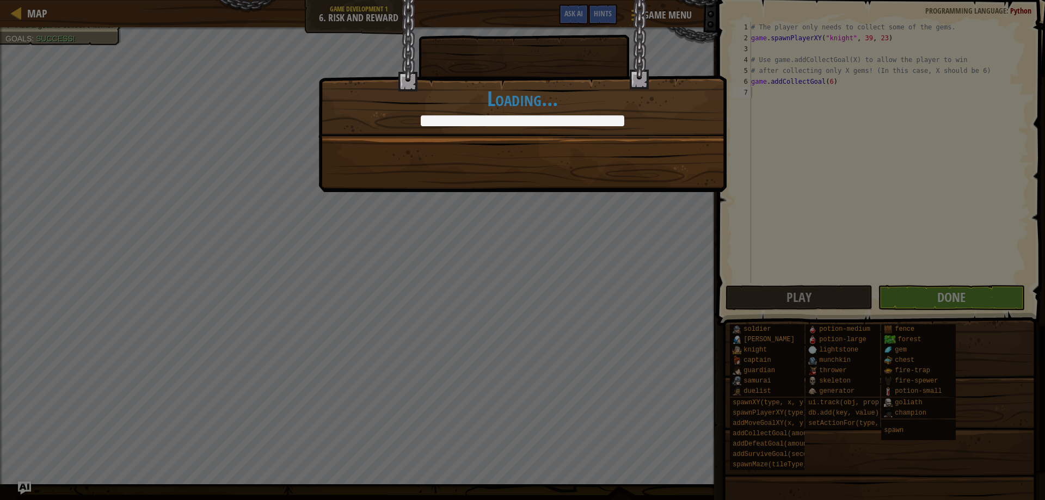
drag, startPoint x: 940, startPoint y: 298, endPoint x: 934, endPoint y: 300, distance: 5.9
click at [936, 300] on div "Gems aren't worth dying over. +0 +0 Continue Loading..." at bounding box center [522, 250] width 1045 height 500
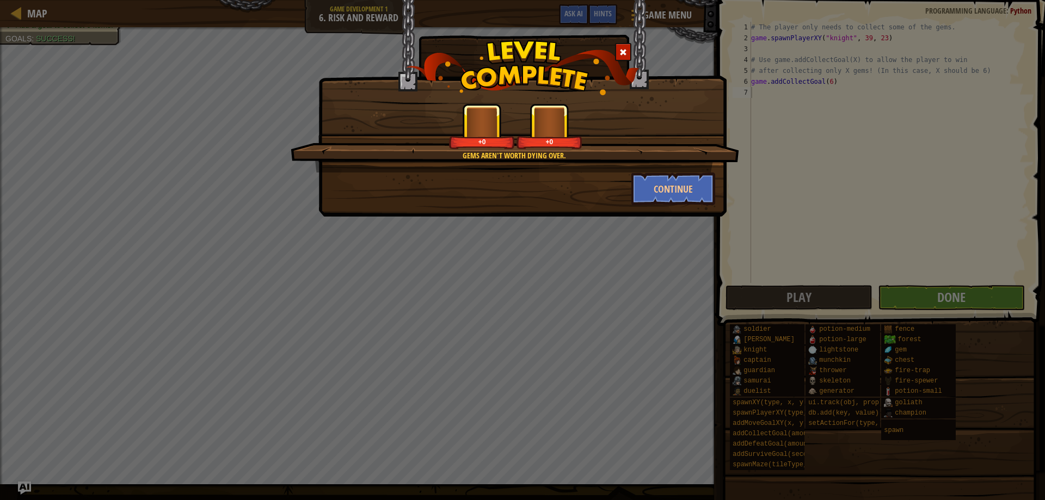
click at [932, 298] on div "Gems aren't worth dying over. +0 +0 Continue" at bounding box center [522, 250] width 1045 height 500
click at [680, 183] on button "Continue" at bounding box center [673, 189] width 84 height 33
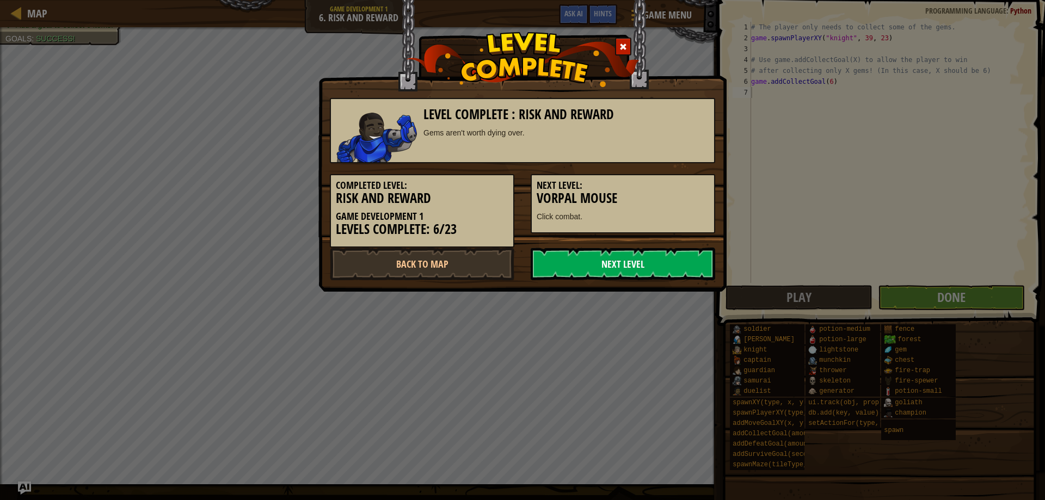
click at [643, 262] on link "Next Level" at bounding box center [623, 264] width 185 height 33
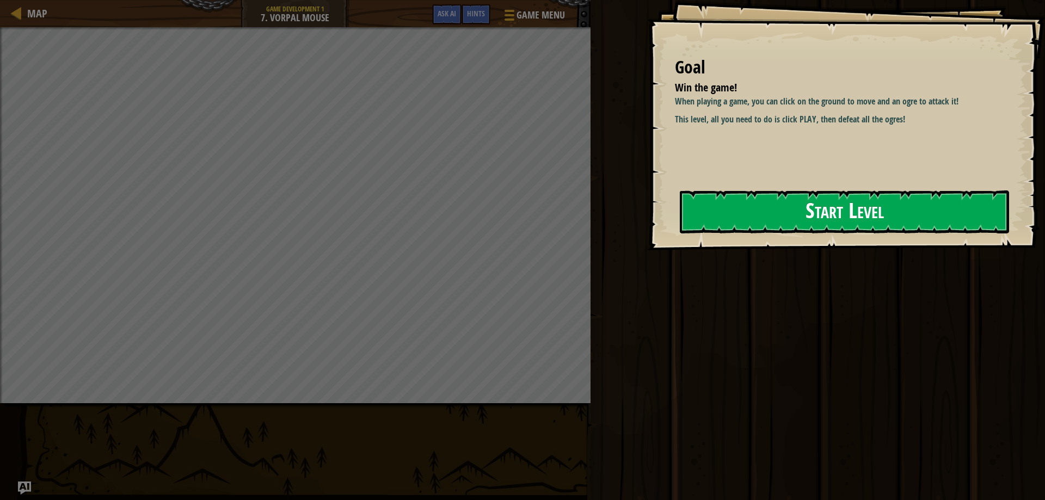
click at [798, 206] on button "Start Level" at bounding box center [844, 211] width 329 height 43
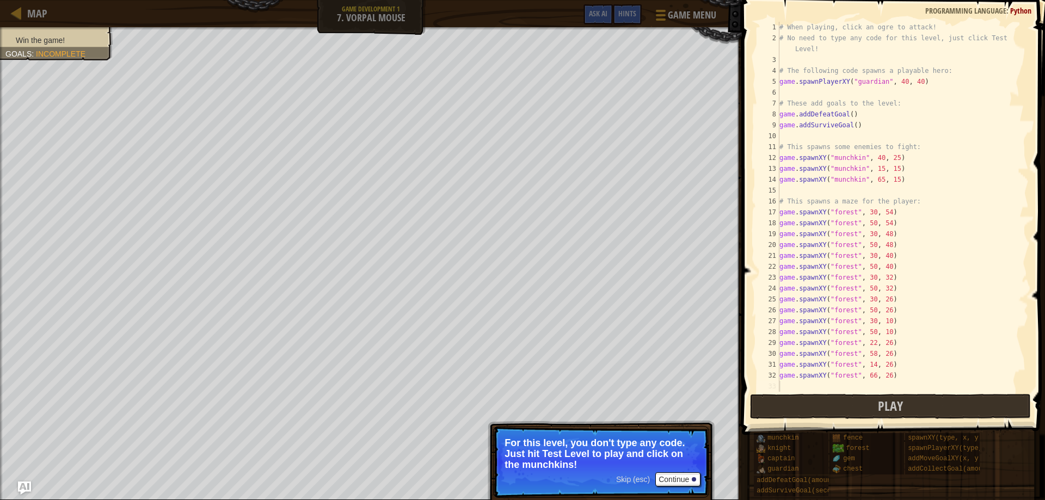
click at [635, 479] on span "Skip (esc)" at bounding box center [633, 479] width 34 height 9
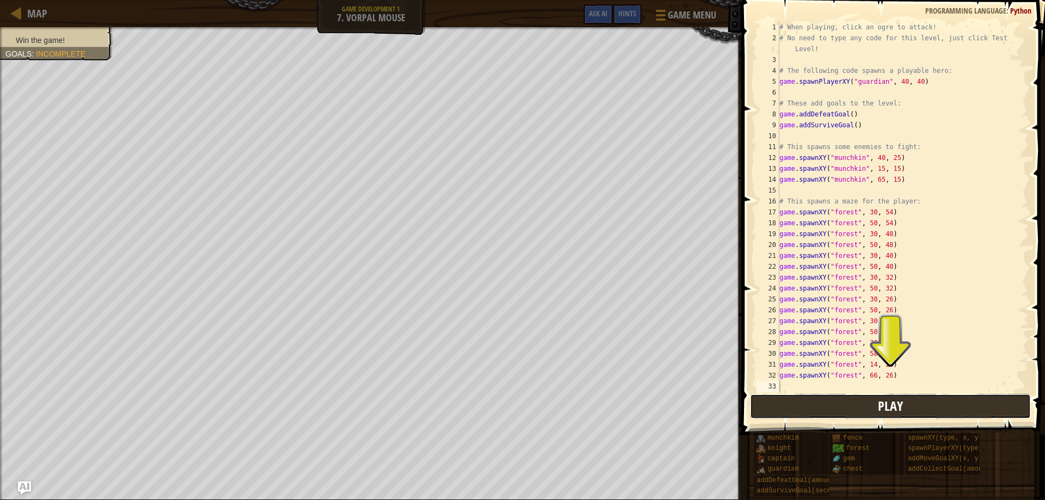
click at [827, 408] on button "Play" at bounding box center [890, 406] width 281 height 25
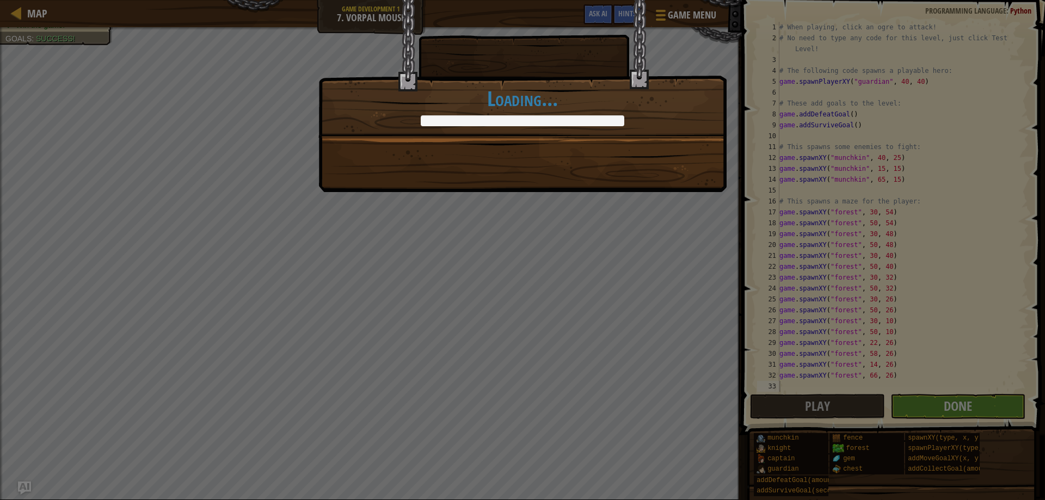
click at [956, 412] on div "Your mouse goes clicker-[PERSON_NAME]! +0 +0 Continue Loading..." at bounding box center [522, 250] width 1045 height 500
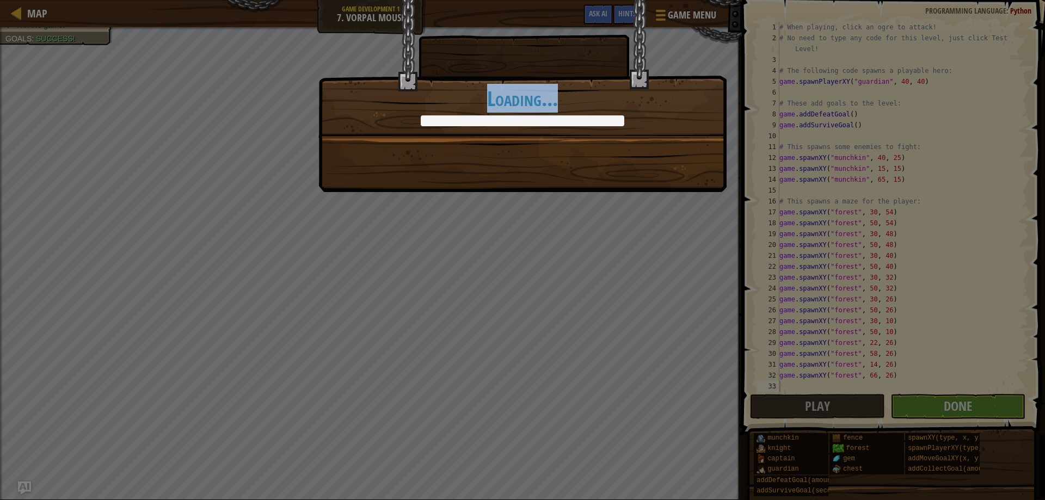
click at [956, 412] on div "Your mouse goes clicker-[PERSON_NAME]! +0 +0 Continue Loading..." at bounding box center [522, 250] width 1045 height 500
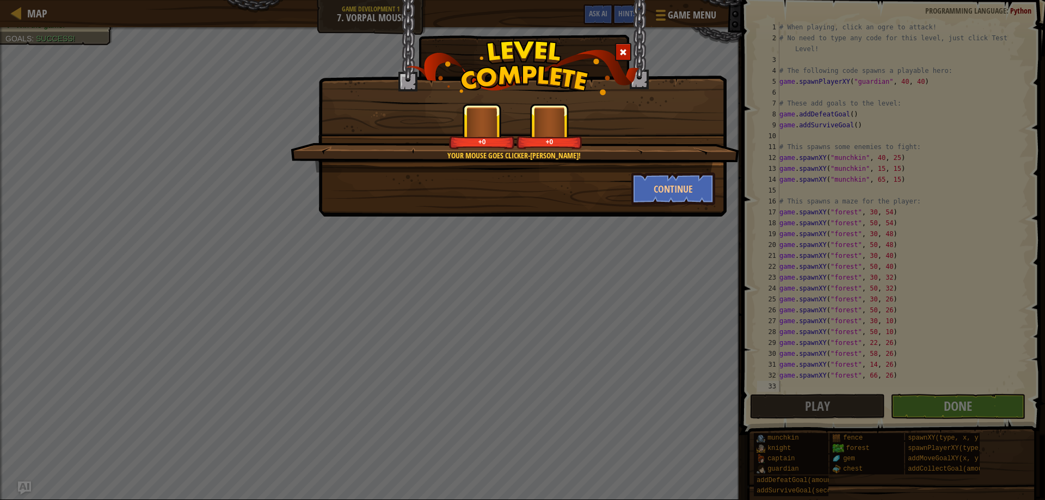
click at [956, 412] on div "Your mouse goes clicker-[PERSON_NAME]! +0 +0 Continue" at bounding box center [522, 250] width 1045 height 500
click at [690, 203] on button "Continue" at bounding box center [673, 189] width 84 height 33
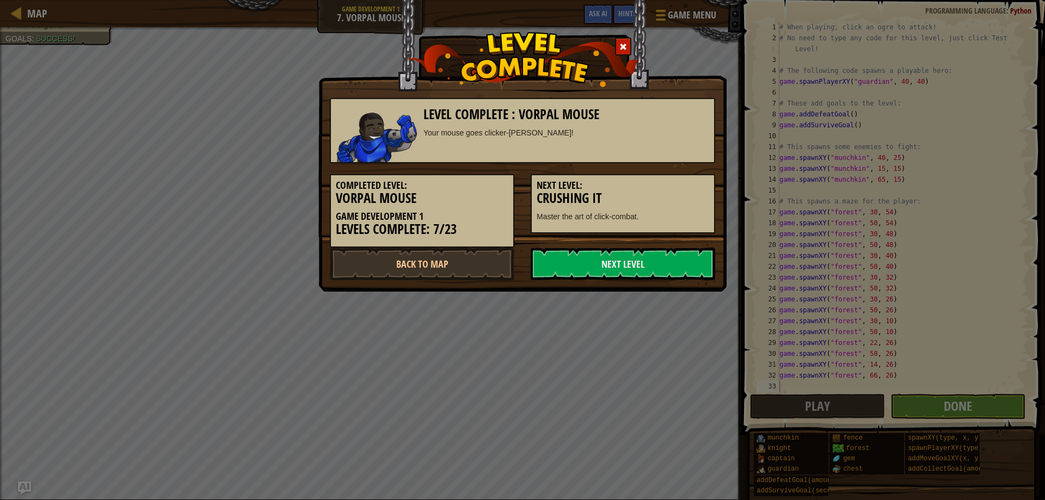
click at [635, 245] on div "Completed Level: Vorpal Mouse Game Development 1 Levels Complete: 7/23 Next Lev…" at bounding box center [523, 205] width 402 height 84
click at [639, 250] on link "Next Level" at bounding box center [623, 264] width 185 height 33
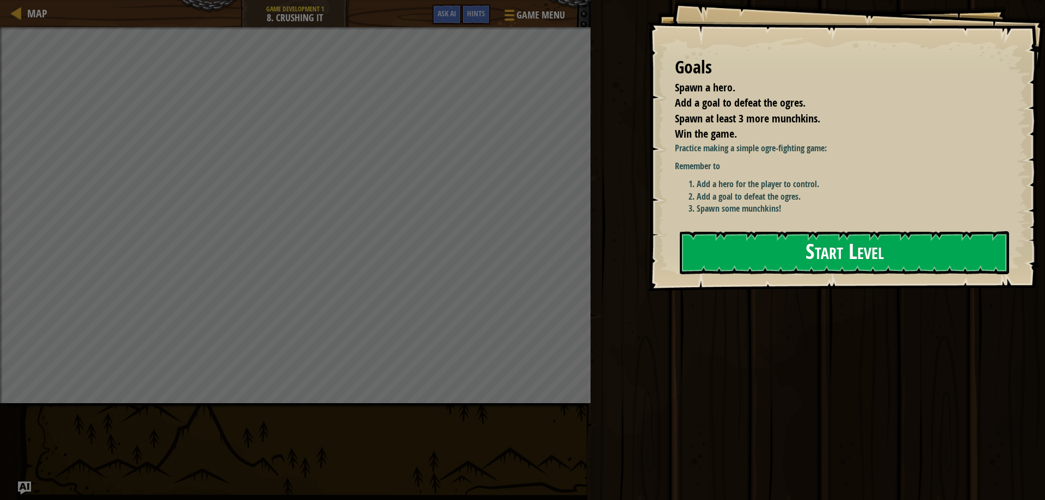
click at [762, 250] on button "Start Level" at bounding box center [844, 252] width 329 height 43
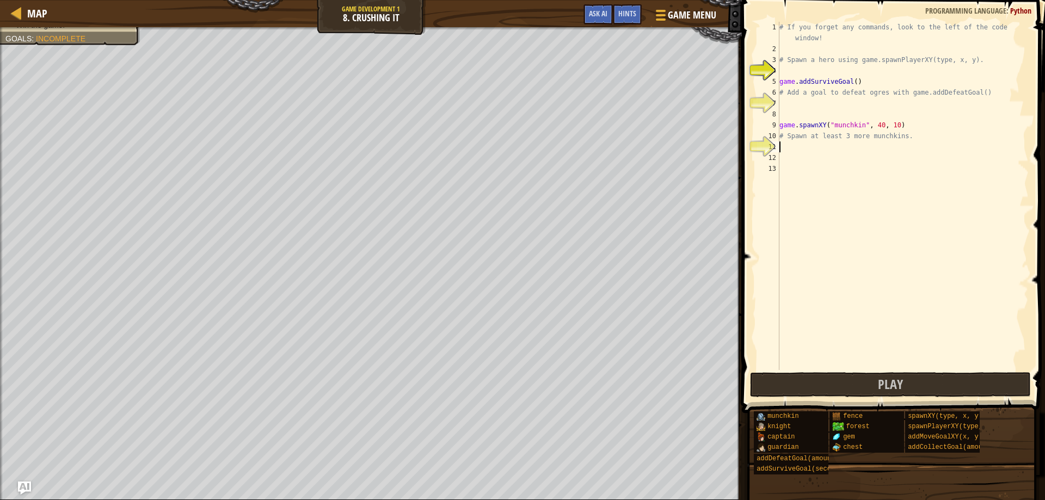
click at [800, 146] on div "# If you forget any commands, look to the left of the code window! # Spawn a he…" at bounding box center [902, 212] width 251 height 381
type textarea "g"
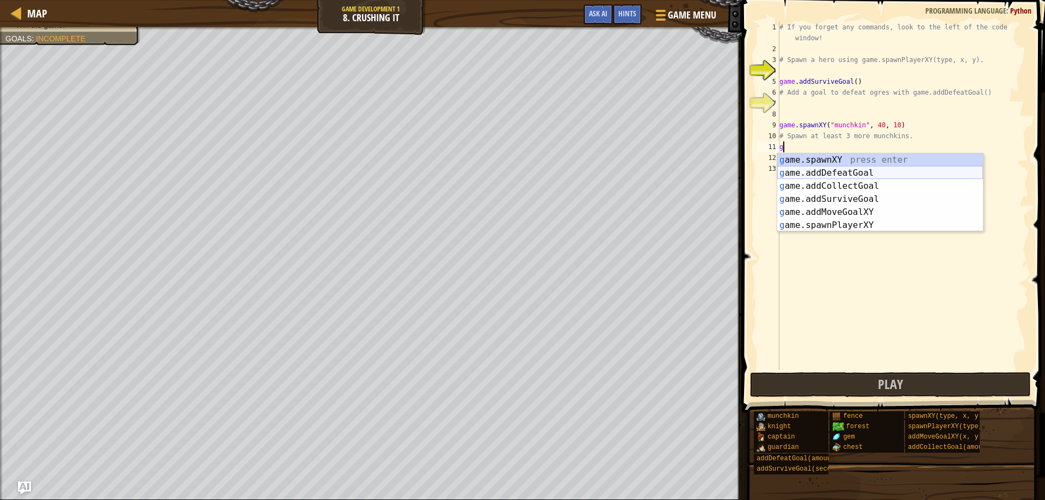
click at [856, 172] on div "g ame.spawnXY press enter g ame.addDefeatGoal press enter g ame.addCollectGoal …" at bounding box center [880, 205] width 206 height 104
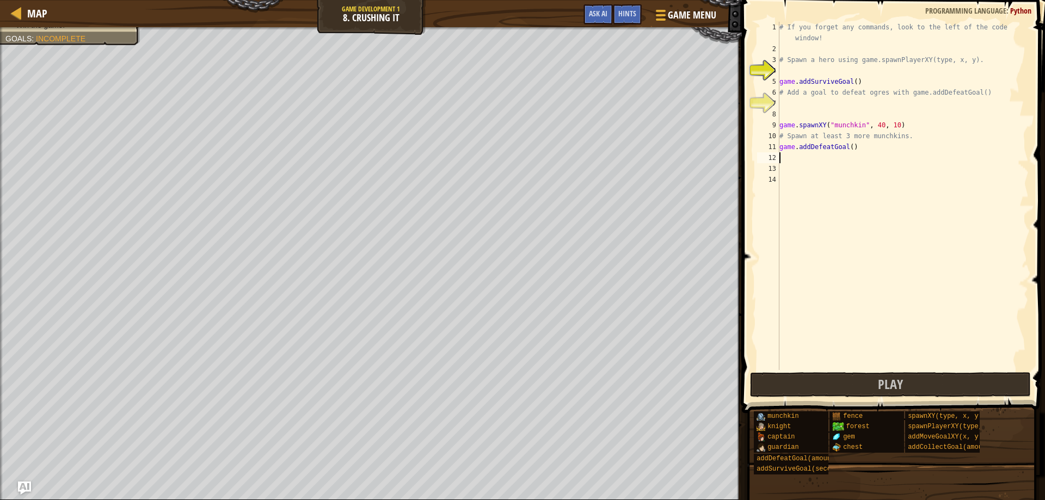
click at [851, 147] on div "# If you forget any commands, look to the left of the code window! # Spawn a he…" at bounding box center [902, 212] width 251 height 381
click at [853, 147] on div "# If you forget any commands, look to the left of the code window! # Spawn a he…" at bounding box center [902, 212] width 251 height 381
type textarea "game.addDefeatGoal(1)"
click at [804, 70] on div "# If you forget any commands, look to the left of the code window! # Spawn a he…" at bounding box center [902, 212] width 251 height 381
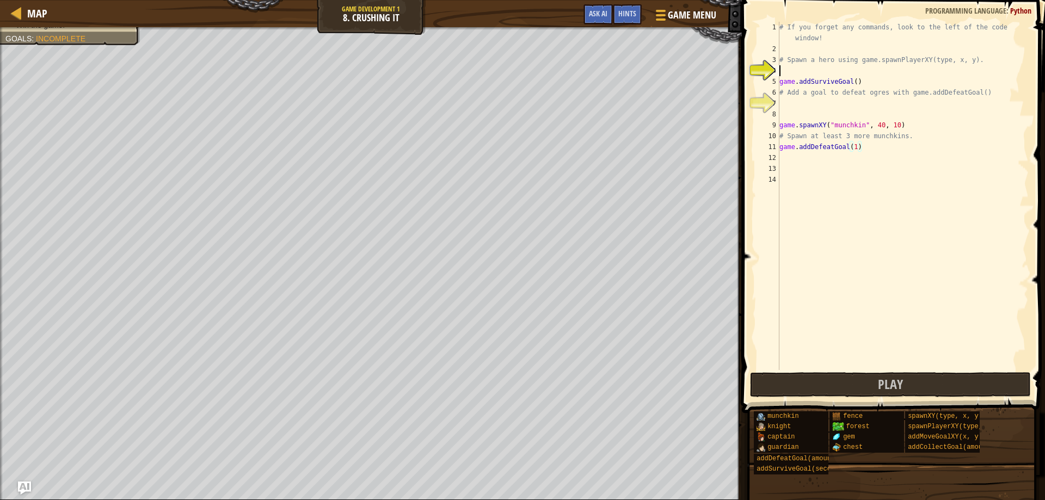
scroll to position [5, 0]
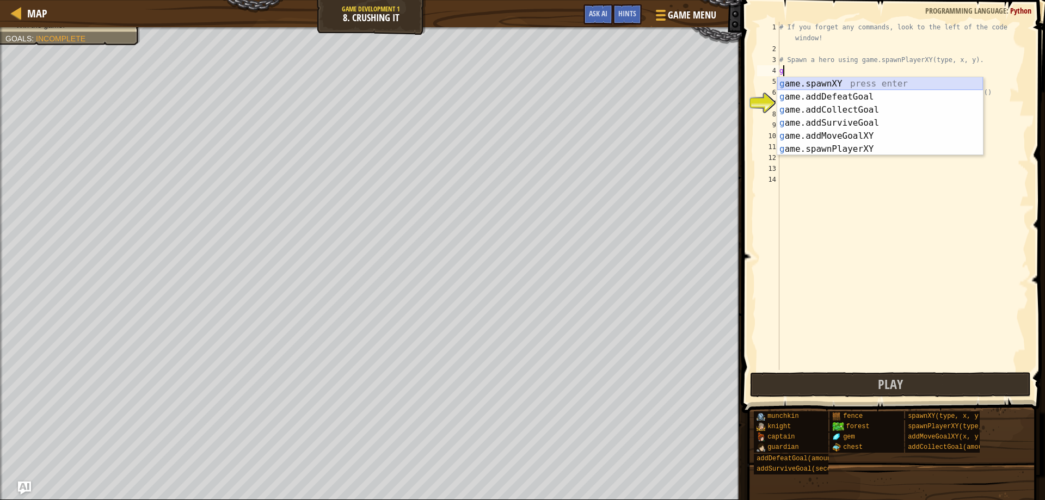
click at [854, 84] on div "g ame.spawnXY press enter g ame.addDefeatGoal press enter g ame.addCollectGoal …" at bounding box center [880, 129] width 206 height 104
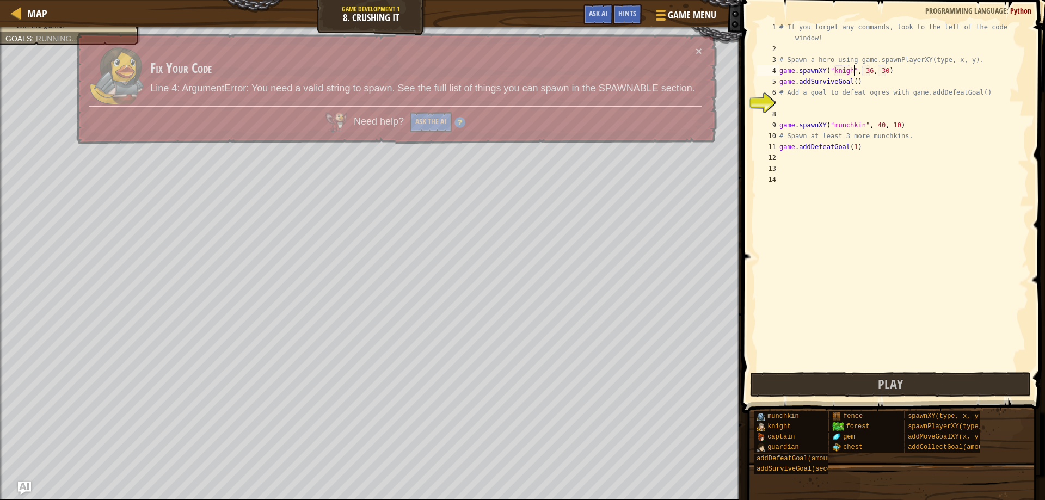
scroll to position [5, 7]
type textarea "game.spawnXY("knight", 36, 30)"
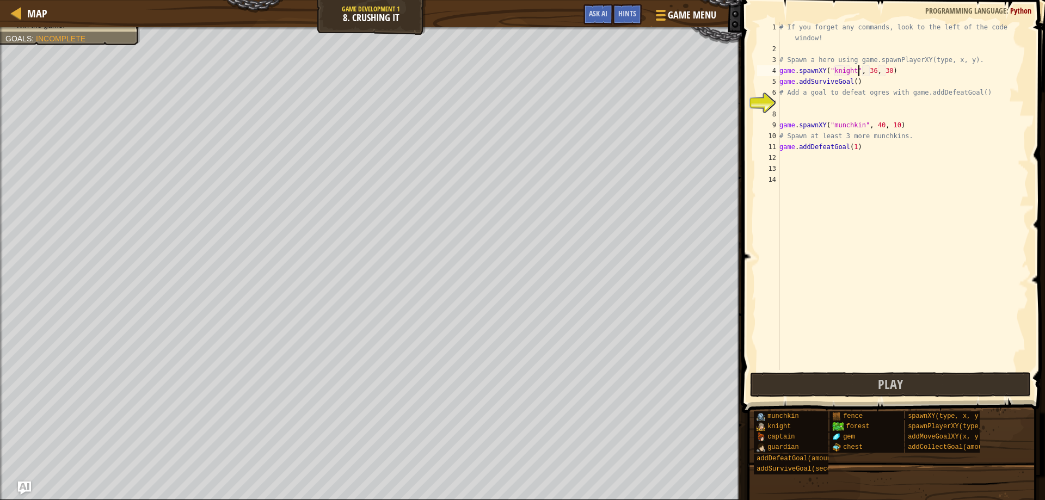
click at [814, 103] on div "# If you forget any commands, look to the left of the code window! # Spawn a he…" at bounding box center [902, 212] width 251 height 381
type textarea "g"
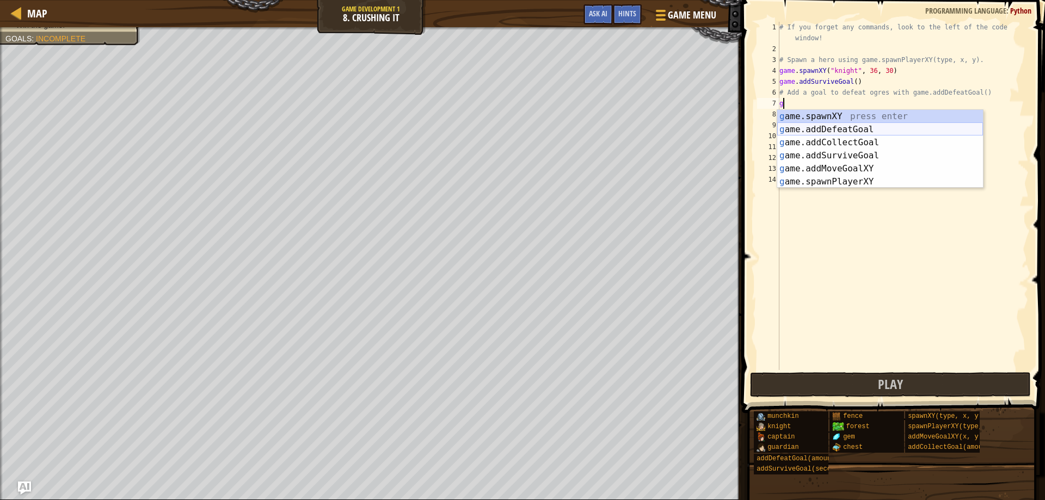
click at [862, 127] on div "g ame.spawnXY press enter g ame.addDefeatGoal press enter g ame.addCollectGoal …" at bounding box center [880, 162] width 206 height 104
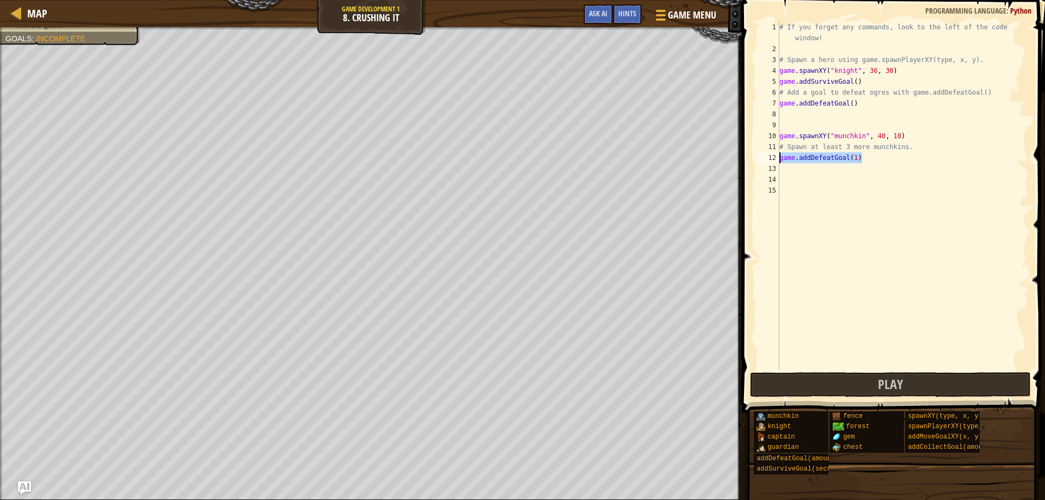
drag, startPoint x: 877, startPoint y: 160, endPoint x: 779, endPoint y: 157, distance: 98.0
click at [779, 157] on div "# If you forget any commands, look to the left of the code window! # Spawn a he…" at bounding box center [902, 212] width 251 height 381
type textarea "game.addDefeatGoal(1)"
drag, startPoint x: 780, startPoint y: 132, endPoint x: 927, endPoint y: 138, distance: 147.6
click at [927, 138] on div "# If you forget any commands, look to the left of the code window! # Spawn a he…" at bounding box center [902, 212] width 251 height 381
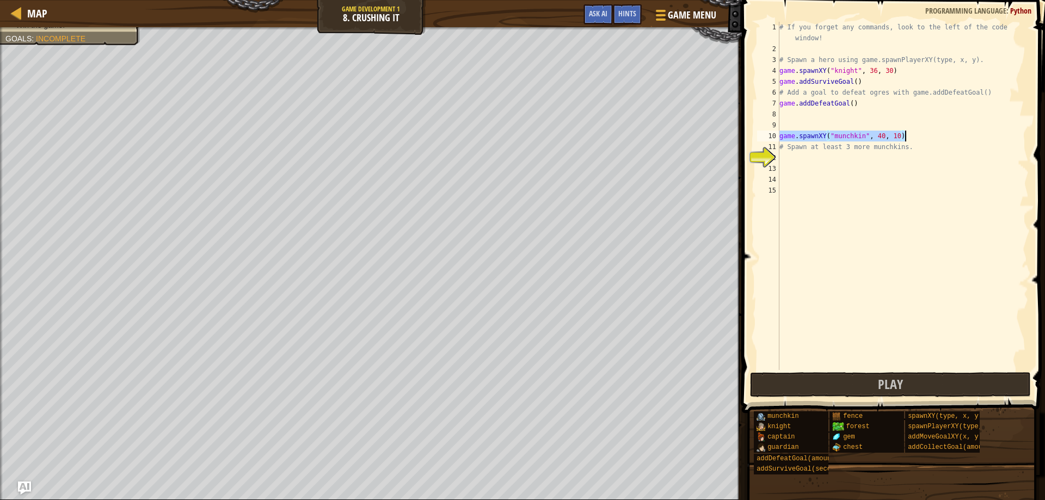
type textarea "game.spawnXY("munchkin", 40, 10)"
click at [843, 163] on div "# If you forget any commands, look to the left of the code window! # Spawn a he…" at bounding box center [902, 212] width 251 height 381
click at [843, 160] on div "# If you forget any commands, look to the left of the code window! # Spawn a he…" at bounding box center [902, 212] width 251 height 381
type textarea "game.spawnXY("munchkin", 40, 10)"
click at [825, 168] on div "# If you forget any commands, look to the left of the code window! # Spawn a he…" at bounding box center [902, 212] width 251 height 381
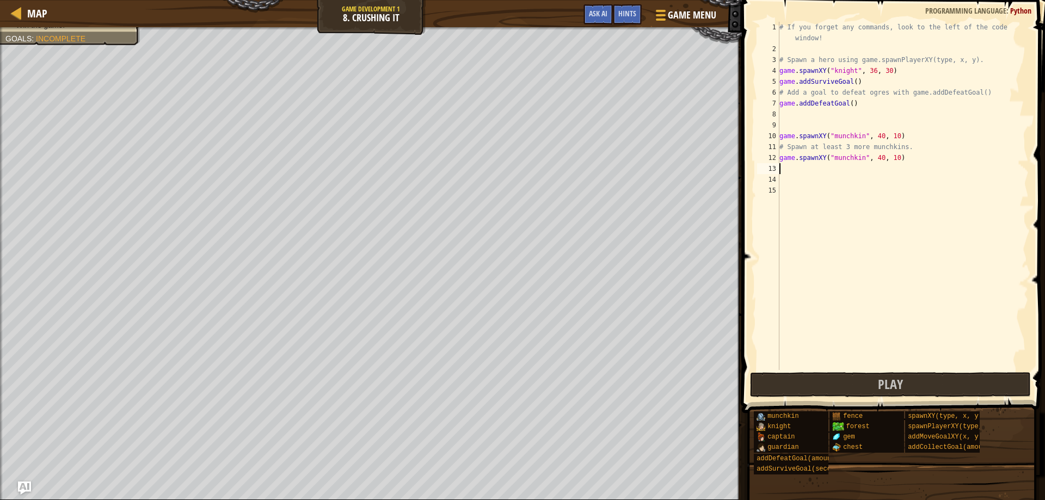
type textarea "game.spawnXY("munchkin", 40, 10)"
click at [822, 180] on div "# If you forget any commands, look to the left of the code window! # Spawn a he…" at bounding box center [902, 212] width 251 height 381
click at [901, 177] on div "# If you forget any commands, look to the left of the code window! # Spawn a he…" at bounding box center [902, 212] width 251 height 381
click at [885, 178] on div "# If you forget any commands, look to the left of the code window! # Spawn a he…" at bounding box center [902, 212] width 251 height 381
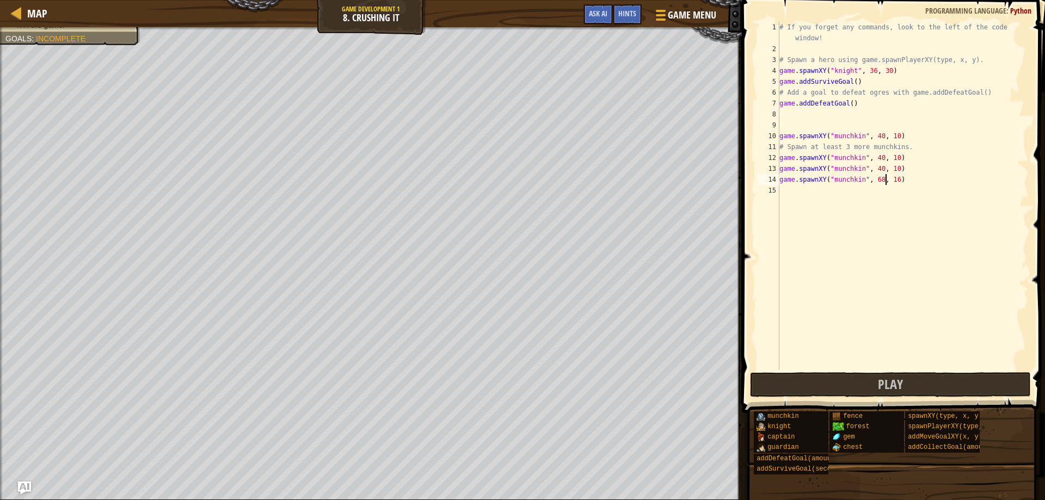
scroll to position [5, 9]
click at [899, 180] on div "# If you forget any commands, look to the left of the code window! # Spawn a he…" at bounding box center [902, 212] width 251 height 381
click at [884, 169] on div "# If you forget any commands, look to the left of the code window! # Spawn a he…" at bounding box center [902, 212] width 251 height 381
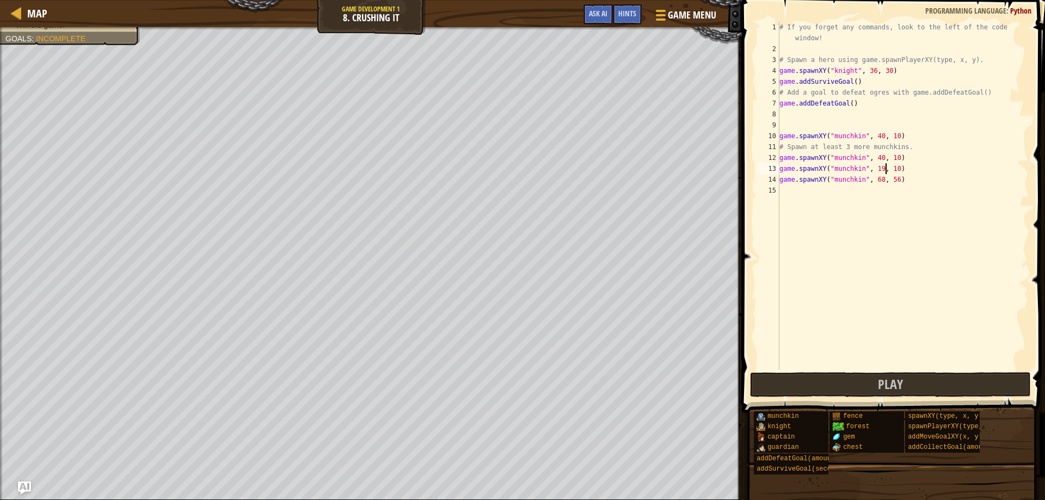
click at [897, 167] on div "# If you forget any commands, look to the left of the code window! # Spawn a he…" at bounding box center [902, 212] width 251 height 381
click at [902, 168] on div "# If you forget any commands, look to the left of the code window! # Spawn a he…" at bounding box center [902, 212] width 251 height 381
click at [885, 159] on div "# If you forget any commands, look to the left of the code window! # Spawn a he…" at bounding box center [902, 212] width 251 height 381
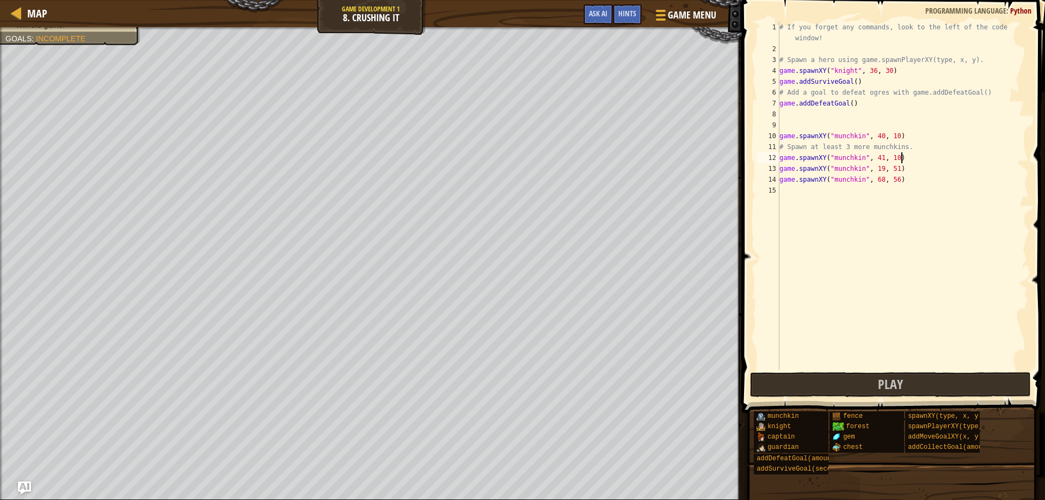
click at [902, 155] on div "# If you forget any commands, look to the left of the code window! # Spawn a he…" at bounding box center [902, 212] width 251 height 381
click at [889, 378] on span "Play" at bounding box center [890, 384] width 25 height 17
click at [798, 383] on button "Play" at bounding box center [817, 384] width 135 height 25
click at [853, 103] on div "# If you forget any commands, look to the left of the code window! # Spawn a he…" at bounding box center [902, 212] width 251 height 381
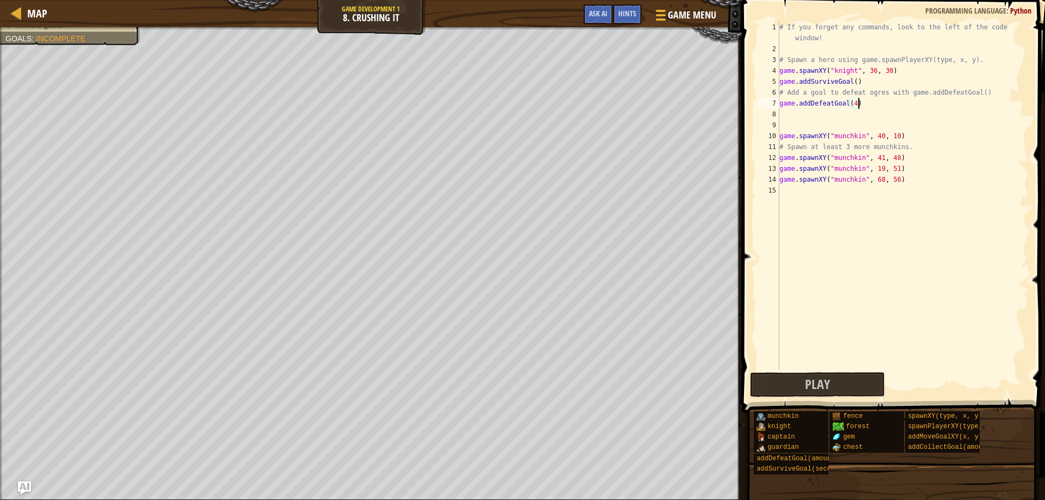
scroll to position [5, 7]
click at [847, 376] on button "Play" at bounding box center [817, 384] width 135 height 25
click at [854, 68] on div "# If you forget any commands, look to the left of the code window! # Spawn a he…" at bounding box center [902, 212] width 251 height 381
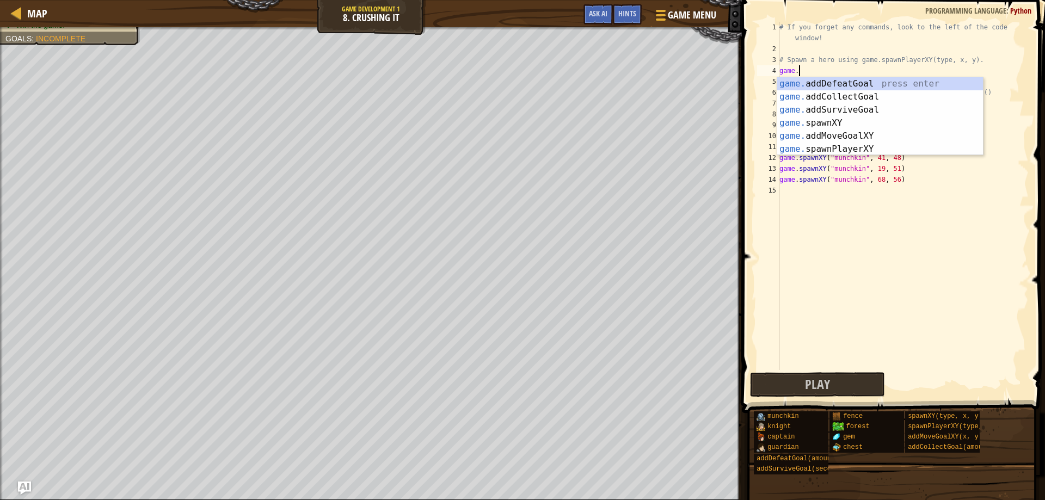
scroll to position [5, 0]
type textarea "g"
click at [877, 145] on div "g ame.spawnXY press enter g ame.addDefeatGoal press enter g ame.addCollectGoal …" at bounding box center [880, 129] width 206 height 104
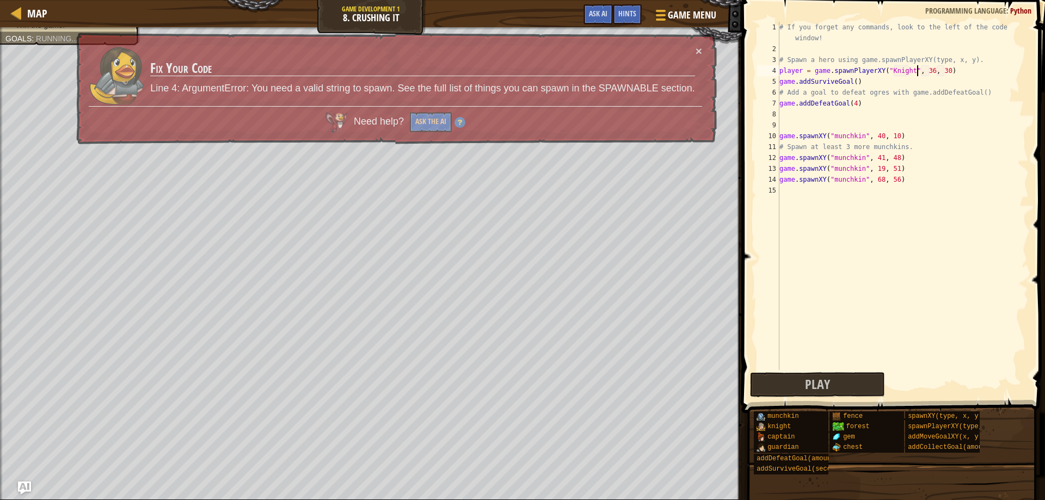
scroll to position [5, 12]
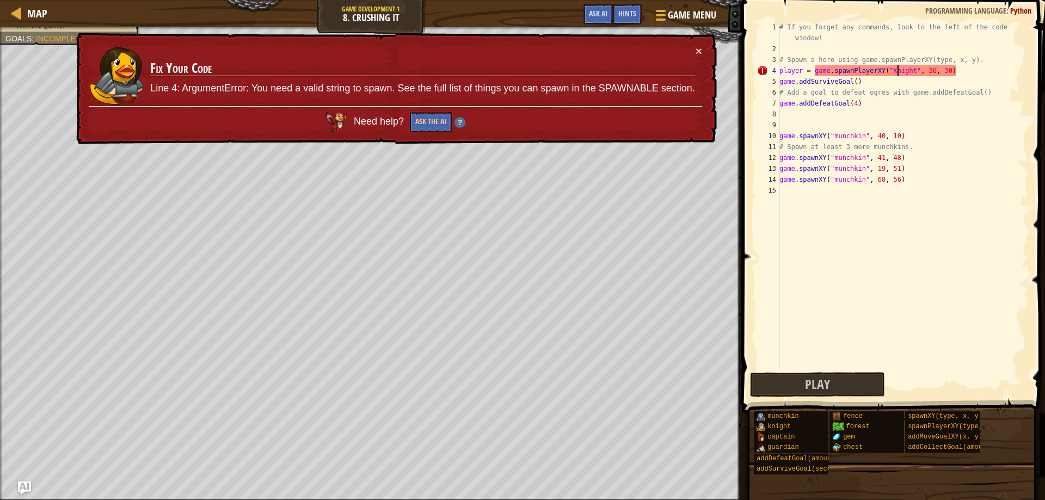
click at [899, 70] on div "# If you forget any commands, look to the left of the code window! # Spawn a he…" at bounding box center [902, 212] width 251 height 381
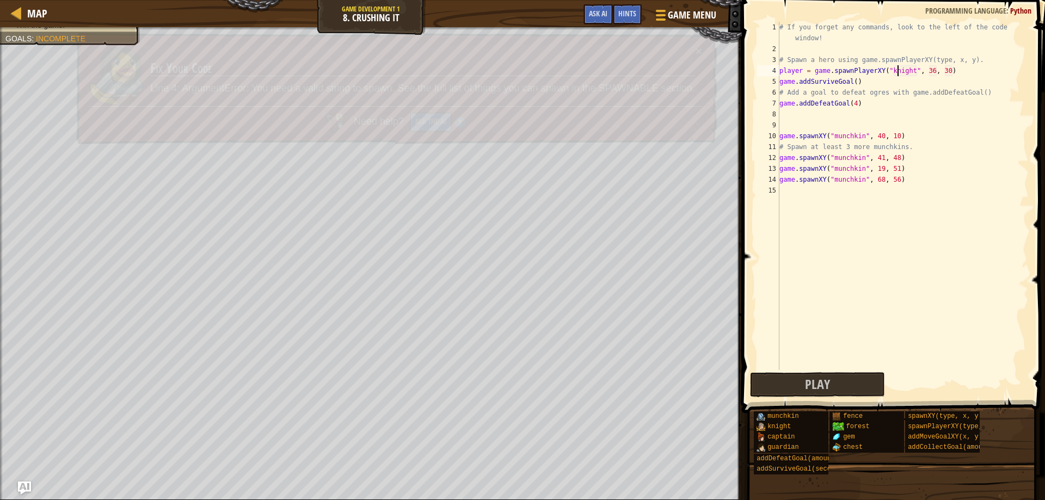
scroll to position [5, 10]
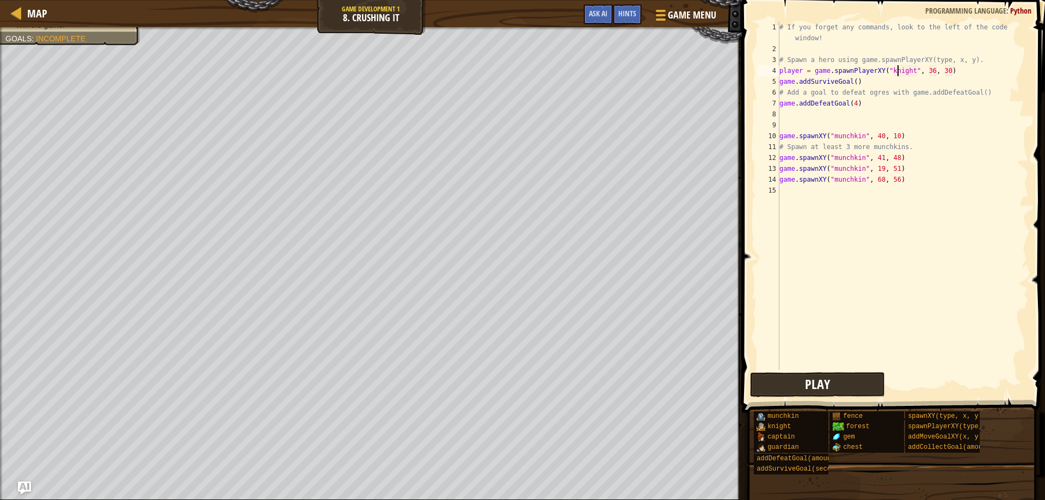
type textarea "player = game.spawnPlayerXY("knight", 36, 30)"
click at [792, 384] on button "Play" at bounding box center [817, 384] width 135 height 25
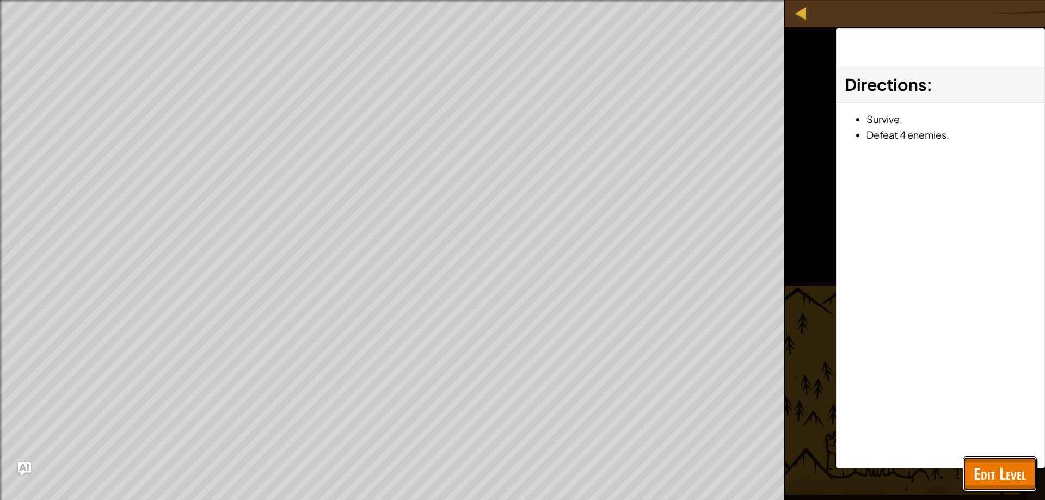
click at [993, 469] on span "Edit Level" at bounding box center [1000, 474] width 52 height 22
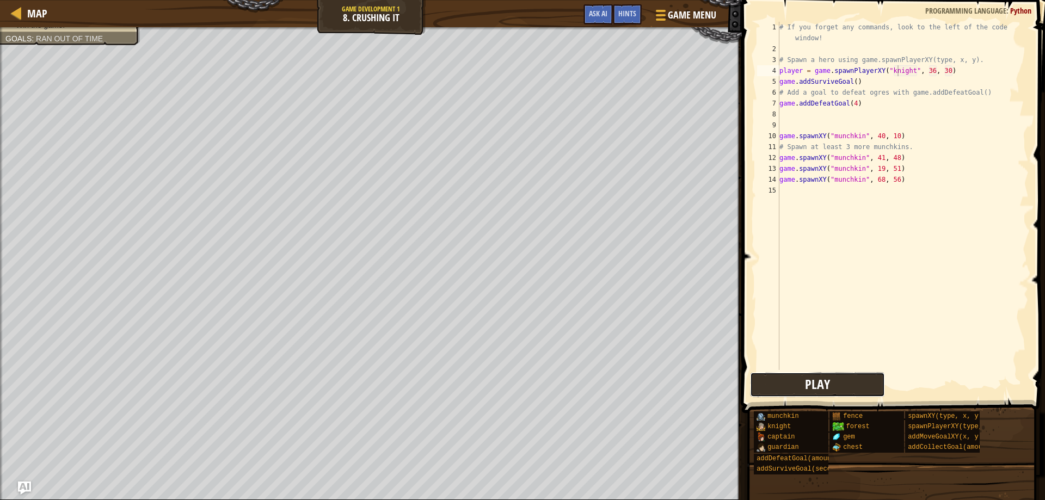
click at [852, 380] on button "Play" at bounding box center [817, 384] width 135 height 25
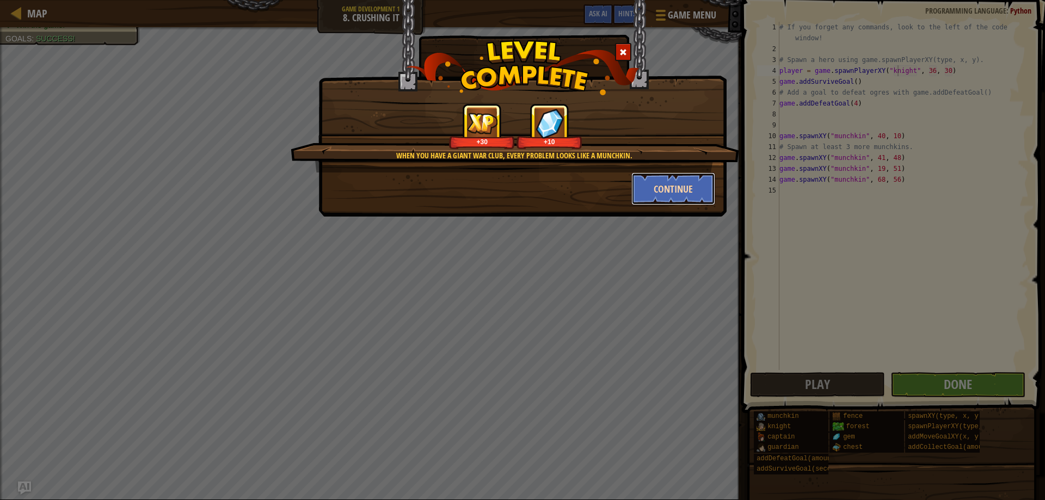
click at [655, 182] on button "Continue" at bounding box center [673, 189] width 84 height 33
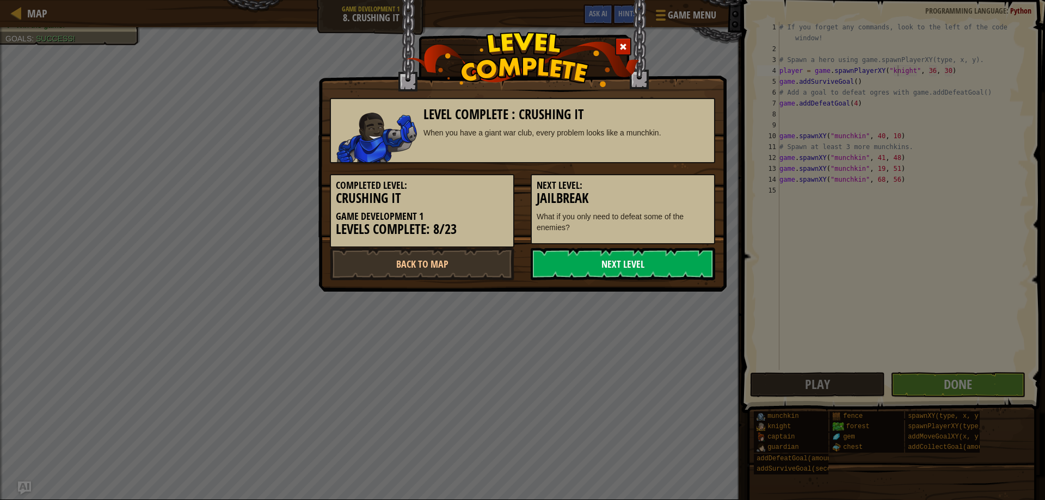
click at [628, 253] on link "Next Level" at bounding box center [623, 264] width 185 height 33
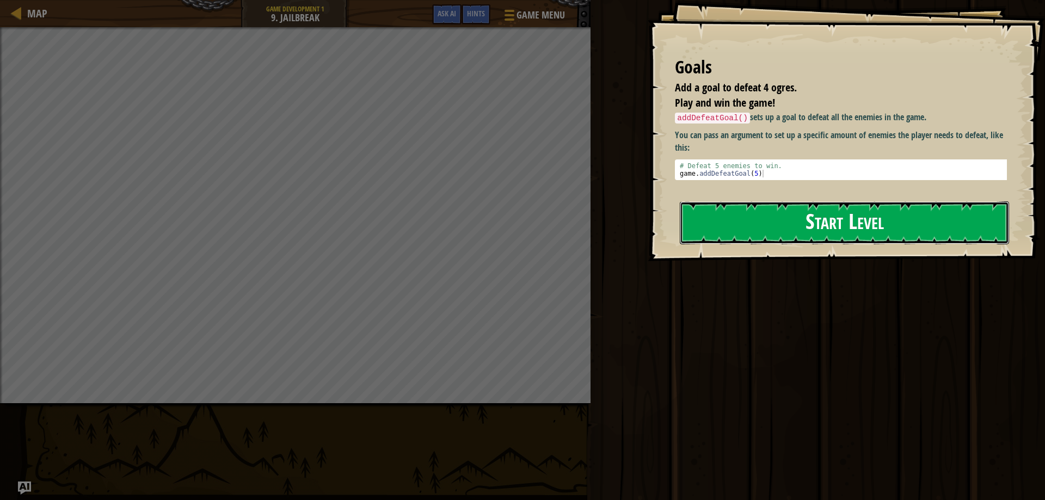
click at [741, 206] on button "Start Level" at bounding box center [844, 222] width 329 height 43
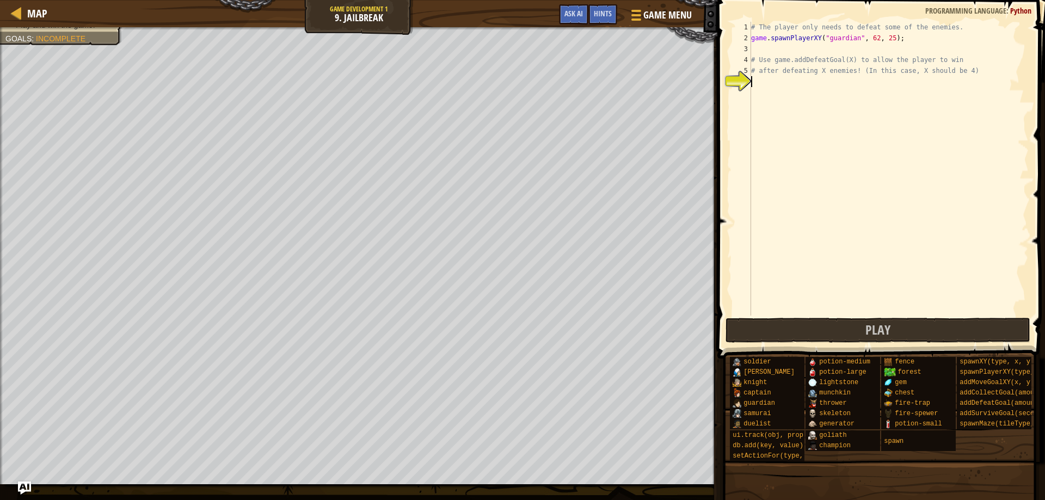
type textarea "g"
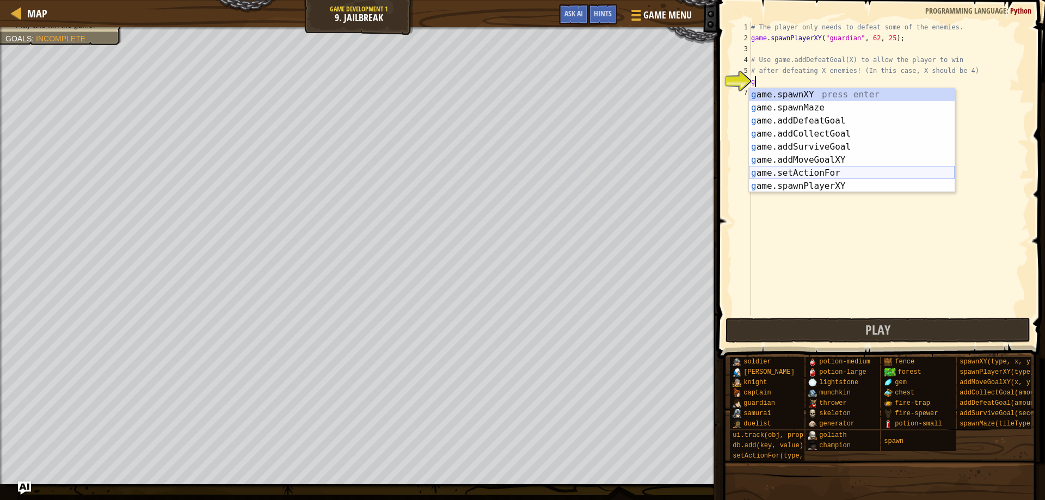
scroll to position [5, 0]
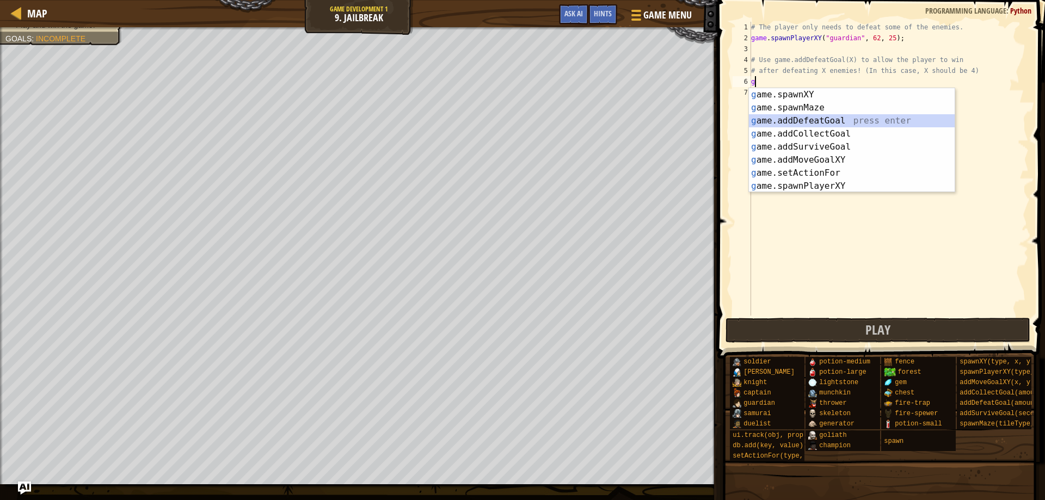
click at [836, 116] on div "g ame.spawnXY press enter g ame.spawnMaze press enter g ame.addDefeatGoal press…" at bounding box center [852, 153] width 206 height 131
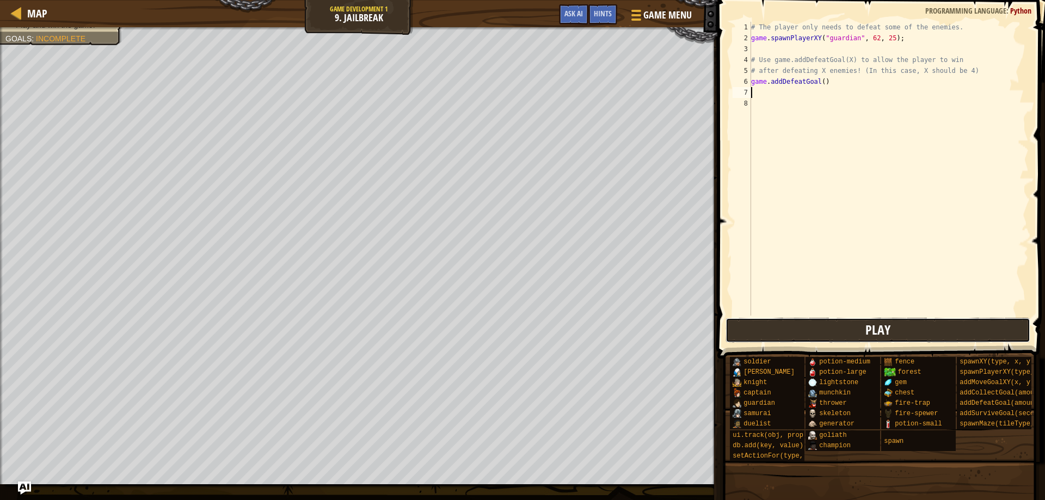
click at [793, 333] on button "Play" at bounding box center [877, 330] width 305 height 25
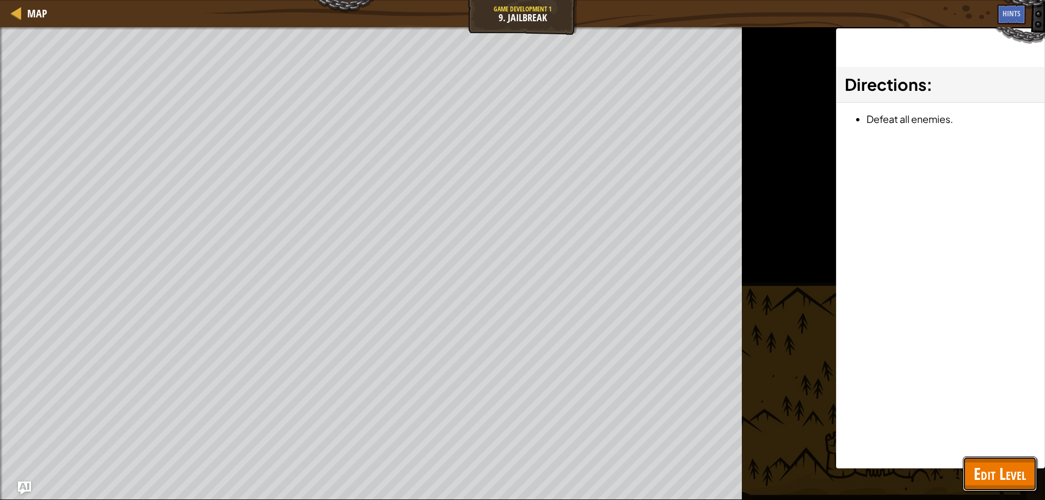
drag, startPoint x: 985, startPoint y: 481, endPoint x: 962, endPoint y: 453, distance: 36.7
click at [980, 475] on span "Edit Level" at bounding box center [1000, 474] width 52 height 22
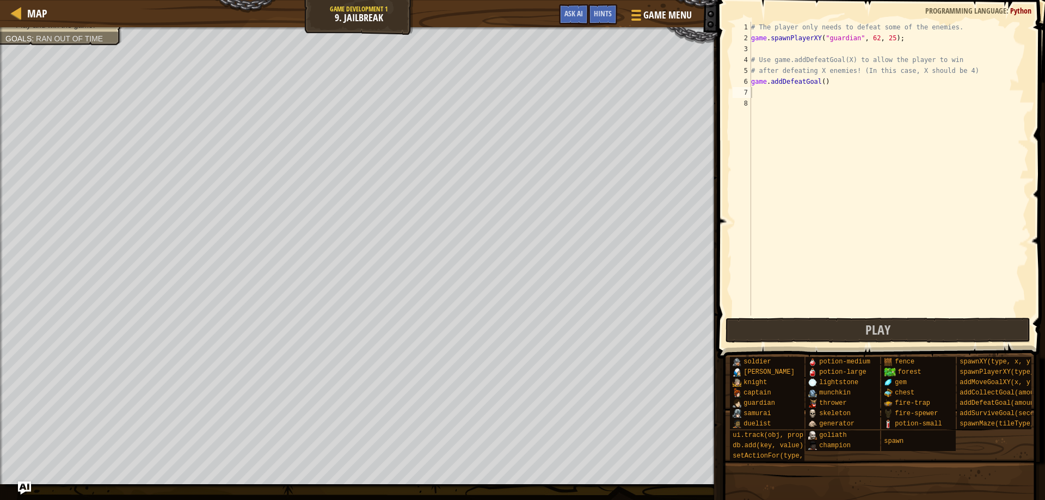
click at [786, 101] on div "# The player only needs to defeat some of the enemies. game . spawnPlayerXY ( "…" at bounding box center [889, 180] width 280 height 316
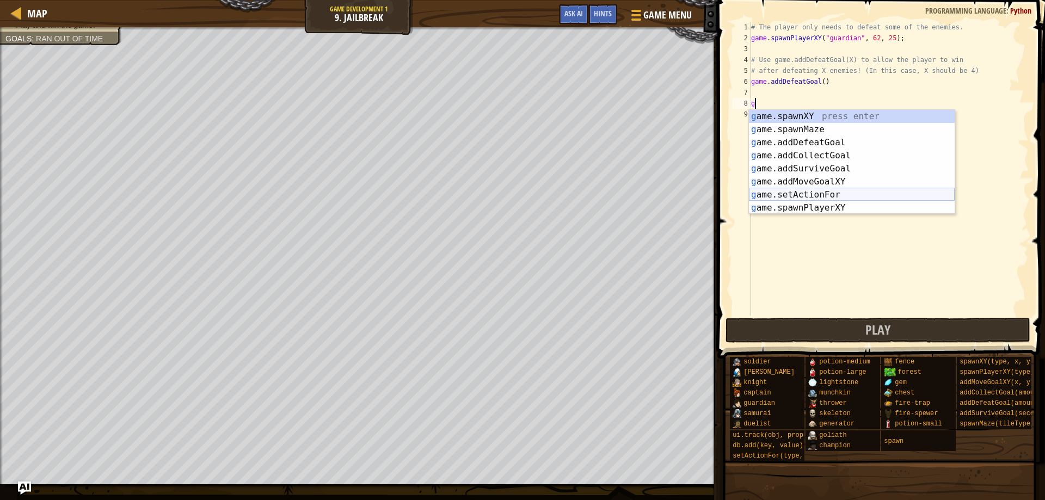
click at [862, 192] on div "g ame.spawnXY press enter g ame.spawnMaze press enter g ame.addDefeatGoal press…" at bounding box center [852, 175] width 206 height 131
type textarea "game.setActionFor("soldier", "spawn", fightEnemies)"
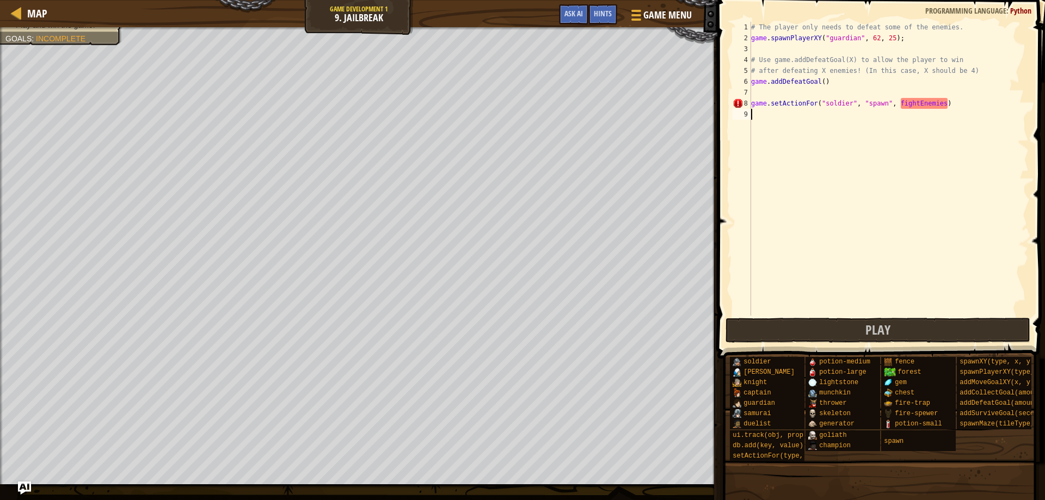
click at [863, 143] on div "# The player only needs to defeat some of the enemies. game . spawnPlayerXY ( "…" at bounding box center [889, 180] width 280 height 316
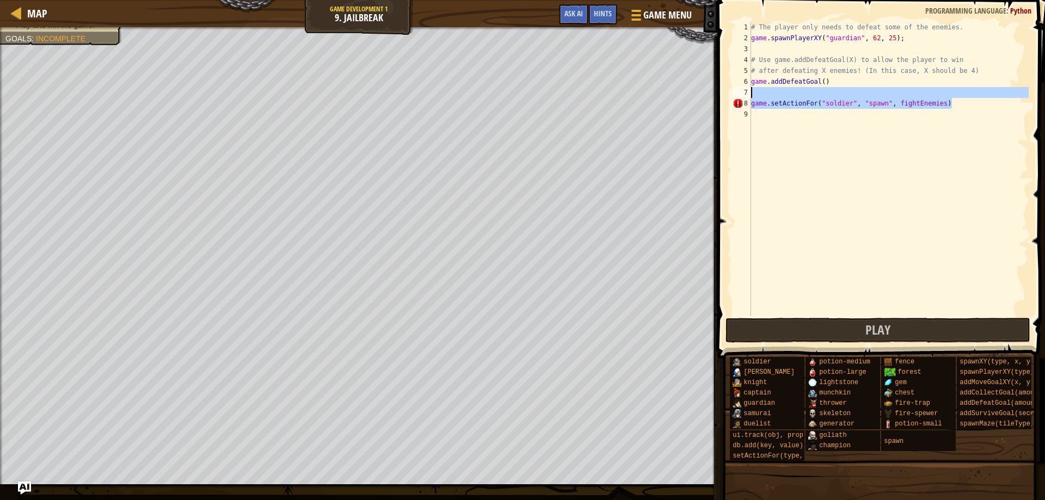
drag, startPoint x: 1011, startPoint y: 101, endPoint x: 753, endPoint y: 90, distance: 258.8
click at [753, 90] on div "# The player only needs to defeat some of the enemies. game . spawnPlayerXY ( "…" at bounding box center [889, 180] width 280 height 316
type textarea "game.setActionFor("soldier", "spawn", fightEnemies)"
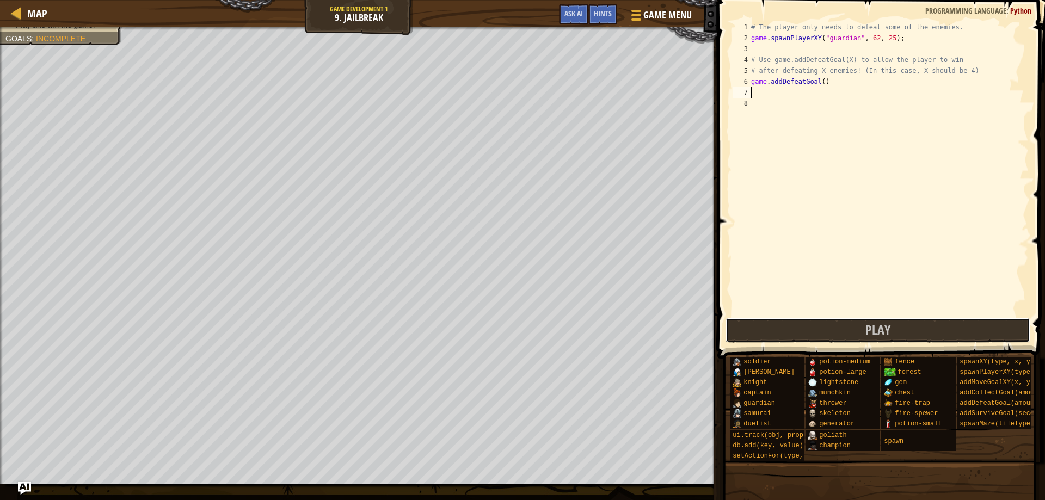
click at [908, 329] on button "Play" at bounding box center [877, 330] width 305 height 25
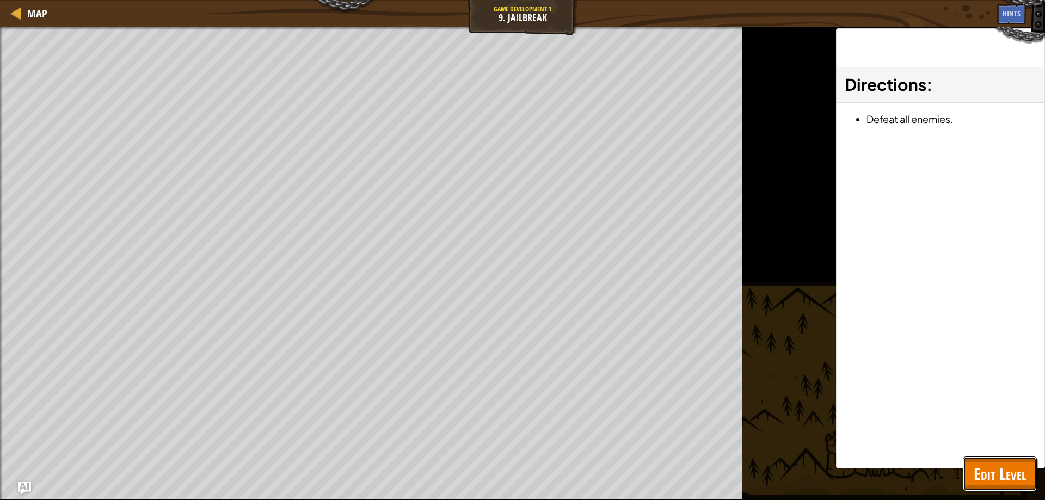
click at [1005, 478] on span "Edit Level" at bounding box center [1000, 474] width 52 height 22
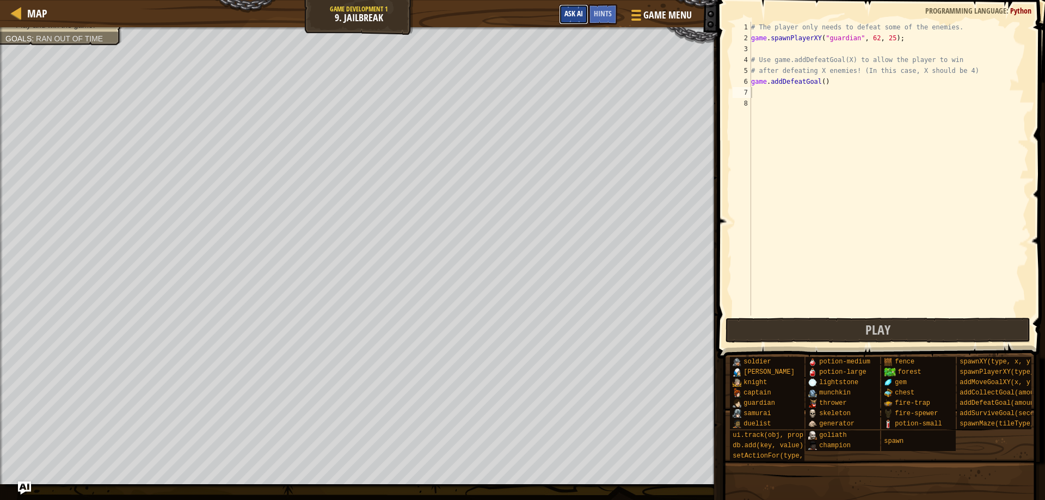
click at [585, 11] on button "Ask AI" at bounding box center [573, 14] width 29 height 20
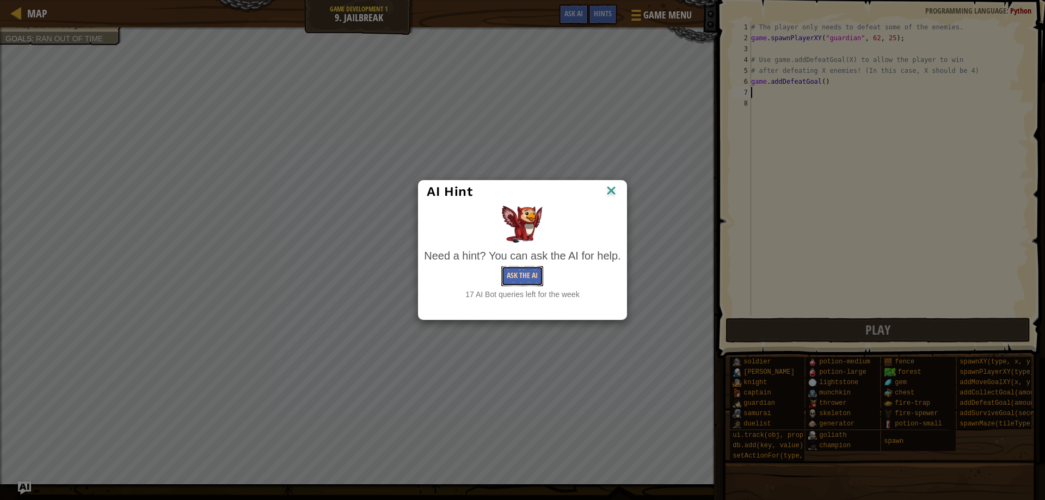
click at [515, 268] on button "Ask the AI" at bounding box center [522, 276] width 42 height 20
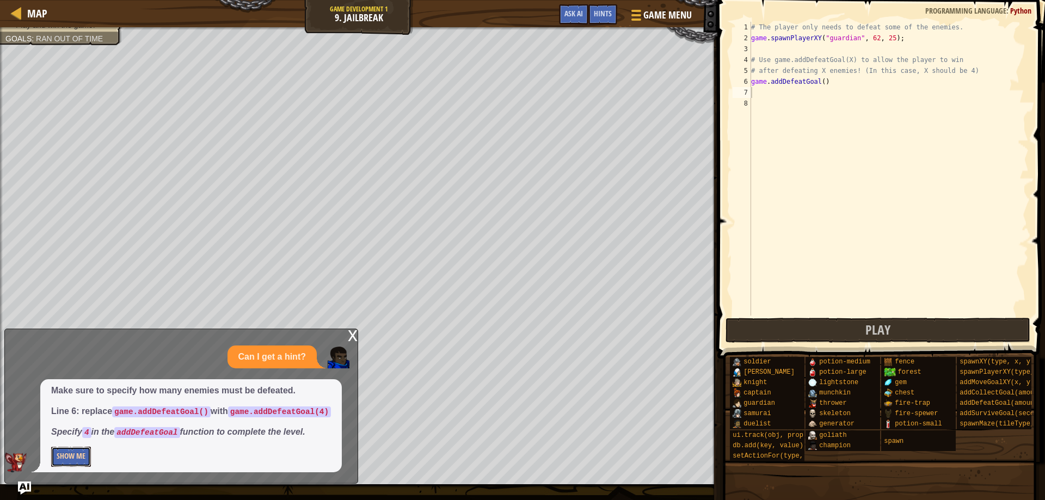
click at [75, 454] on button "Show Me" at bounding box center [71, 457] width 40 height 20
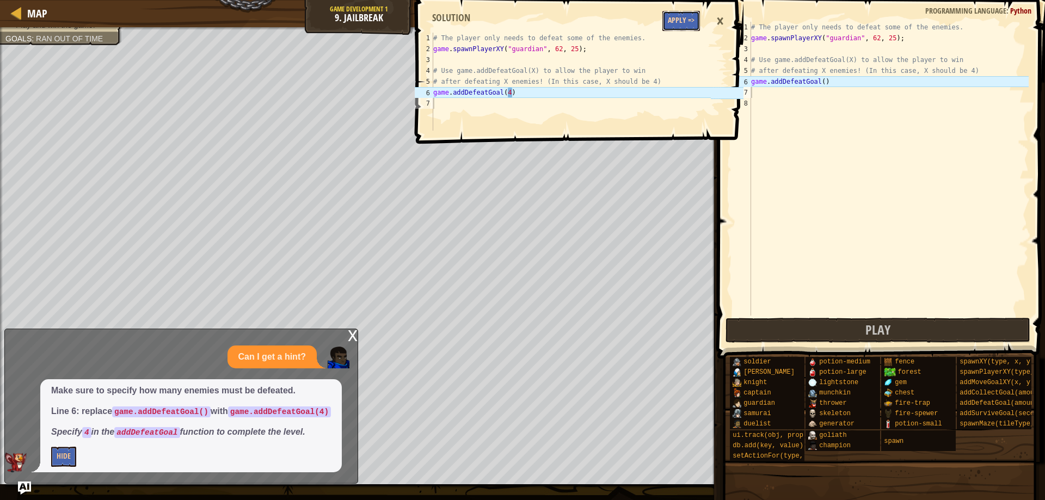
click at [680, 22] on button "Apply =>" at bounding box center [681, 21] width 38 height 20
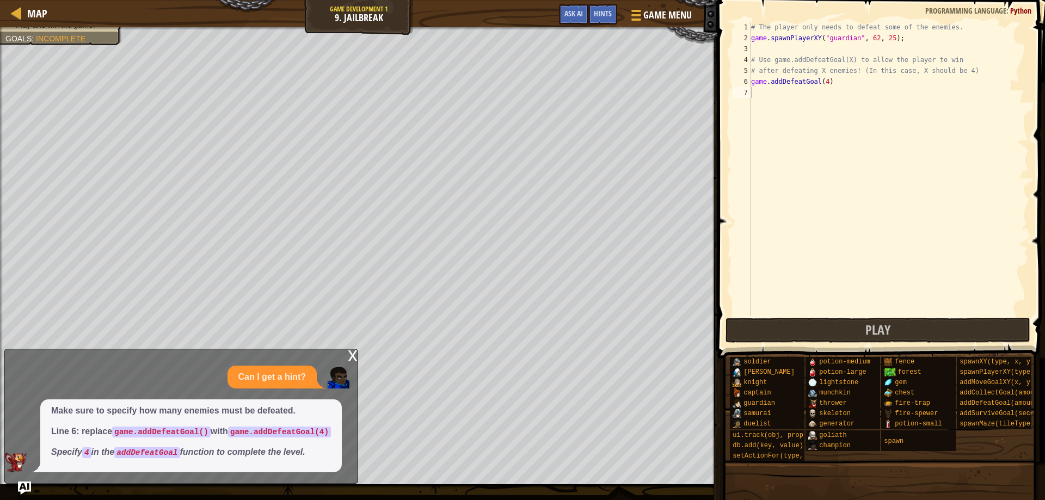
click at [559, 3] on div "Map Game Development 1 9. Jailbreak Game Menu Done Hints Ask AI" at bounding box center [358, 13] width 717 height 27
click at [573, 8] on button "Ask AI" at bounding box center [573, 14] width 29 height 20
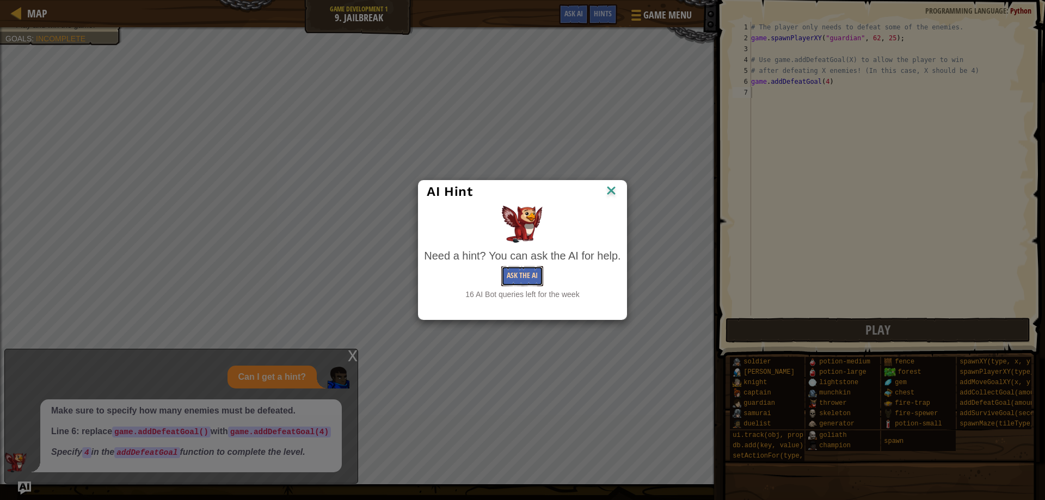
click at [523, 279] on button "Ask the AI" at bounding box center [522, 276] width 42 height 20
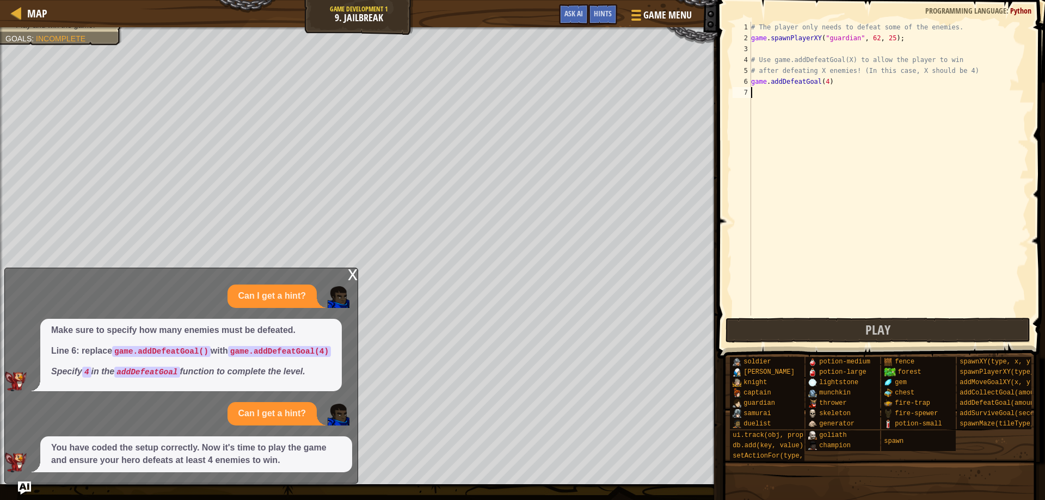
click at [390, 8] on div "Map Game Development 1 9. Jailbreak Game Menu Done Hints Ask AI" at bounding box center [358, 13] width 717 height 27
drag, startPoint x: 397, startPoint y: 18, endPoint x: 790, endPoint y: 325, distance: 498.6
click at [790, 325] on button "Play" at bounding box center [877, 330] width 305 height 25
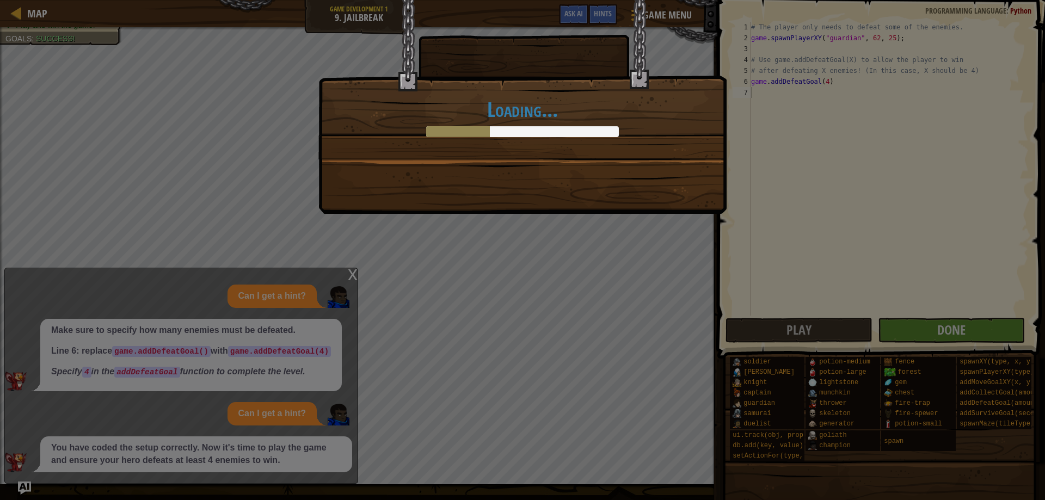
click at [977, 322] on div "Loading..." at bounding box center [522, 250] width 1045 height 500
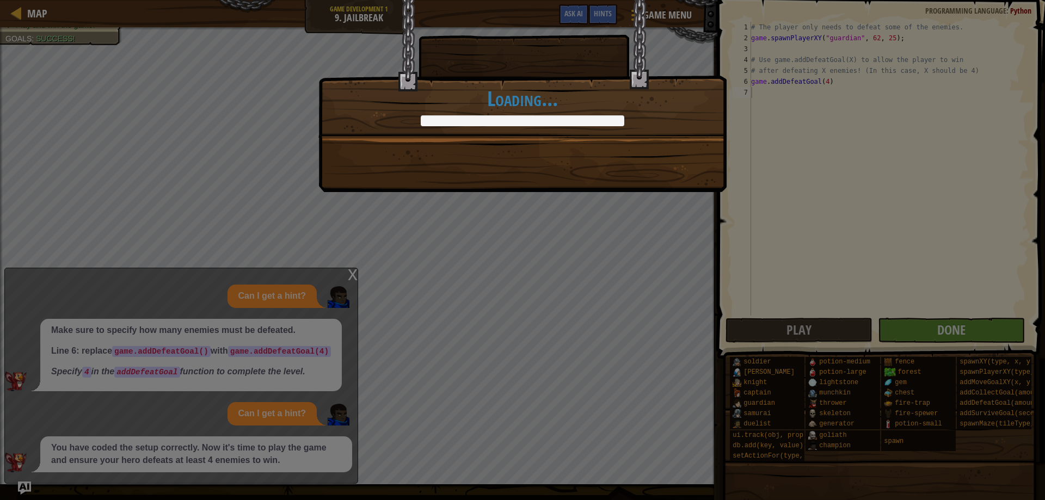
click at [973, 328] on div "Don't overdo it. +0 +0 Continue Loading..." at bounding box center [522, 250] width 1045 height 500
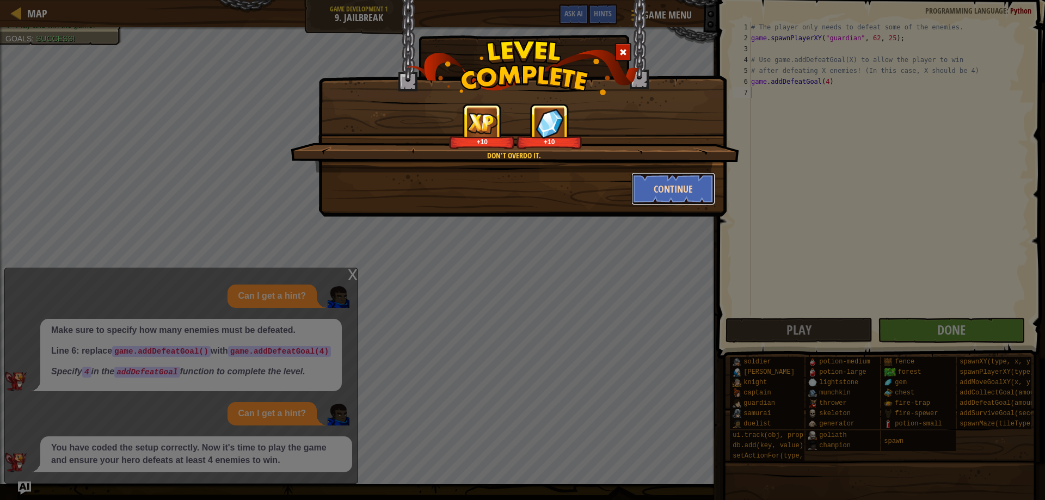
click at [666, 185] on button "Continue" at bounding box center [673, 189] width 84 height 33
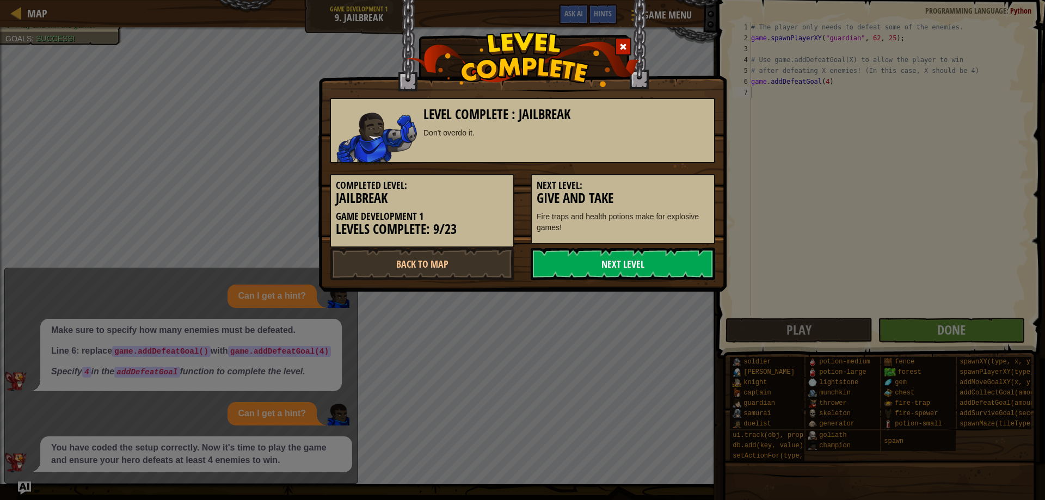
click at [628, 262] on link "Next Level" at bounding box center [623, 264] width 185 height 33
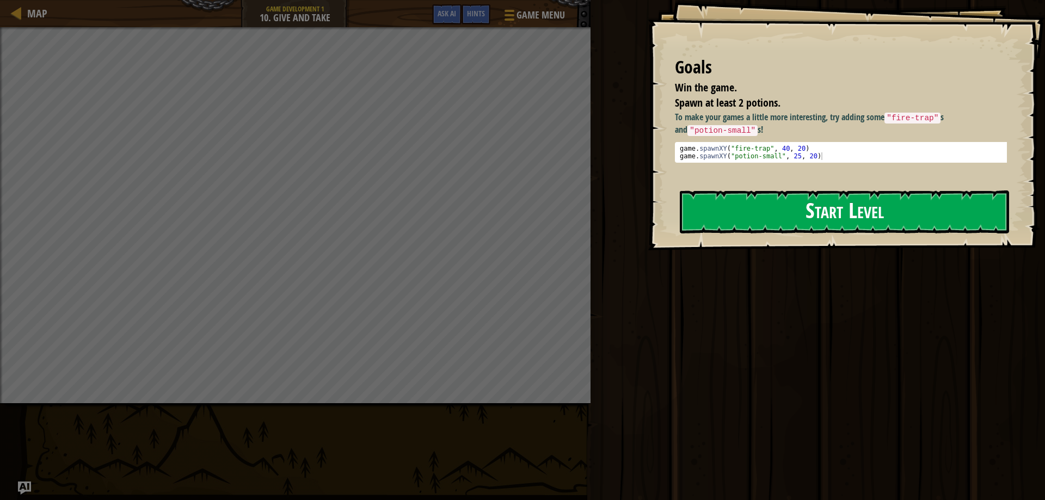
click at [717, 216] on button "Start Level" at bounding box center [844, 211] width 329 height 43
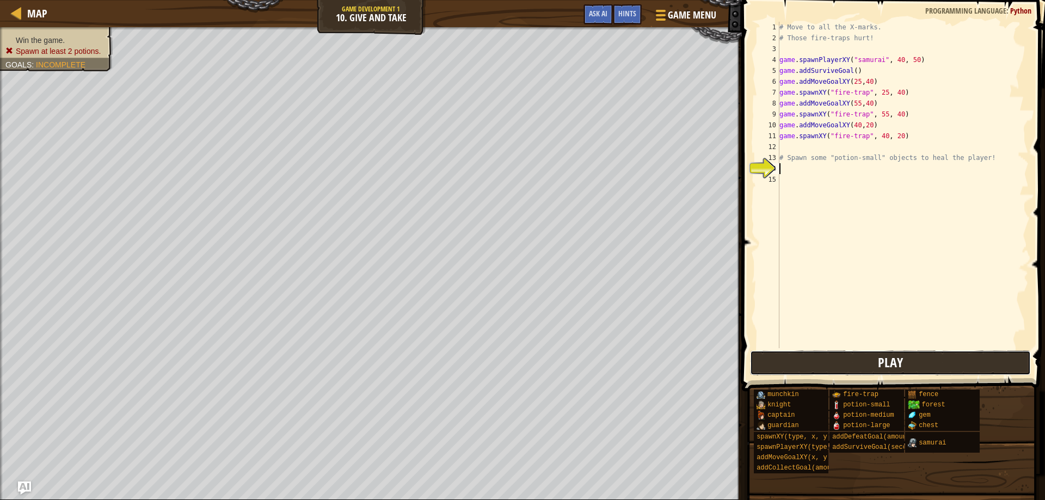
click at [788, 363] on button "Play" at bounding box center [890, 362] width 281 height 25
click at [790, 163] on div "# Move to all the X-marks. # Those fire-traps hurt! game . spawnPlayerXY ( "sam…" at bounding box center [902, 196] width 251 height 348
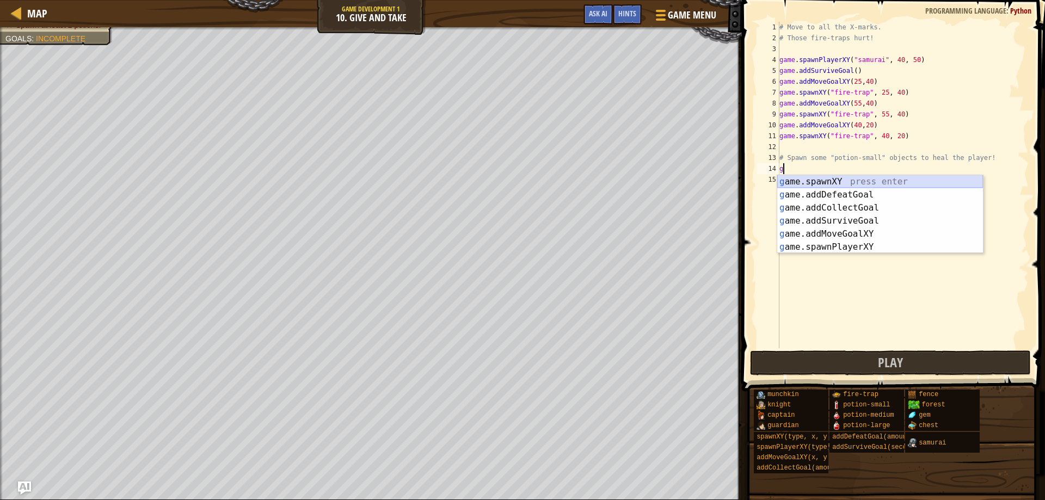
click at [854, 178] on div "g ame.spawnXY press enter g ame.addDefeatGoal press enter g ame.addCollectGoal …" at bounding box center [880, 227] width 206 height 104
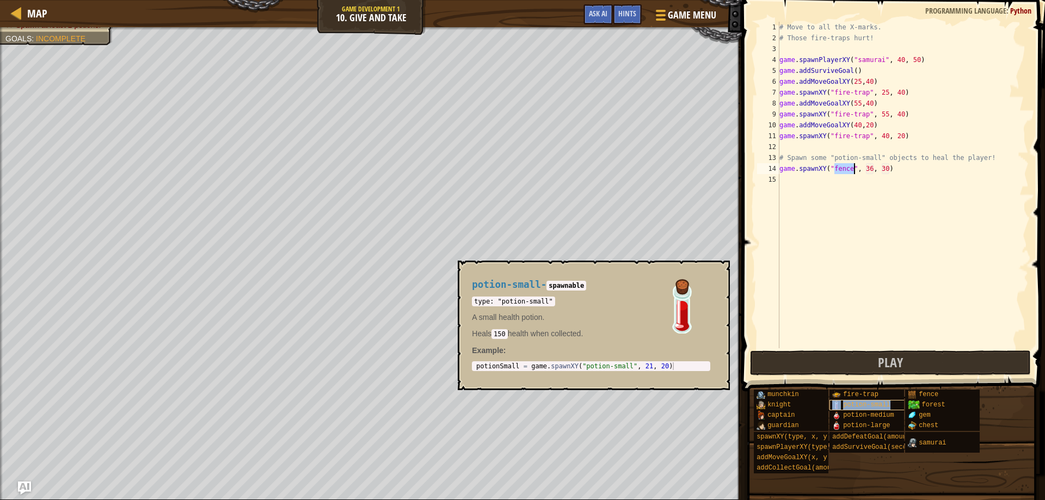
click at [869, 401] on span "potion-small" at bounding box center [866, 405] width 47 height 8
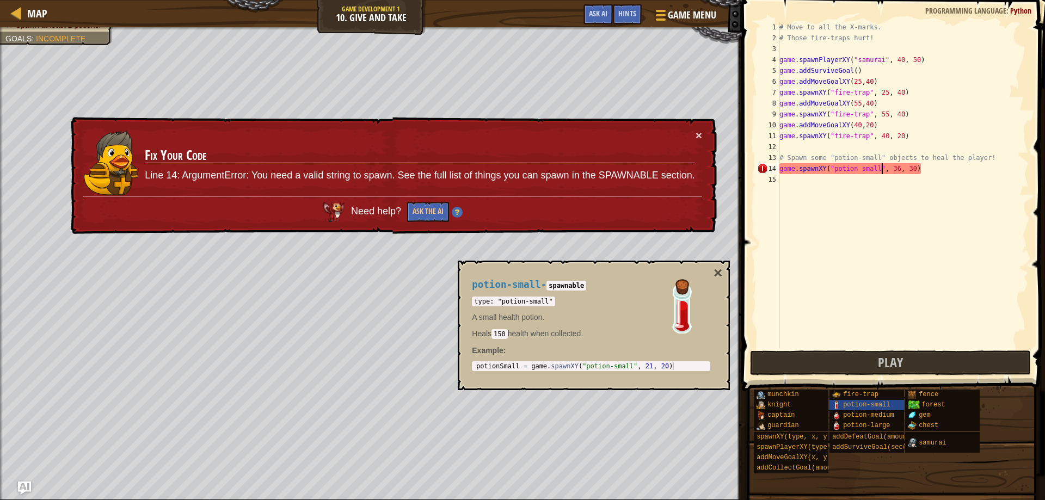
click at [859, 168] on div "# Move to all the X-marks. # Those fire-traps hurt! game . spawnPlayerXY ( "sam…" at bounding box center [902, 196] width 251 height 348
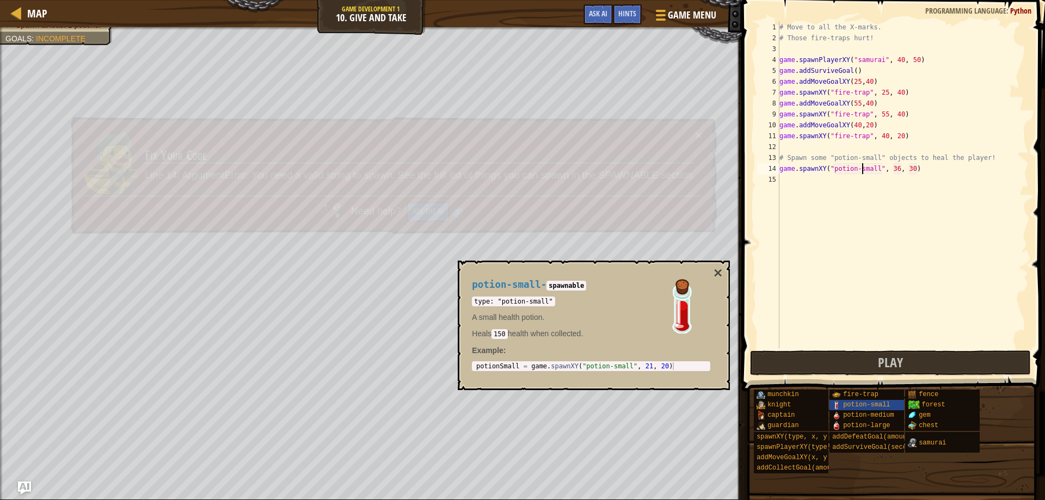
scroll to position [5, 7]
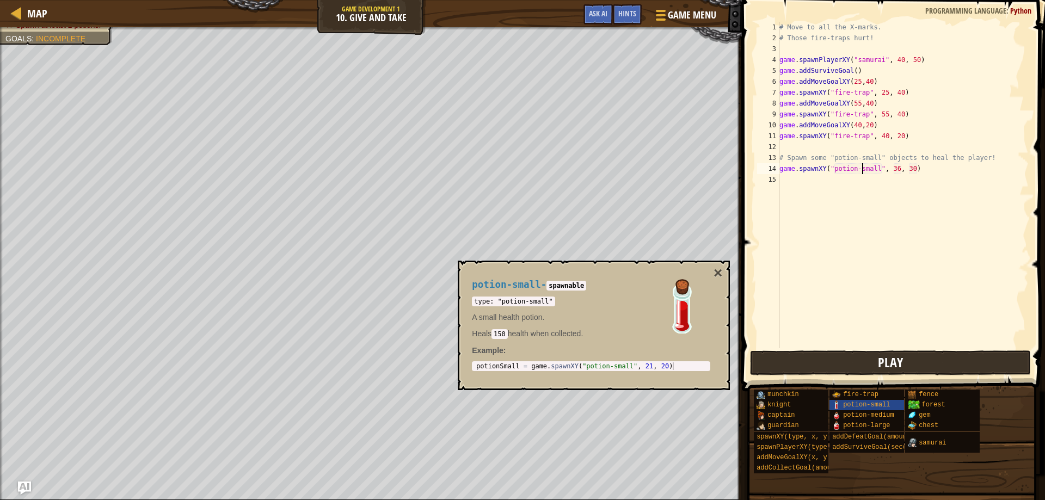
type textarea "game.spawnXY("potion-small", 36, 30)"
click at [864, 362] on button "Play" at bounding box center [890, 362] width 281 height 25
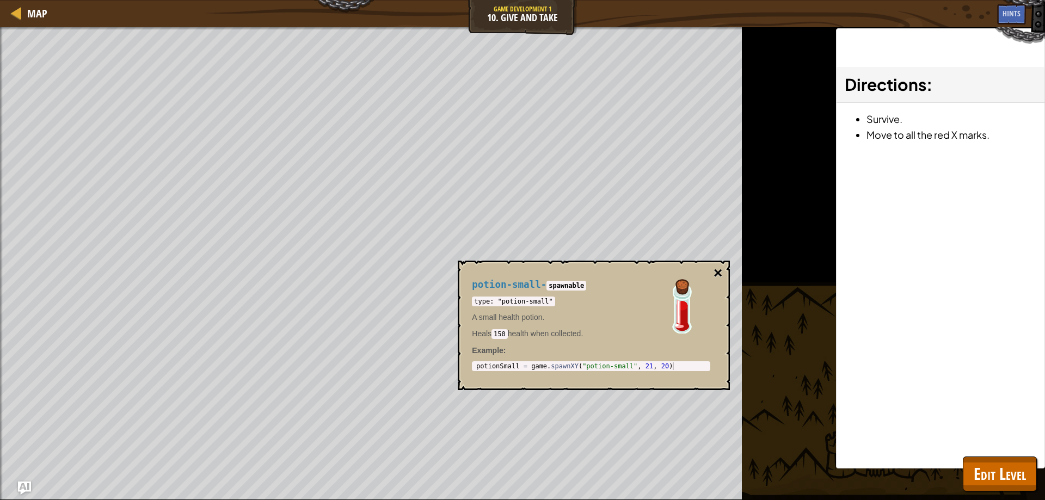
click at [720, 272] on button "×" at bounding box center [718, 273] width 9 height 15
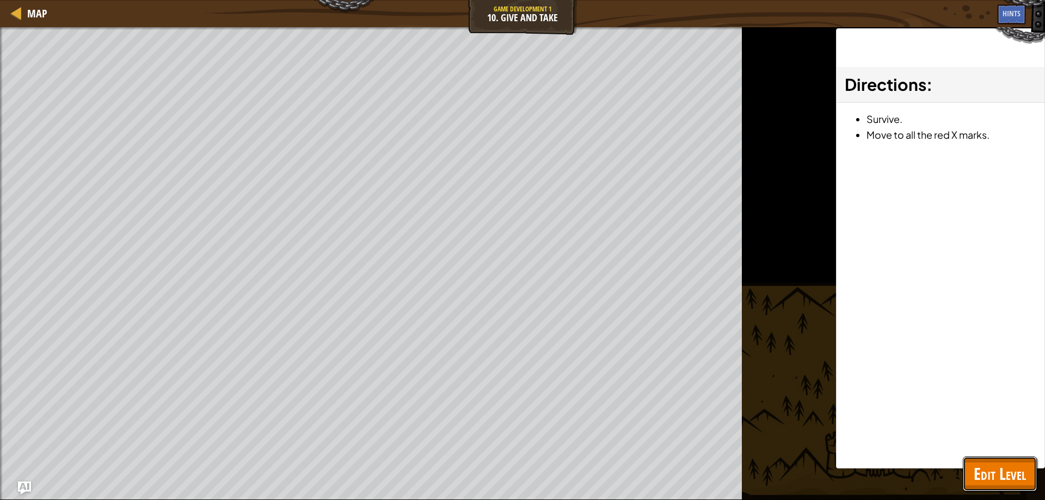
click at [989, 466] on span "Edit Level" at bounding box center [1000, 474] width 52 height 22
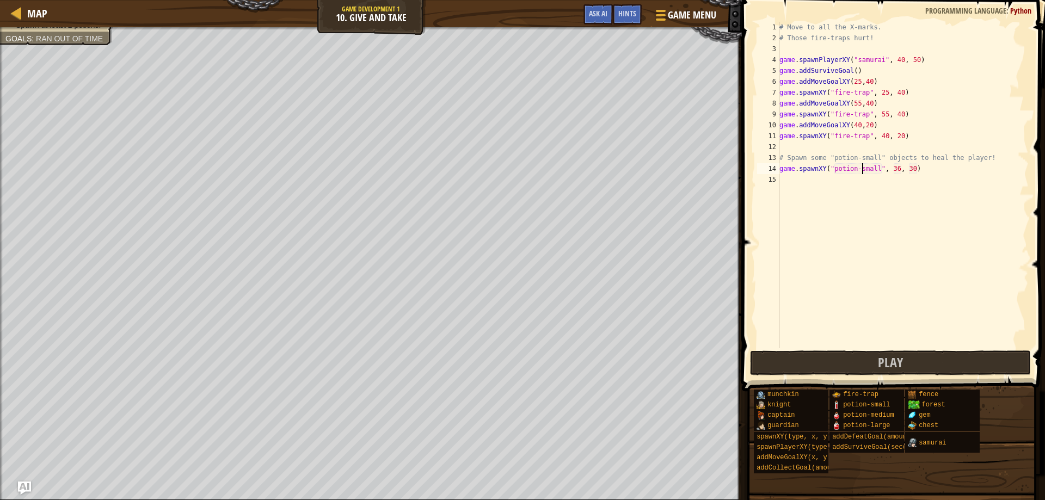
drag, startPoint x: 778, startPoint y: 168, endPoint x: 995, endPoint y: 165, distance: 216.6
click at [995, 165] on div "game.spawnXY("potion-small", 36, 30) 1 2 3 4 5 6 7 8 9 10 11 12 13 14 15 # Move…" at bounding box center [892, 185] width 274 height 327
drag, startPoint x: 955, startPoint y: 173, endPoint x: 776, endPoint y: 168, distance: 179.1
click at [776, 168] on div "game.spawnXY("potion-small", 36, 30) 1 2 3 4 5 6 7 8 9 10 11 12 13 14 15 # Move…" at bounding box center [892, 185] width 274 height 327
click at [803, 185] on div "# Move to all the X-marks. # Those fire-traps hurt! game . spawnPlayerXY ( "sam…" at bounding box center [902, 196] width 251 height 348
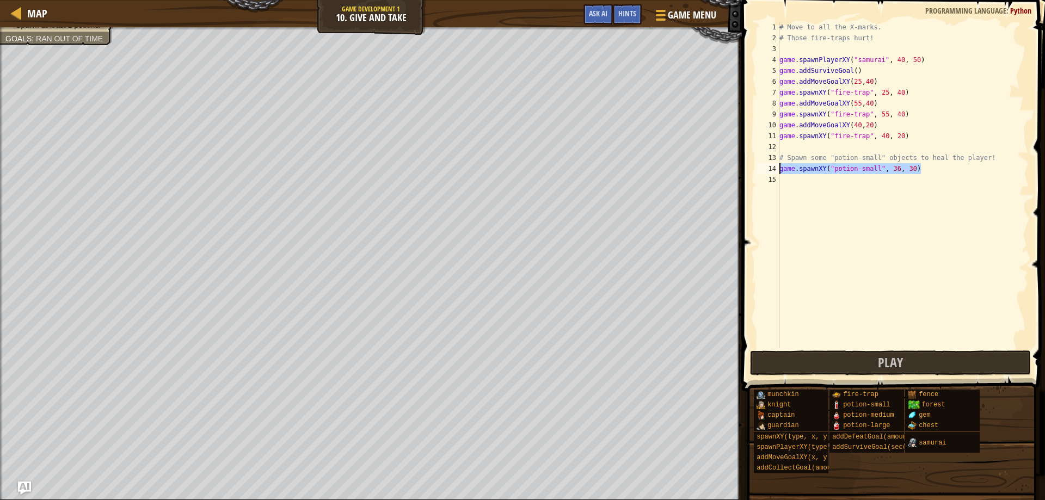
scroll to position [5, 0]
paste textarea "game.spawnXY("potion-small", 36, 30)"
type textarea "game.spawnXY("potion-small", 36, 30)"
click at [830, 356] on button "Play" at bounding box center [890, 362] width 281 height 25
